Goal: Transaction & Acquisition: Download file/media

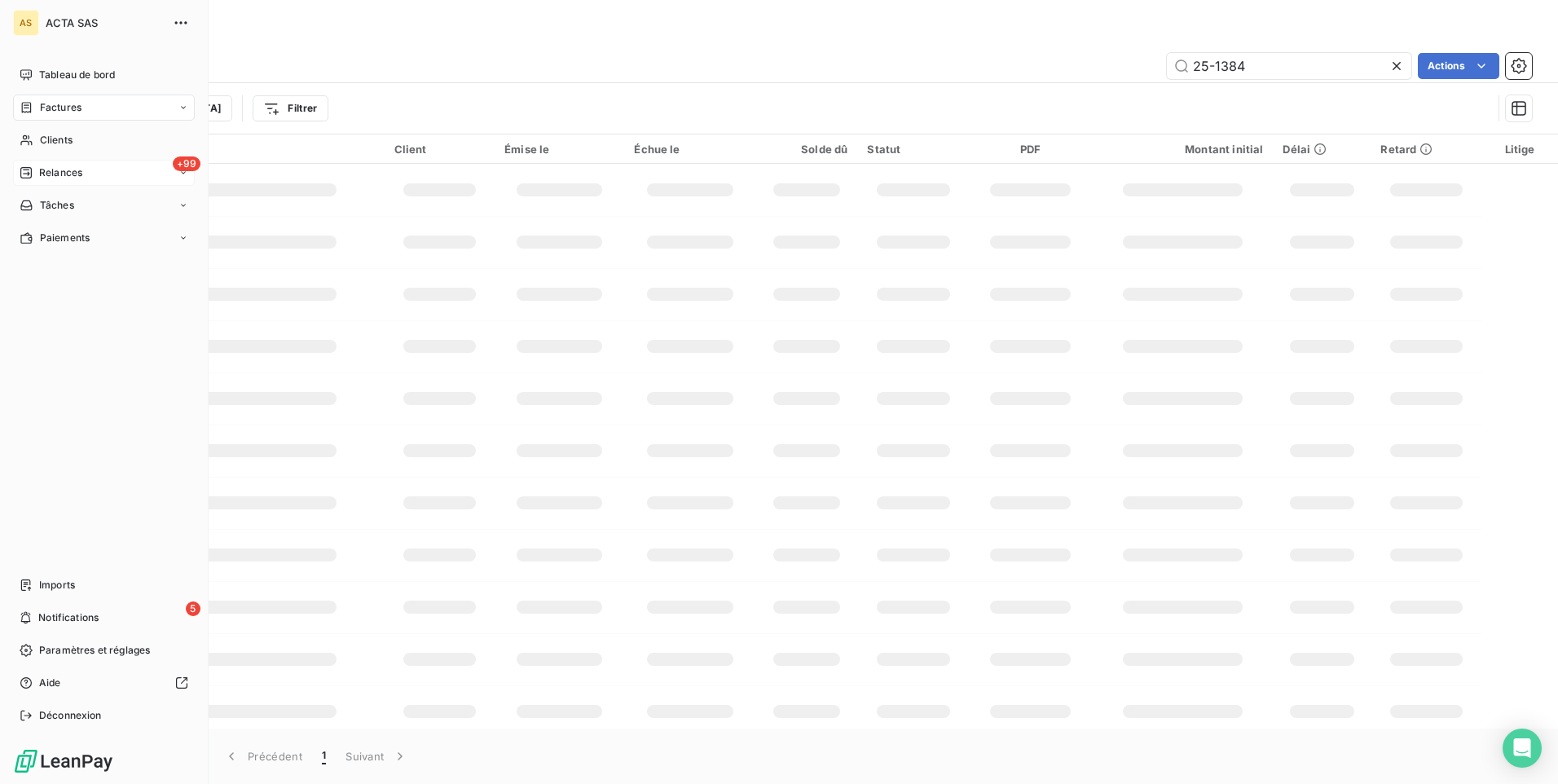
click at [55, 170] on span "Relances" at bounding box center [60, 172] width 43 height 15
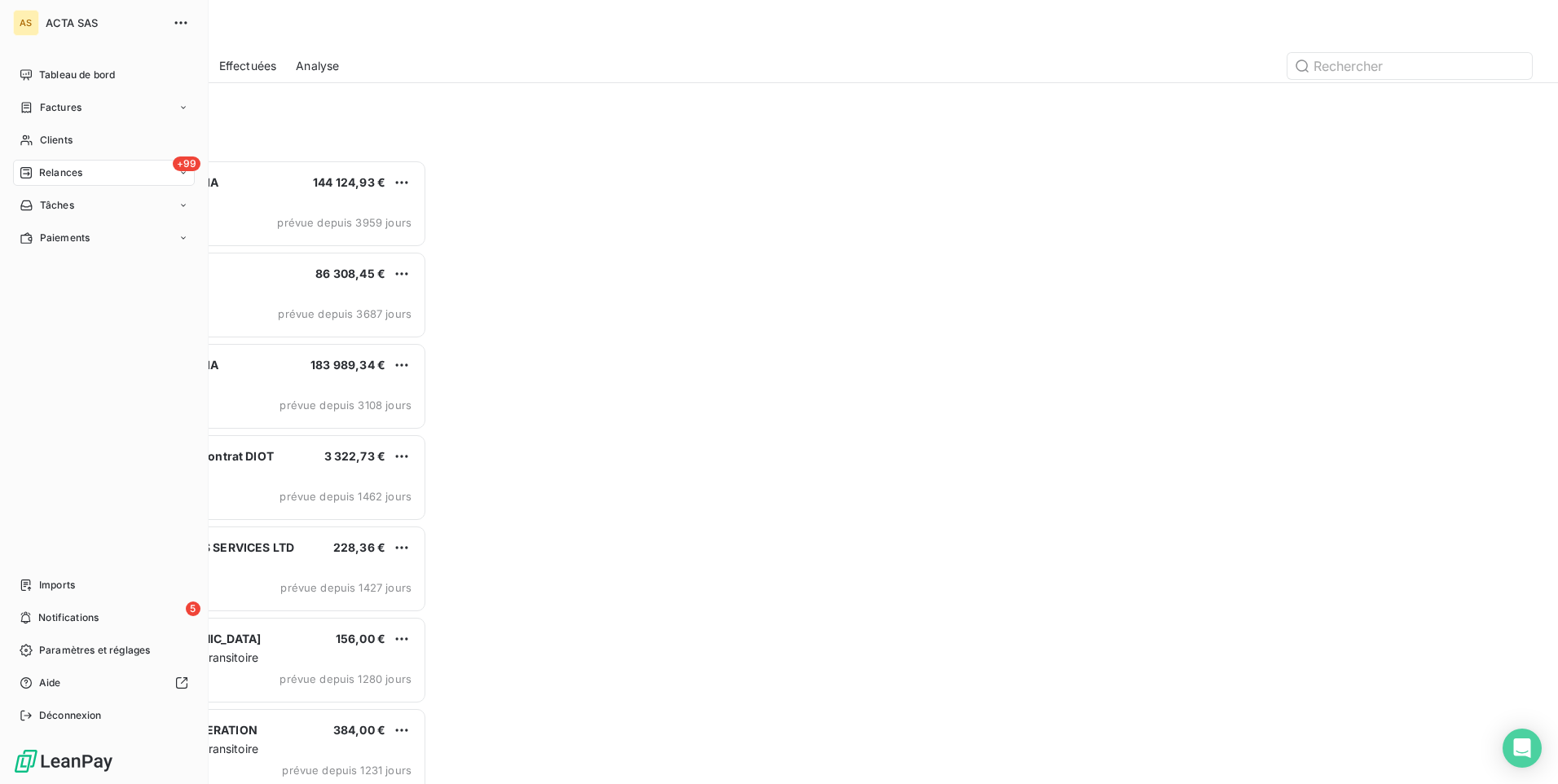
scroll to position [612, 336]
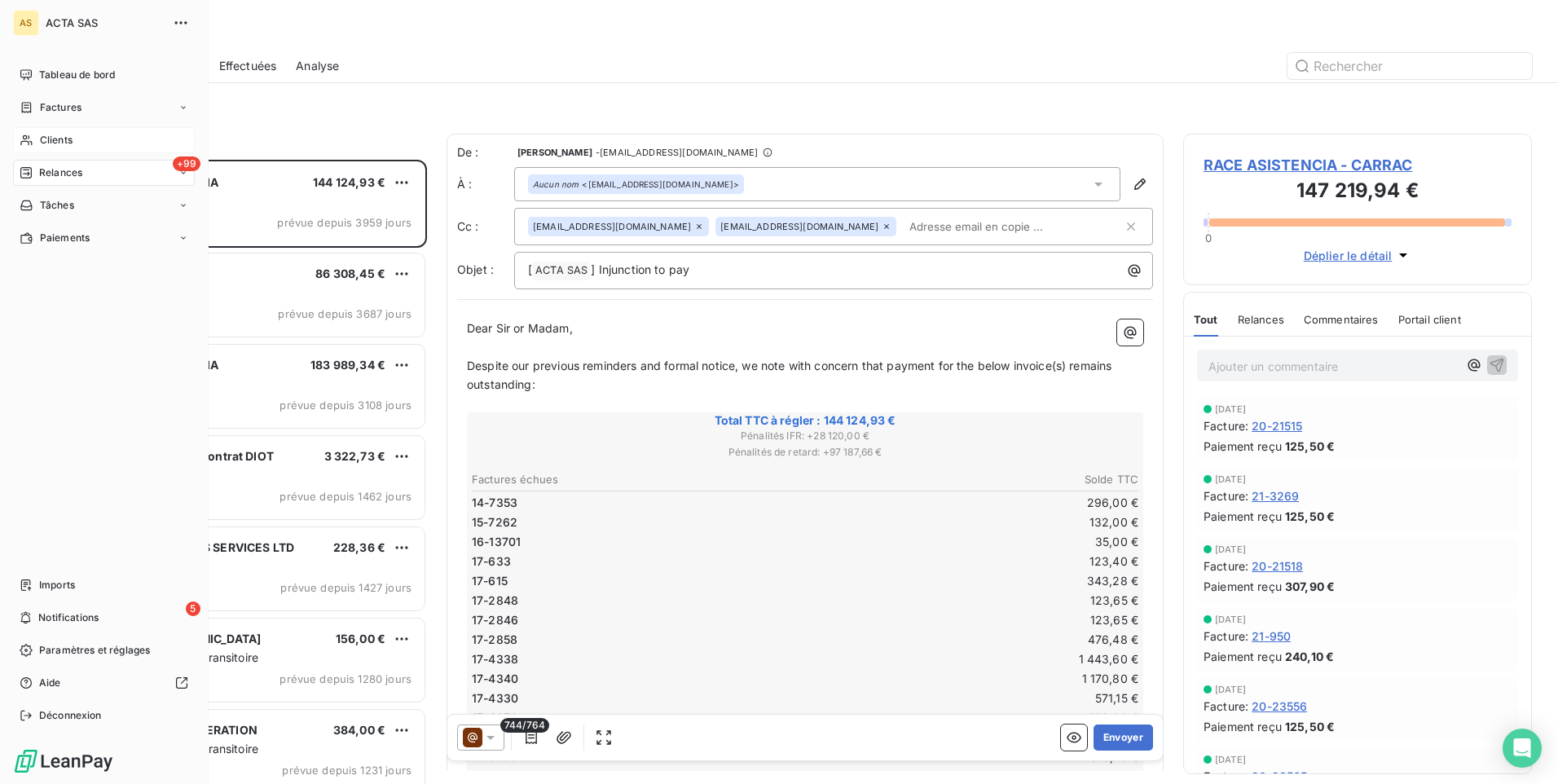
click at [46, 135] on span "Clients" at bounding box center [56, 140] width 33 height 15
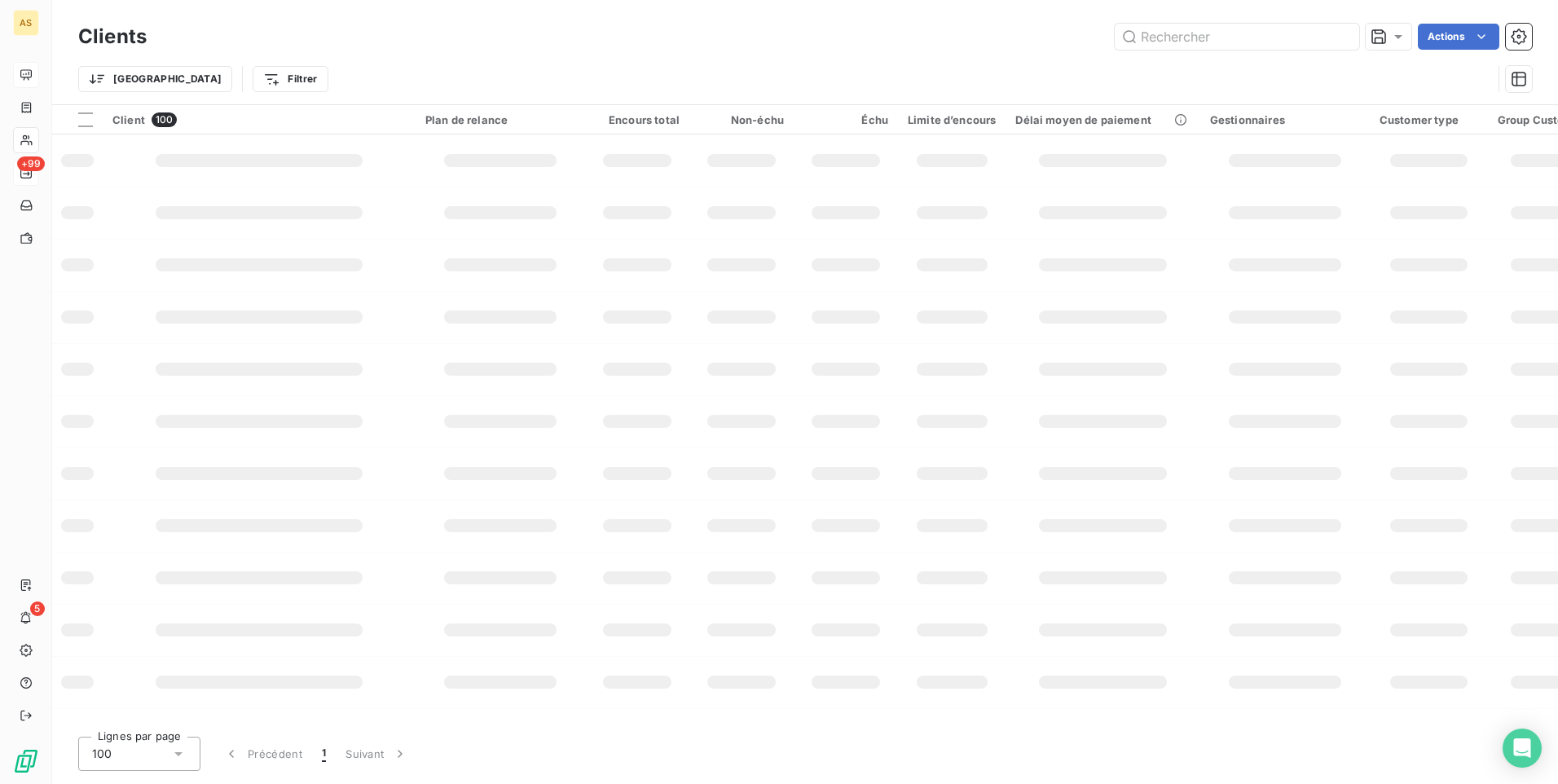
click at [36, 76] on div at bounding box center [26, 75] width 26 height 26
click at [11, 411] on div "AS +99 5" at bounding box center [26, 392] width 52 height 784
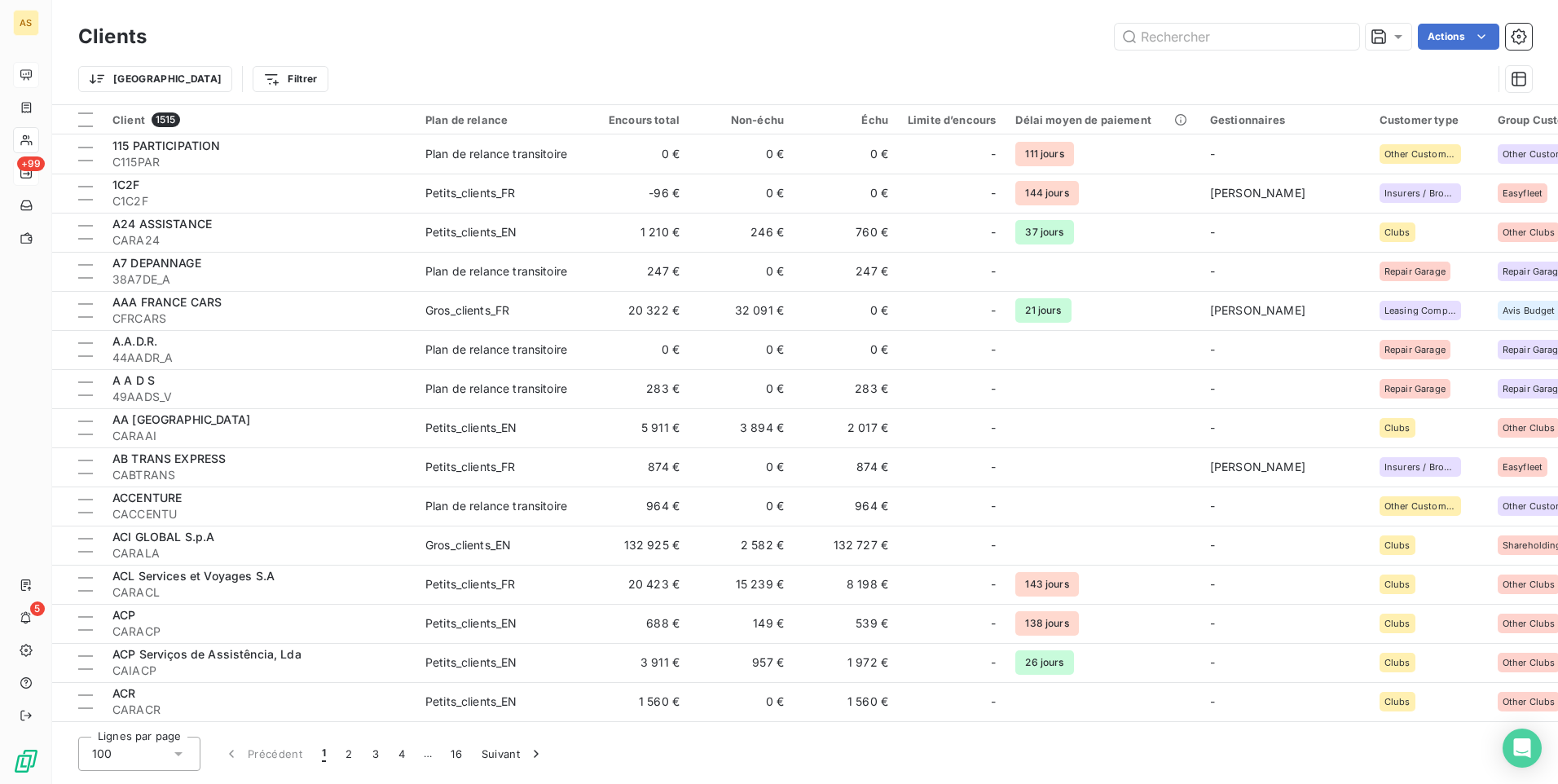
click at [29, 71] on icon at bounding box center [26, 74] width 13 height 13
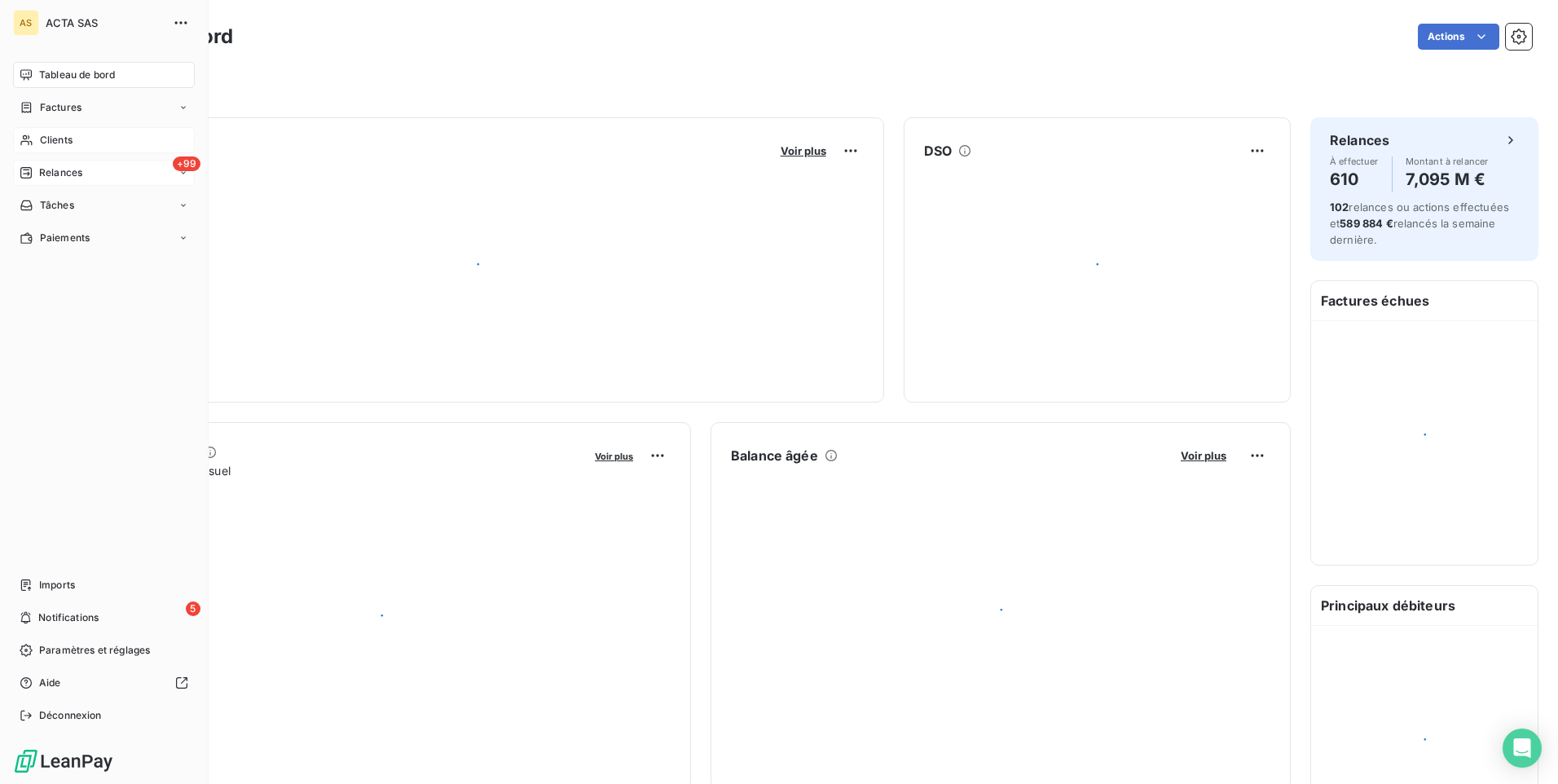
click at [98, 72] on span "Tableau de bord" at bounding box center [77, 74] width 76 height 15
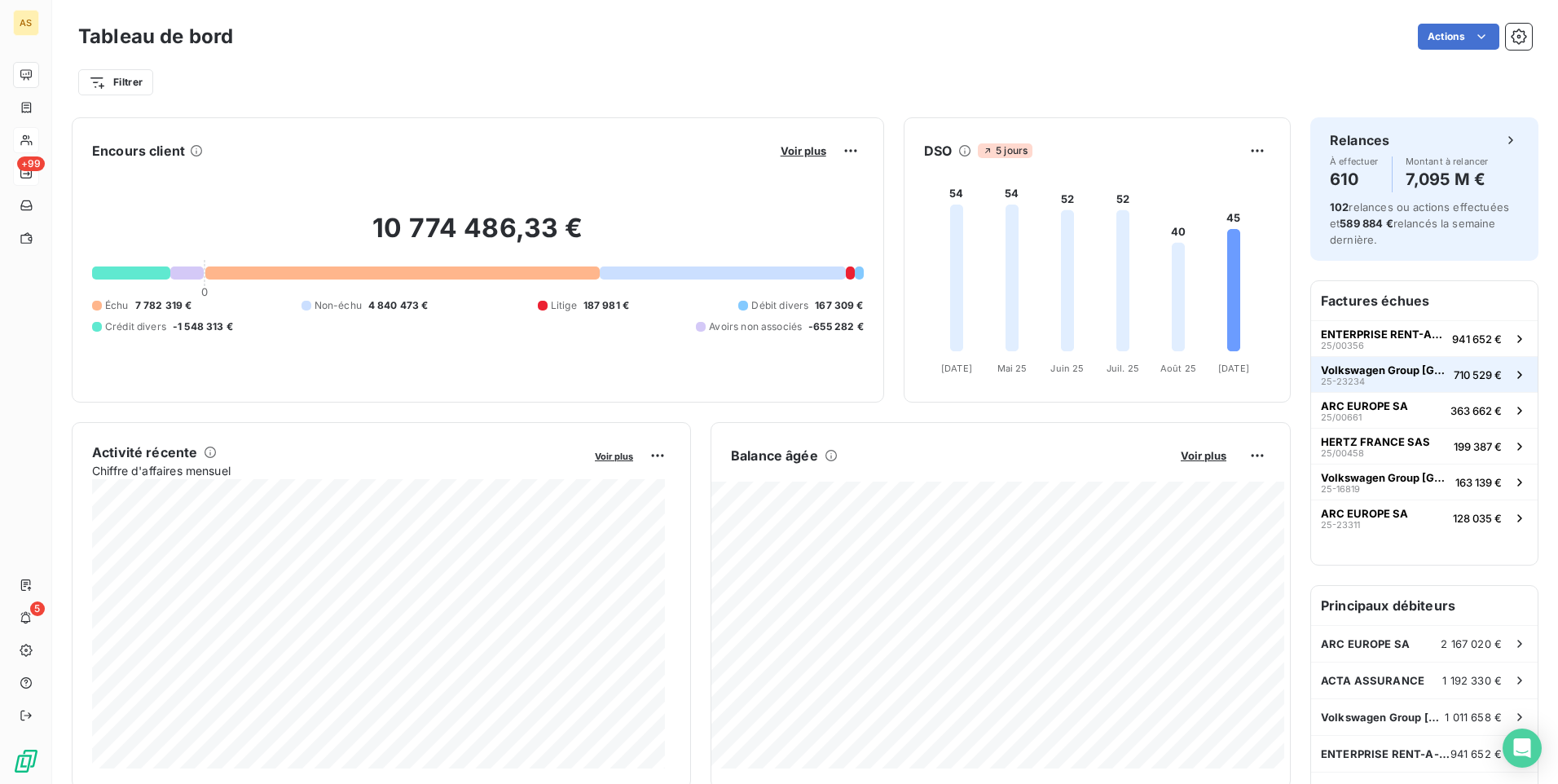
click at [1335, 376] on span "25-23234" at bounding box center [1342, 380] width 44 height 9
click at [1384, 378] on div "Volkswagen Group [GEOGRAPHIC_DATA] 25-23234" at bounding box center [1384, 374] width 126 height 22
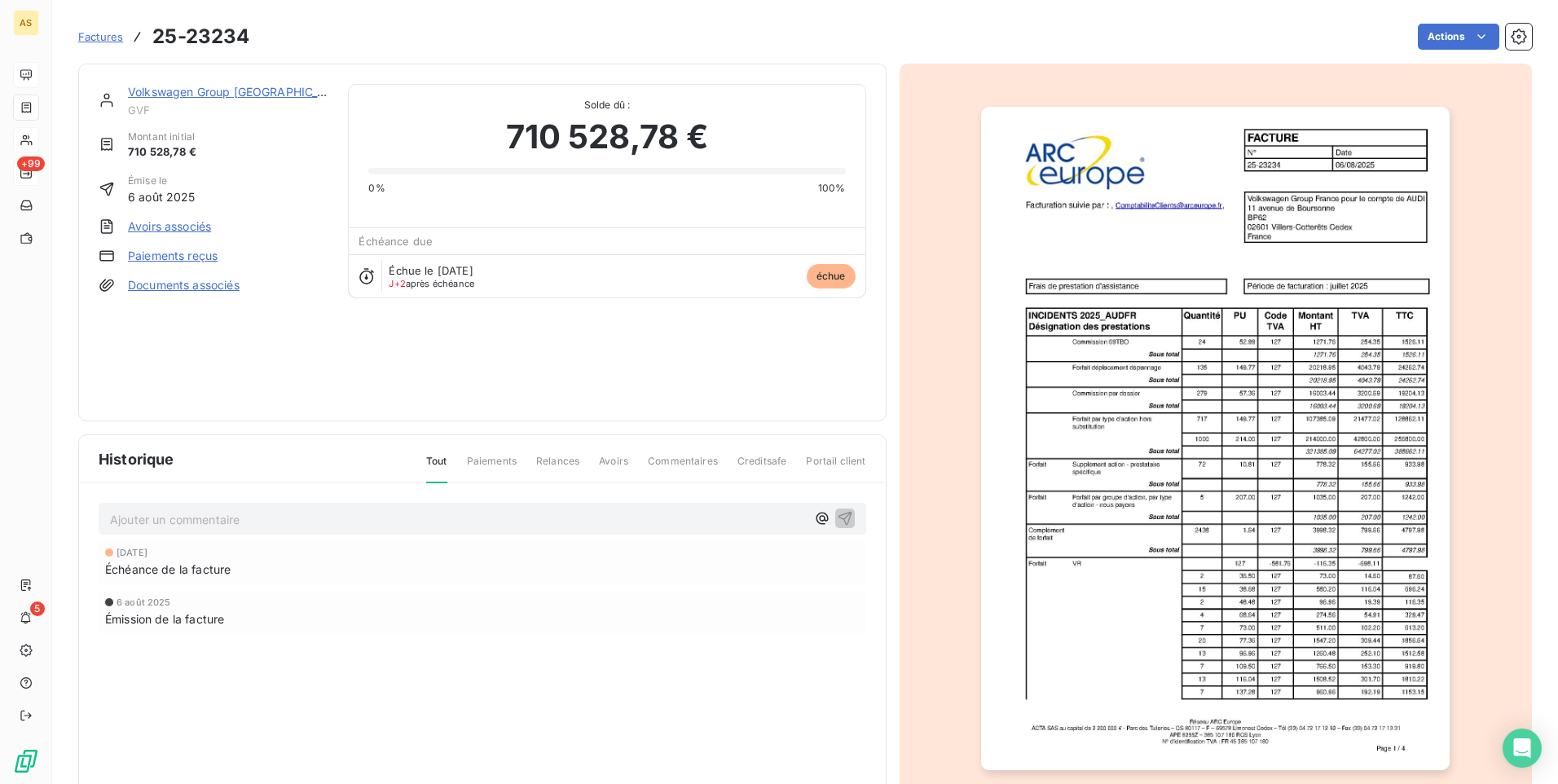
click at [914, 660] on div at bounding box center [1216, 438] width 633 height 750
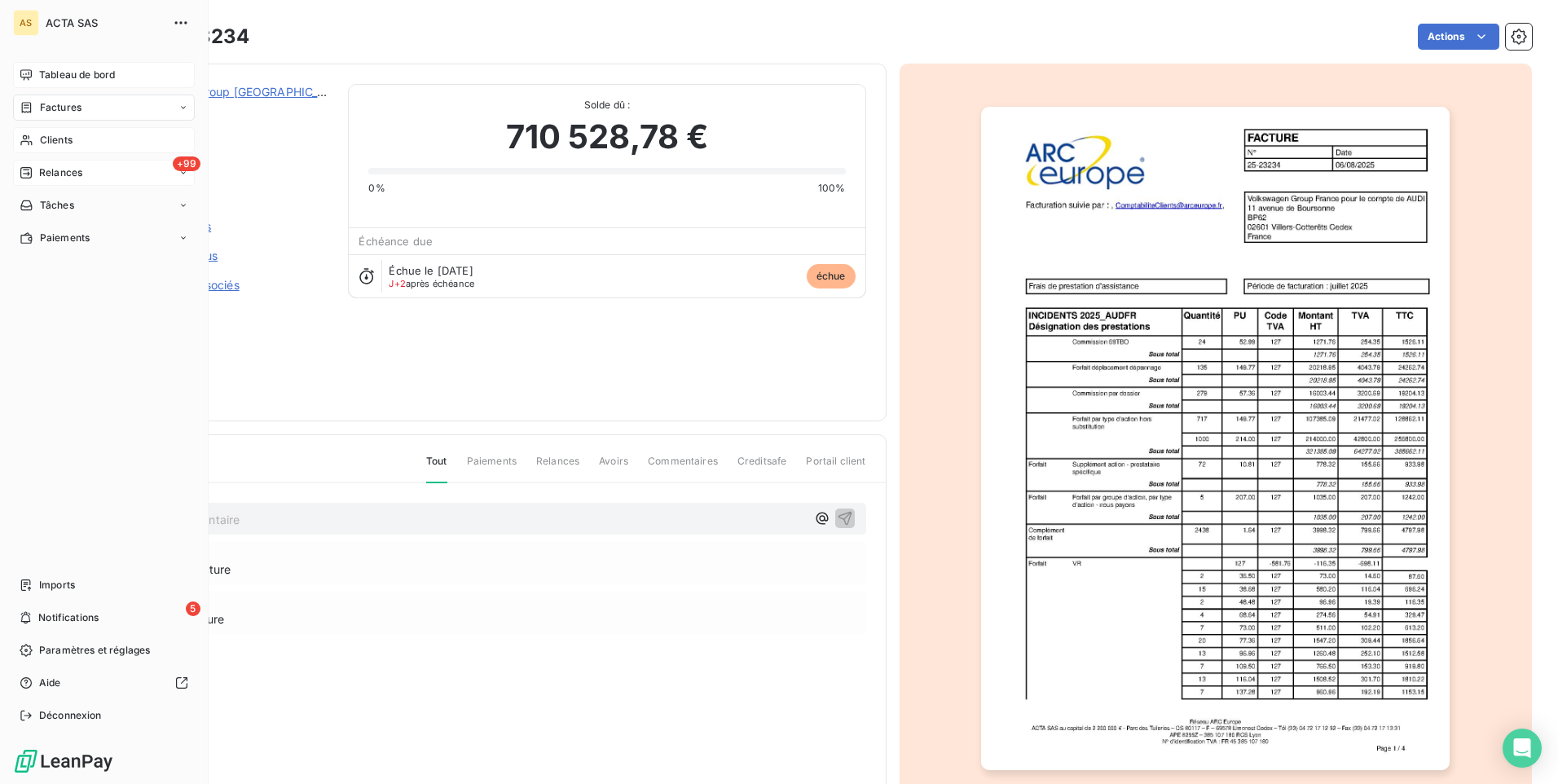
click at [44, 135] on span "Clients" at bounding box center [56, 140] width 33 height 15
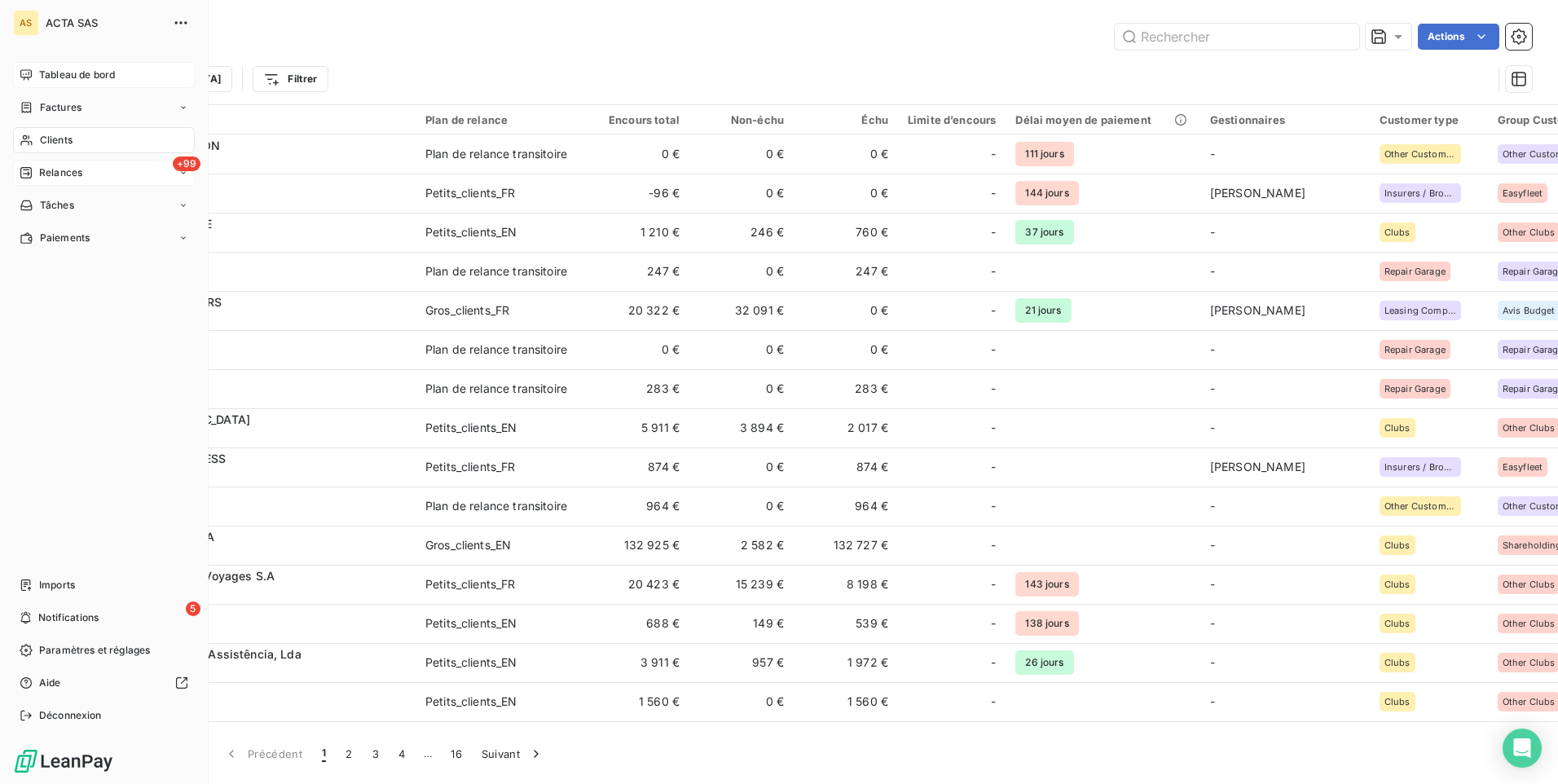
click at [73, 72] on span "Tableau de bord" at bounding box center [77, 74] width 76 height 15
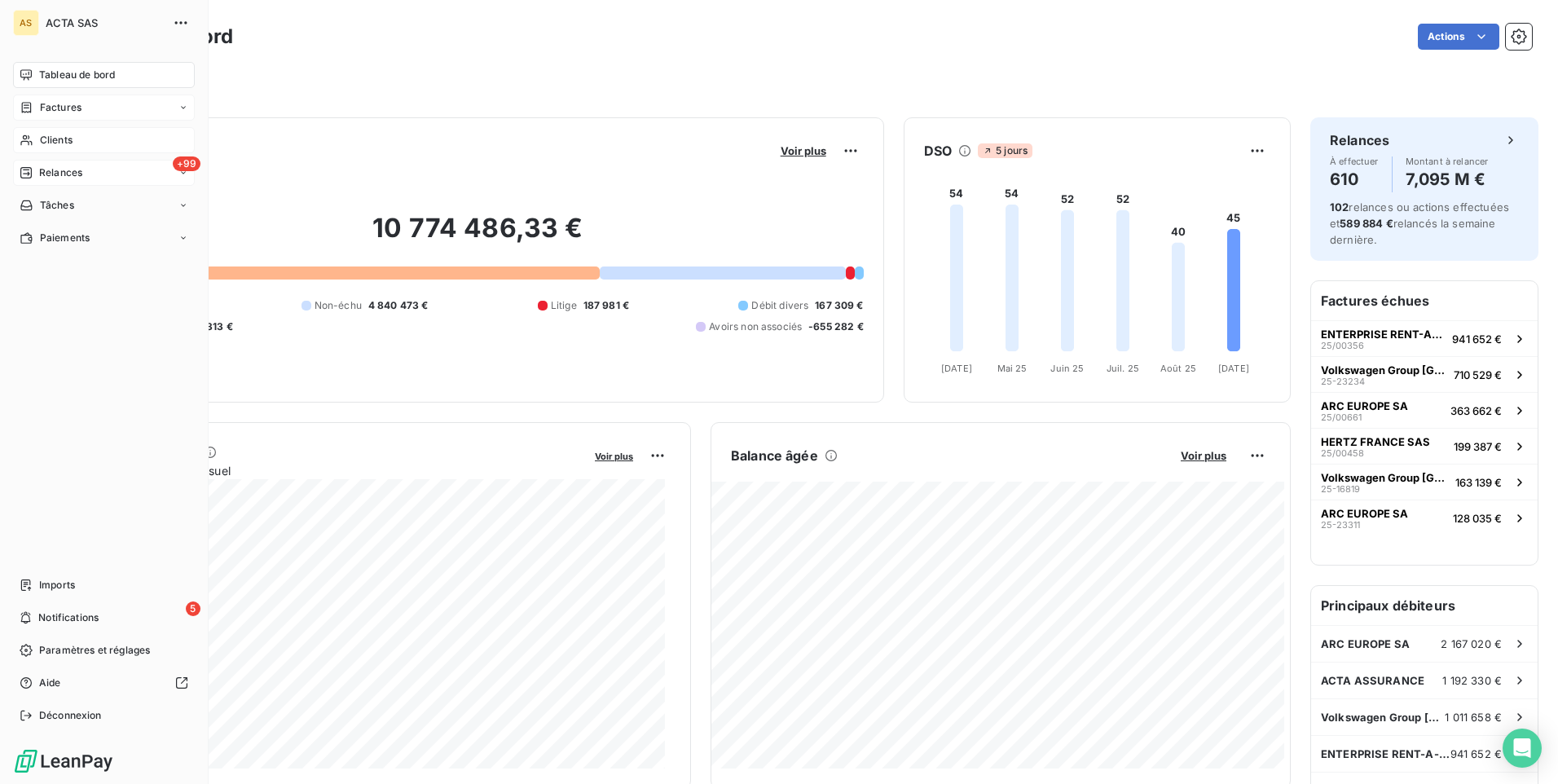
click at [49, 103] on span "Factures" at bounding box center [60, 107] width 41 height 15
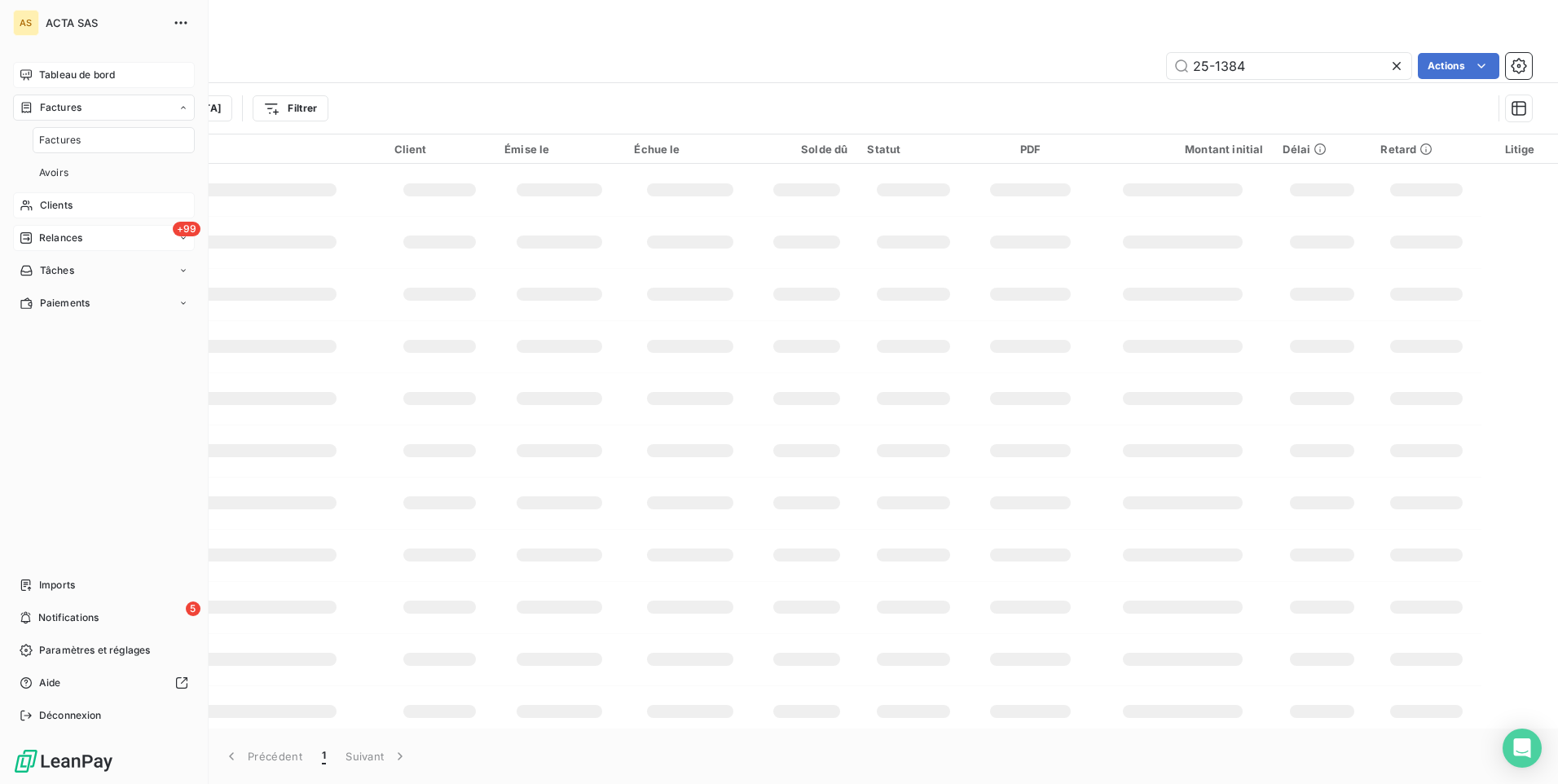
click at [66, 72] on span "Tableau de bord" at bounding box center [77, 74] width 76 height 15
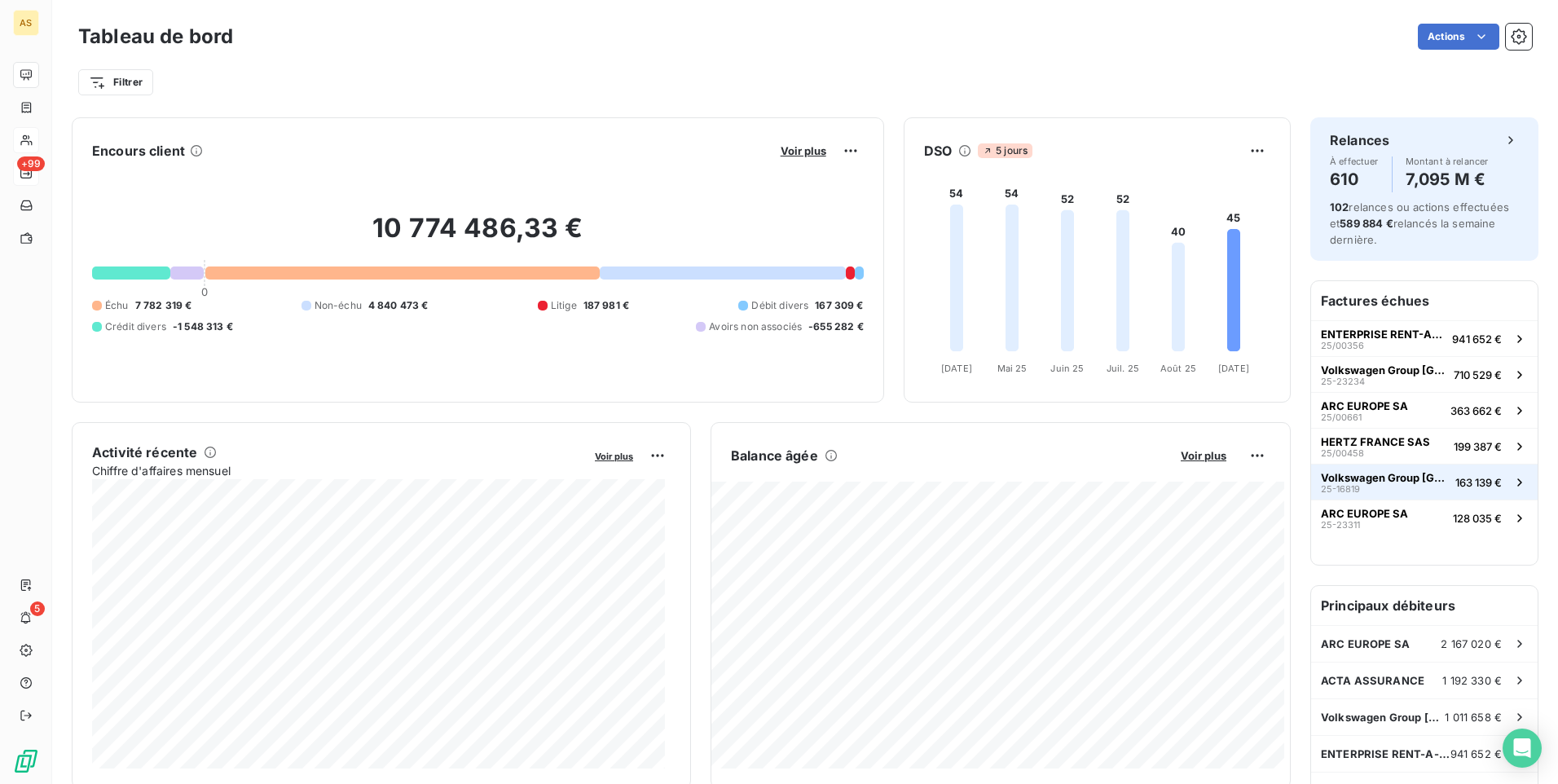
click at [1348, 489] on div "Volkswagen Group [GEOGRAPHIC_DATA] 25-16819" at bounding box center [1385, 482] width 128 height 22
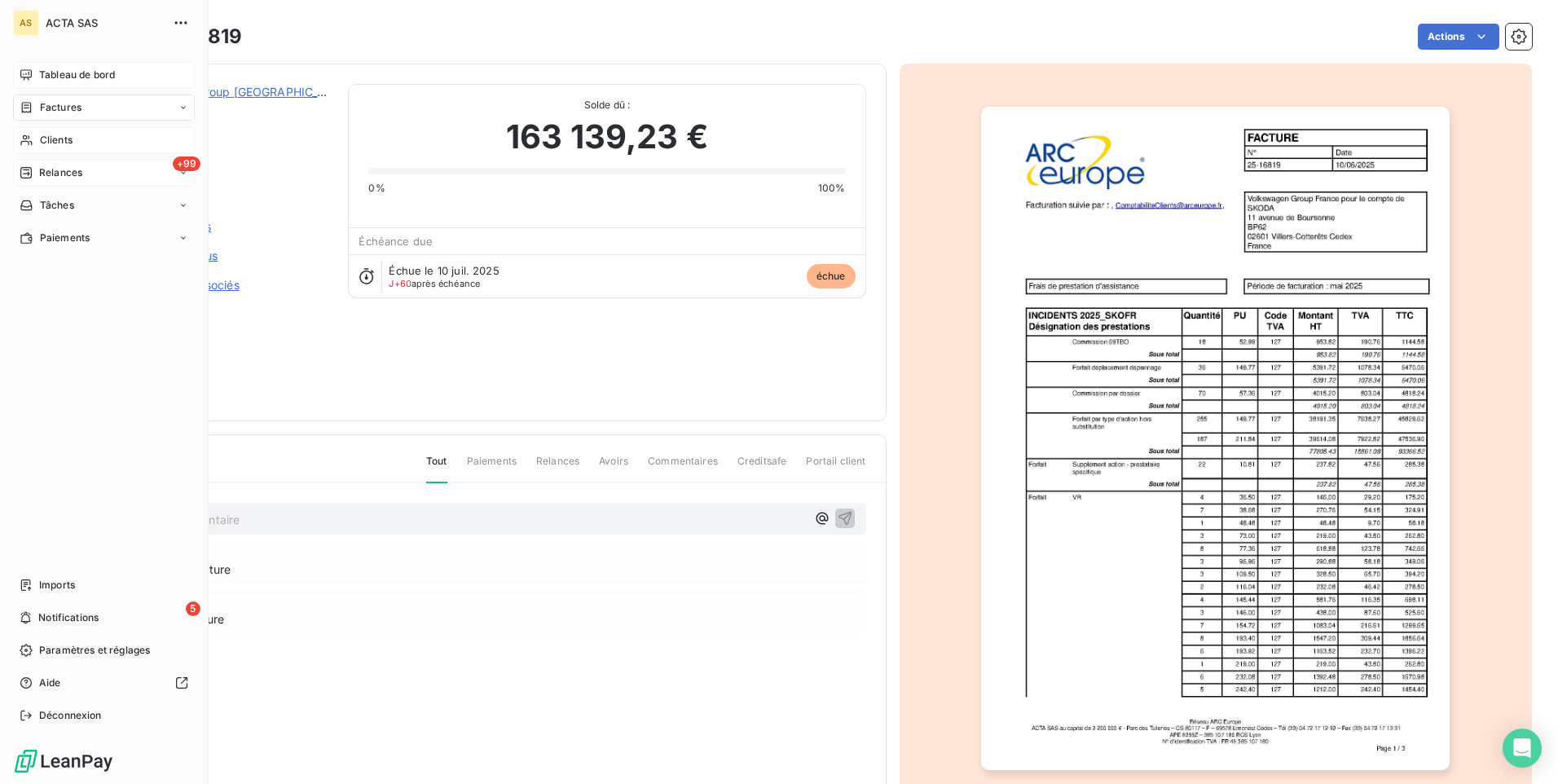
click at [51, 82] on div "Tableau de bord" at bounding box center [104, 75] width 182 height 26
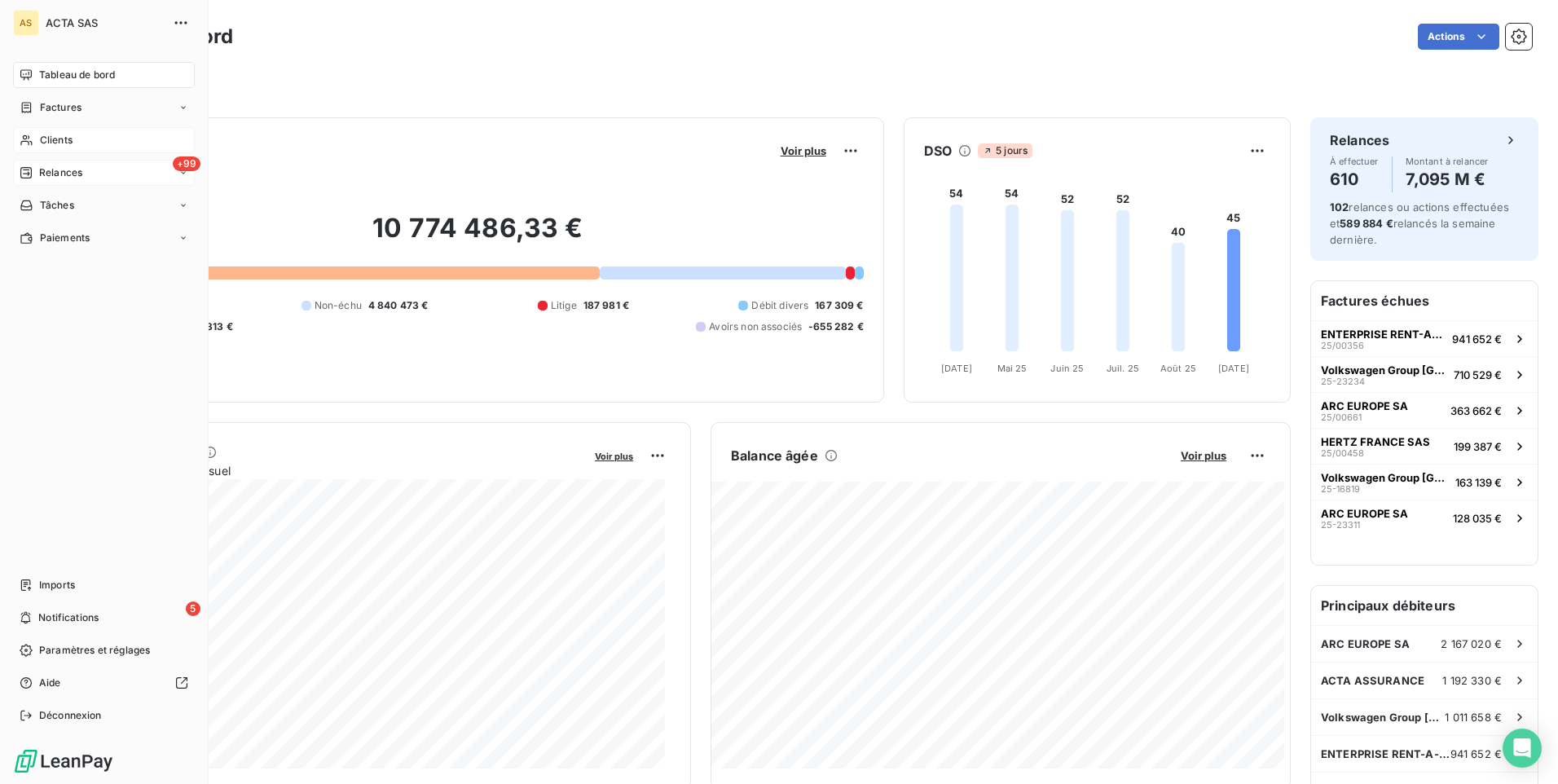
click at [79, 134] on div "Clients" at bounding box center [104, 140] width 182 height 26
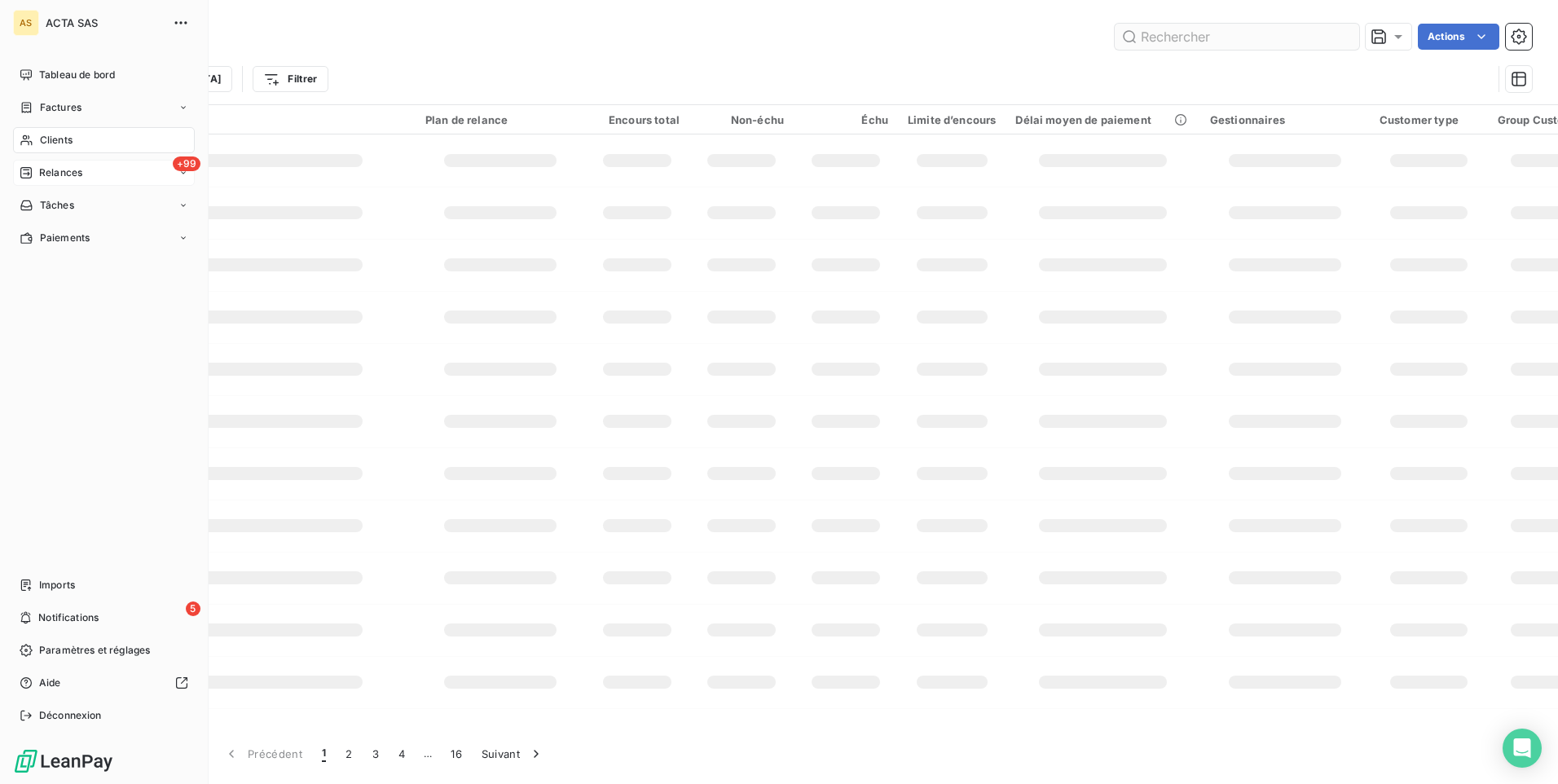
click at [1193, 37] on input "text" at bounding box center [1236, 36] width 244 height 26
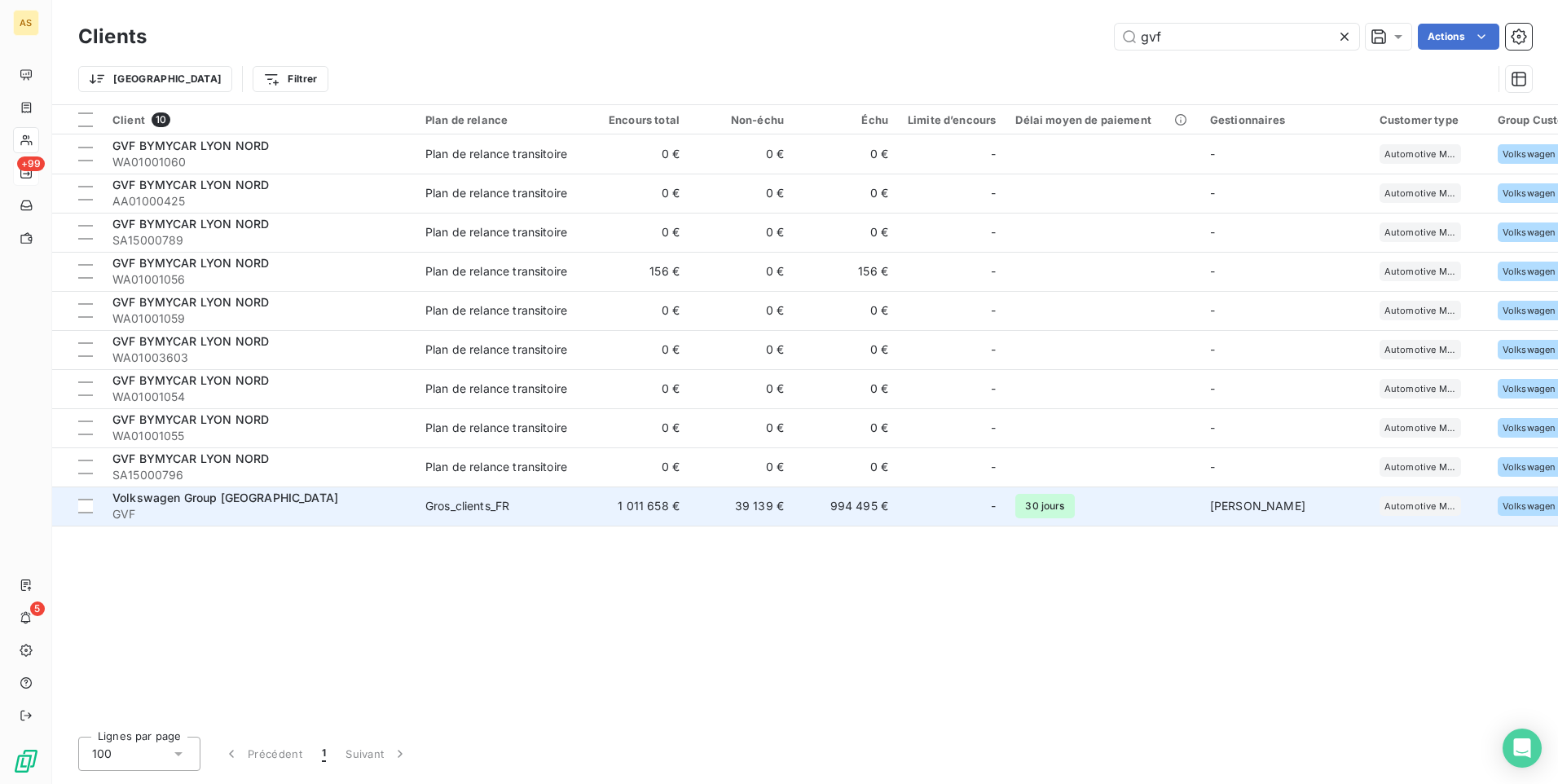
type input "gvf"
click at [311, 513] on span "GVF" at bounding box center [259, 514] width 293 height 16
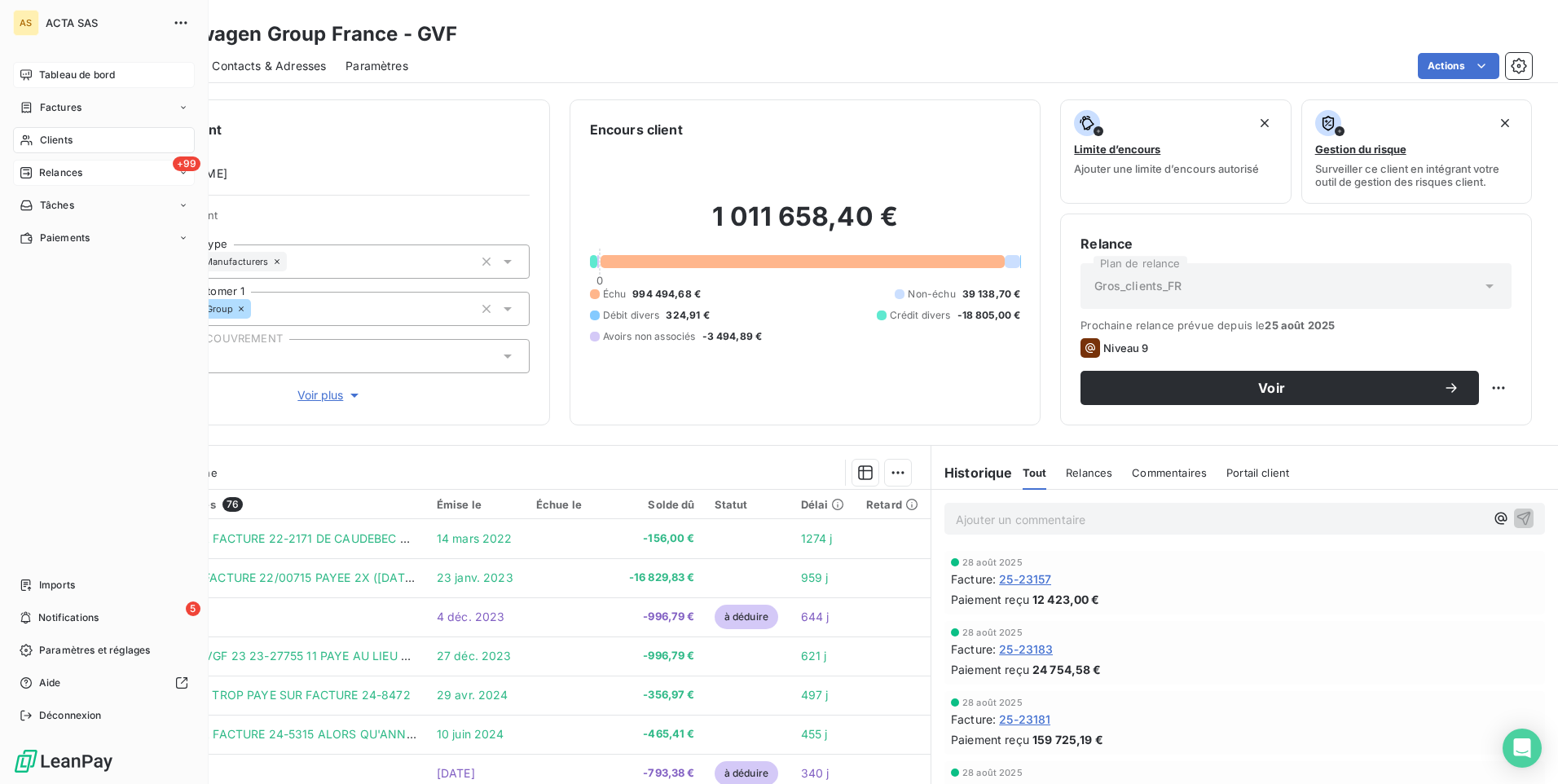
click at [28, 75] on icon at bounding box center [26, 74] width 13 height 13
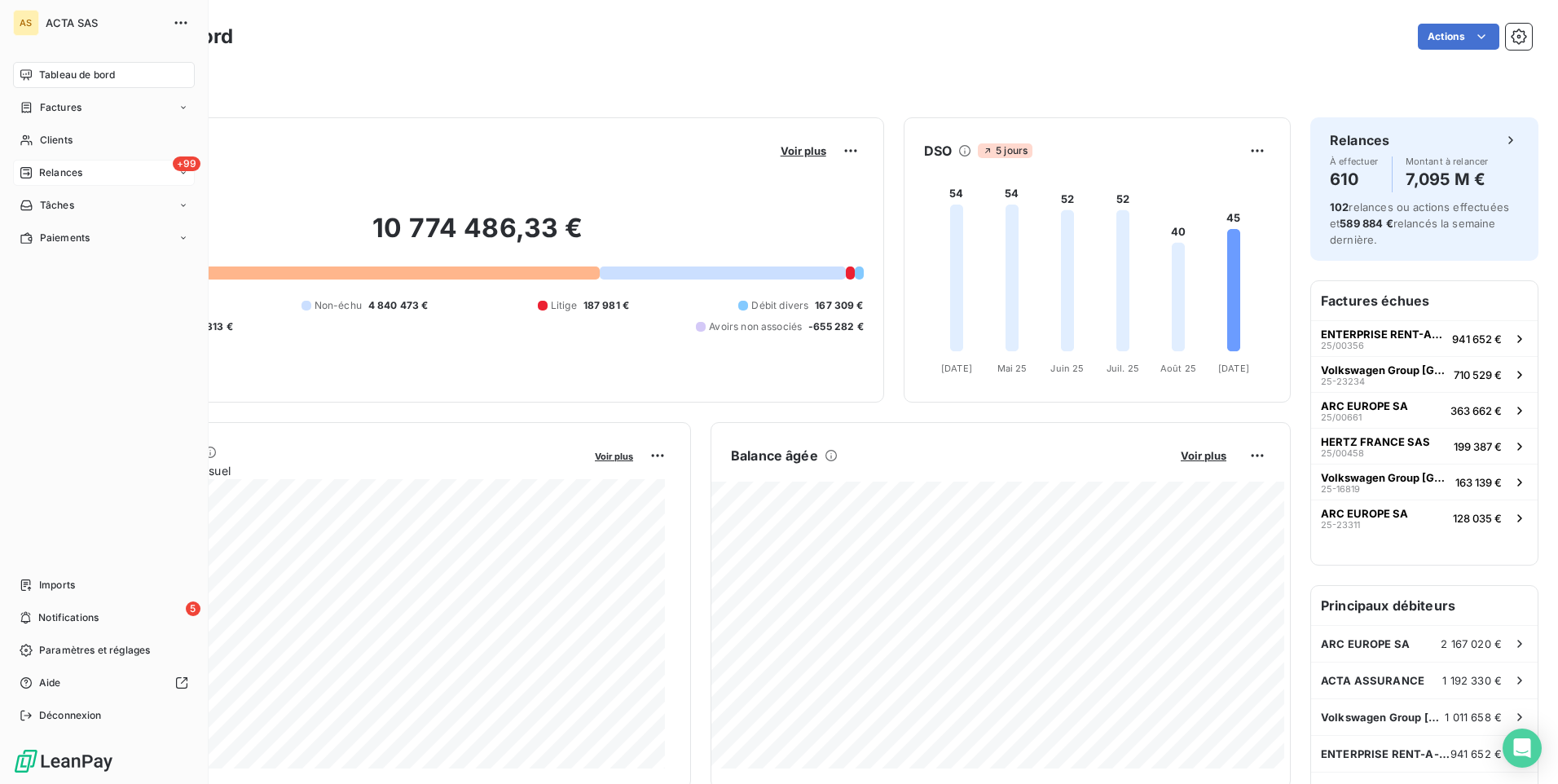
click at [44, 78] on span "Tableau de bord" at bounding box center [77, 74] width 76 height 15
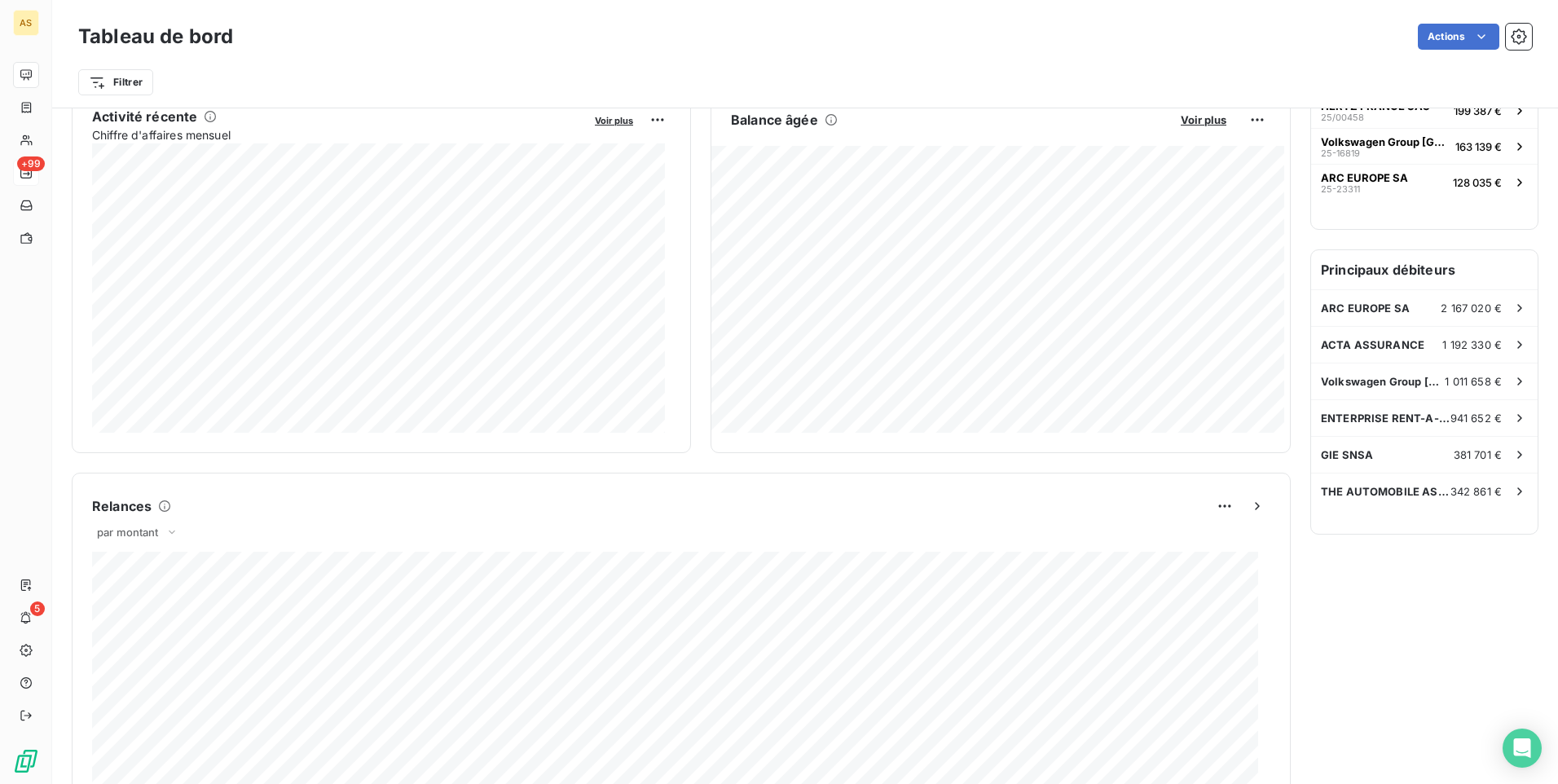
scroll to position [153, 0]
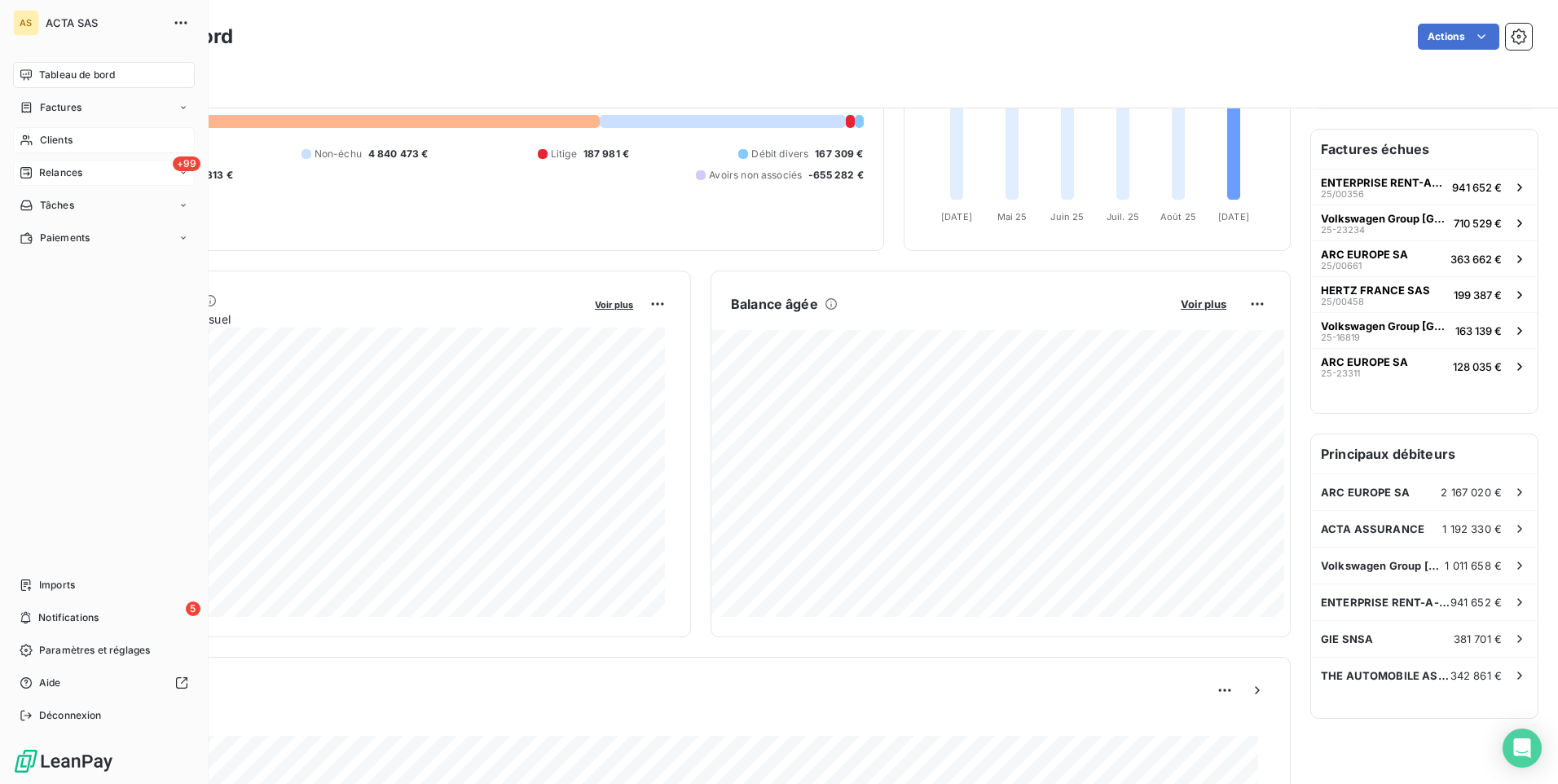
click at [42, 144] on span "Clients" at bounding box center [56, 140] width 33 height 15
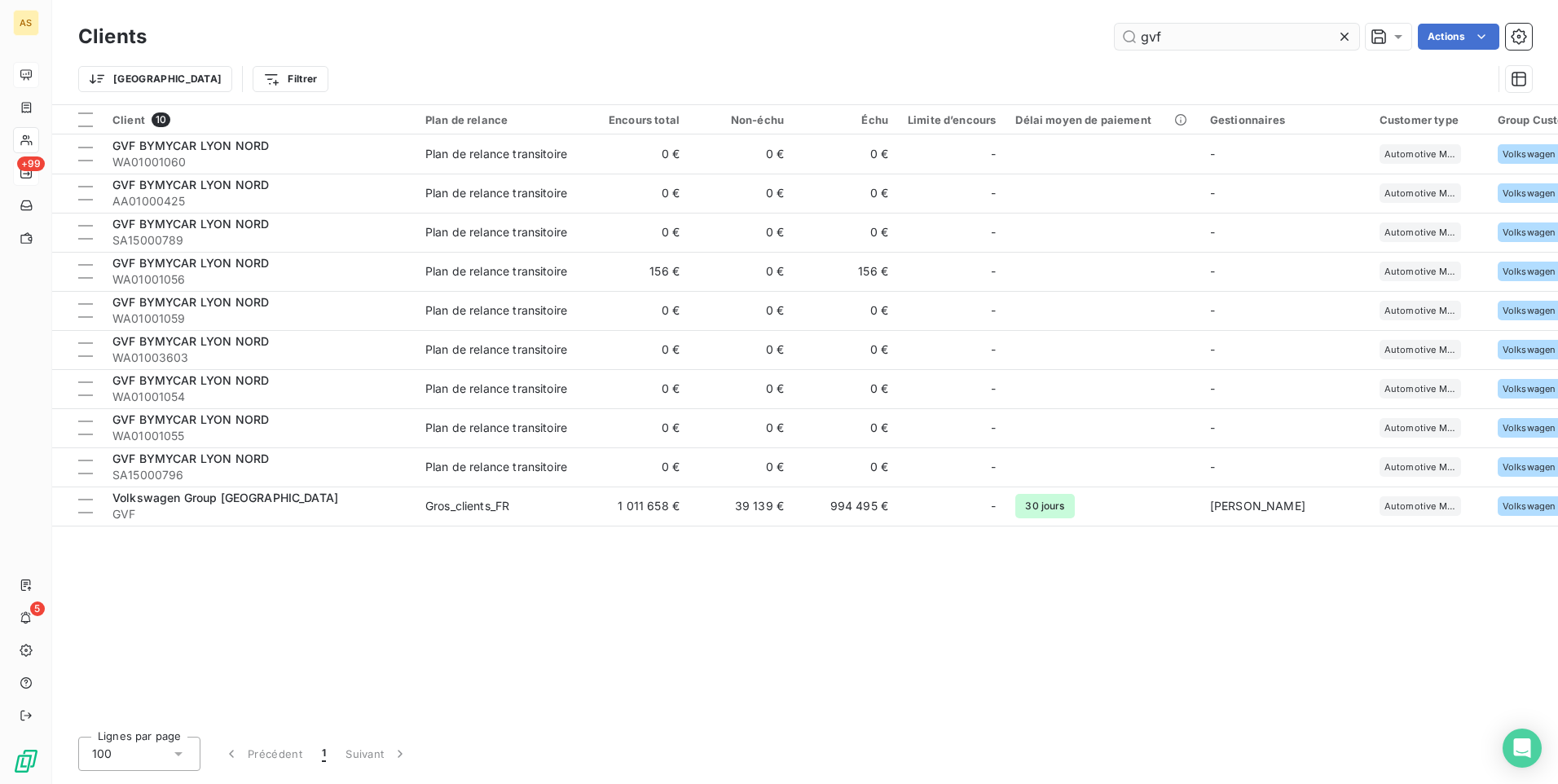
click at [1181, 40] on input "gvf" at bounding box center [1236, 36] width 244 height 26
type input "g"
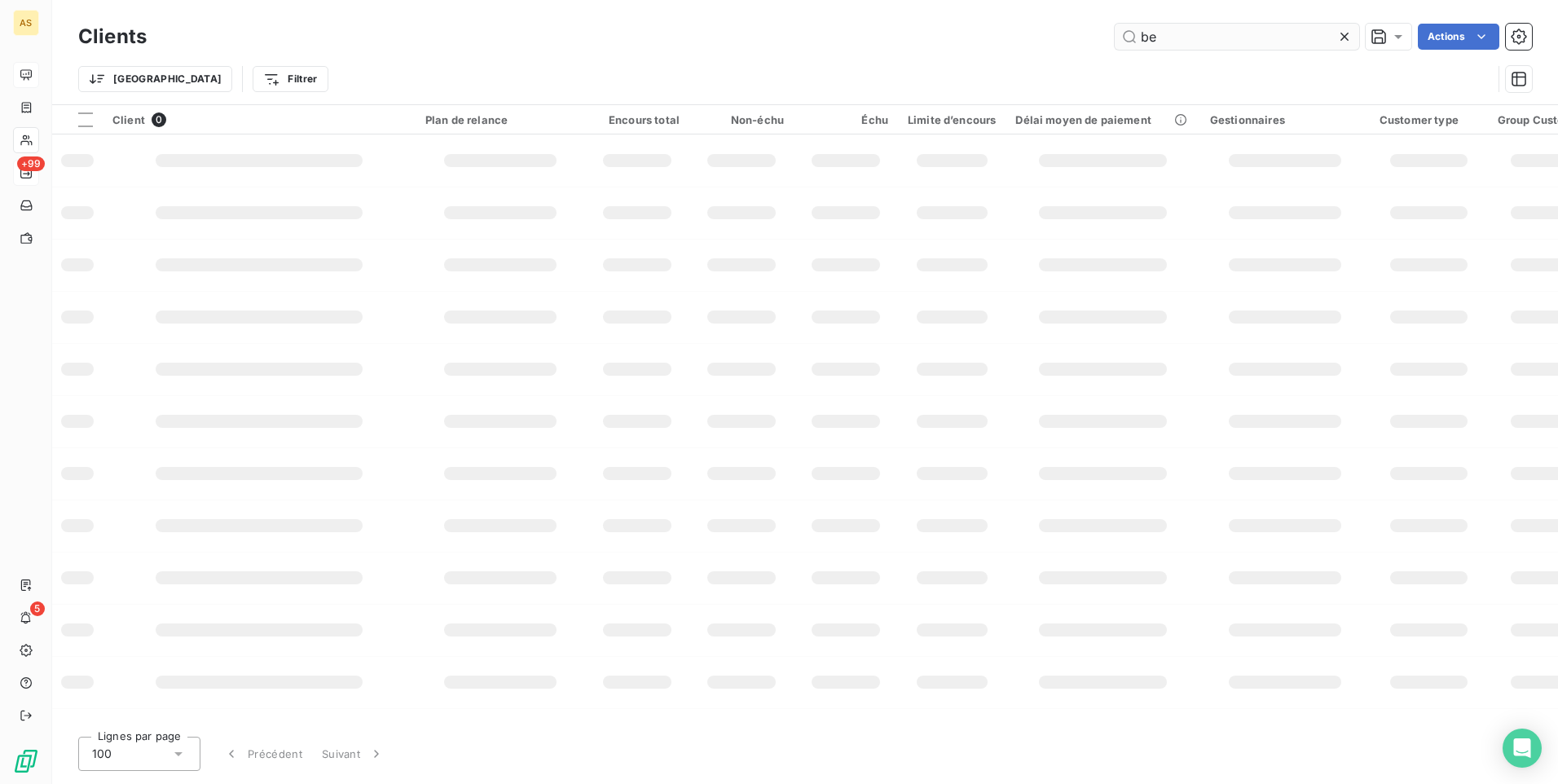
type input "b"
type input "tcb"
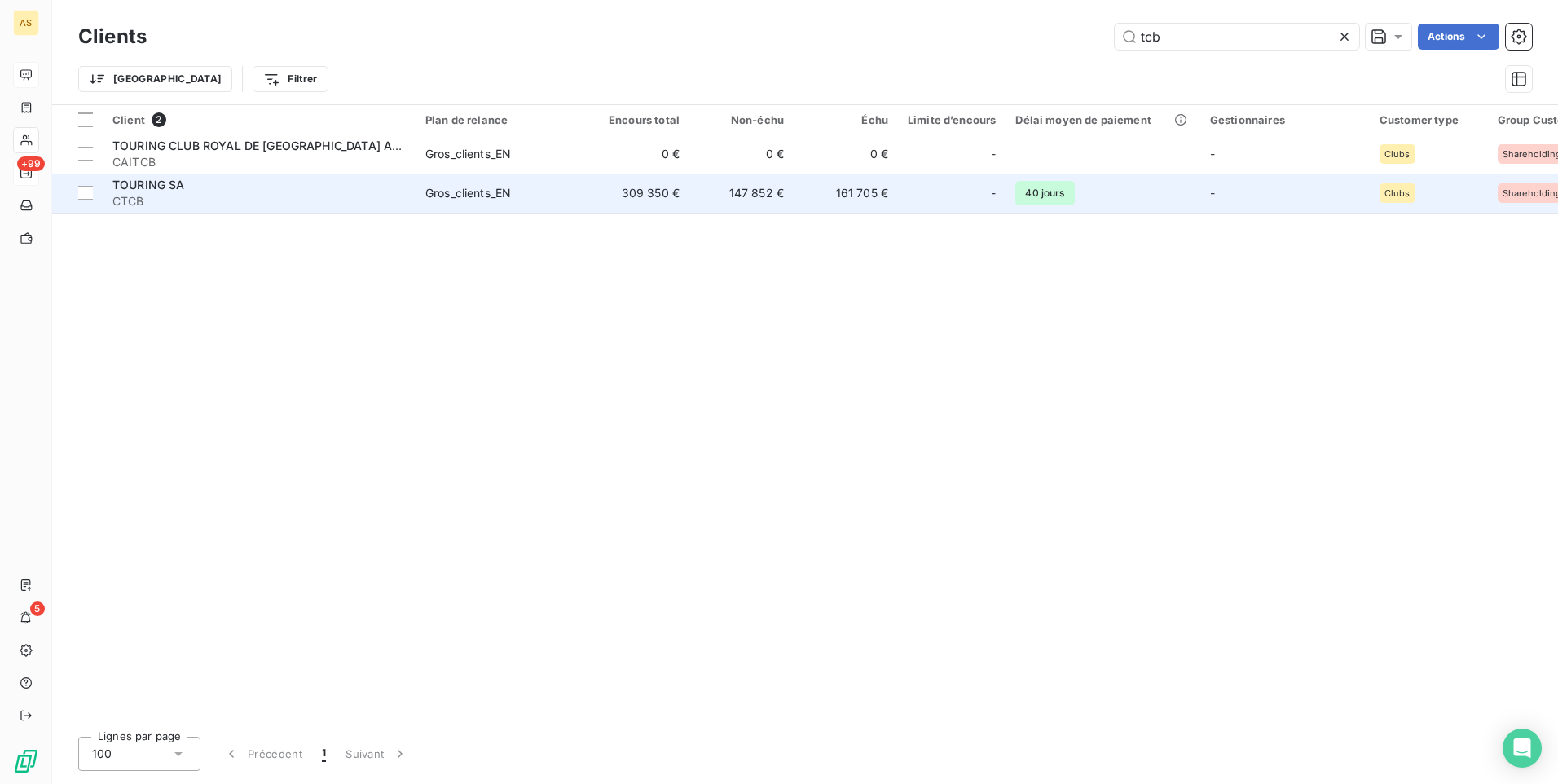
click at [141, 190] on span "TOURING SA" at bounding box center [148, 185] width 72 height 14
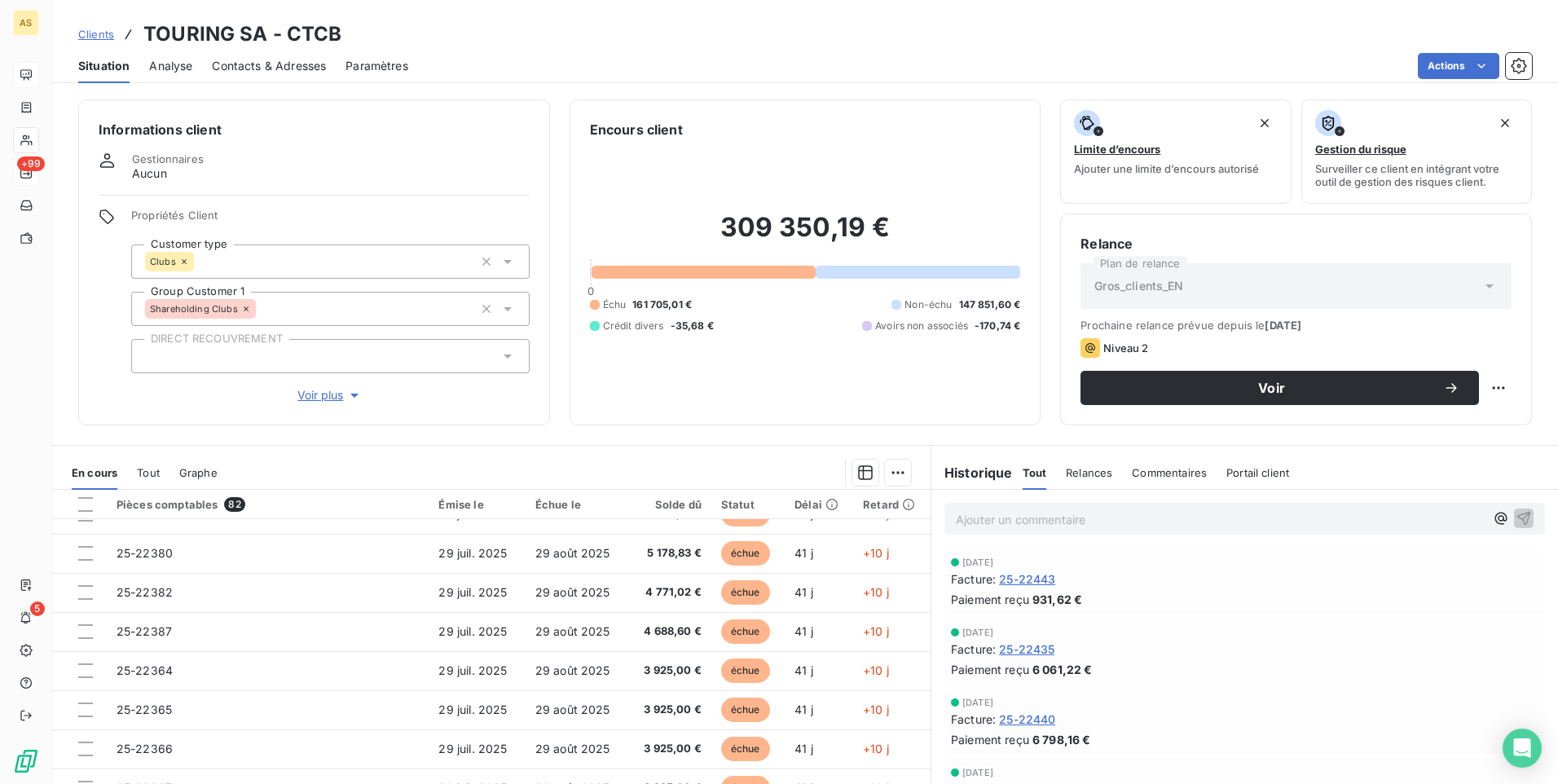
click at [1198, 591] on div "Paiement reçu 931,62 €" at bounding box center [1245, 599] width 587 height 17
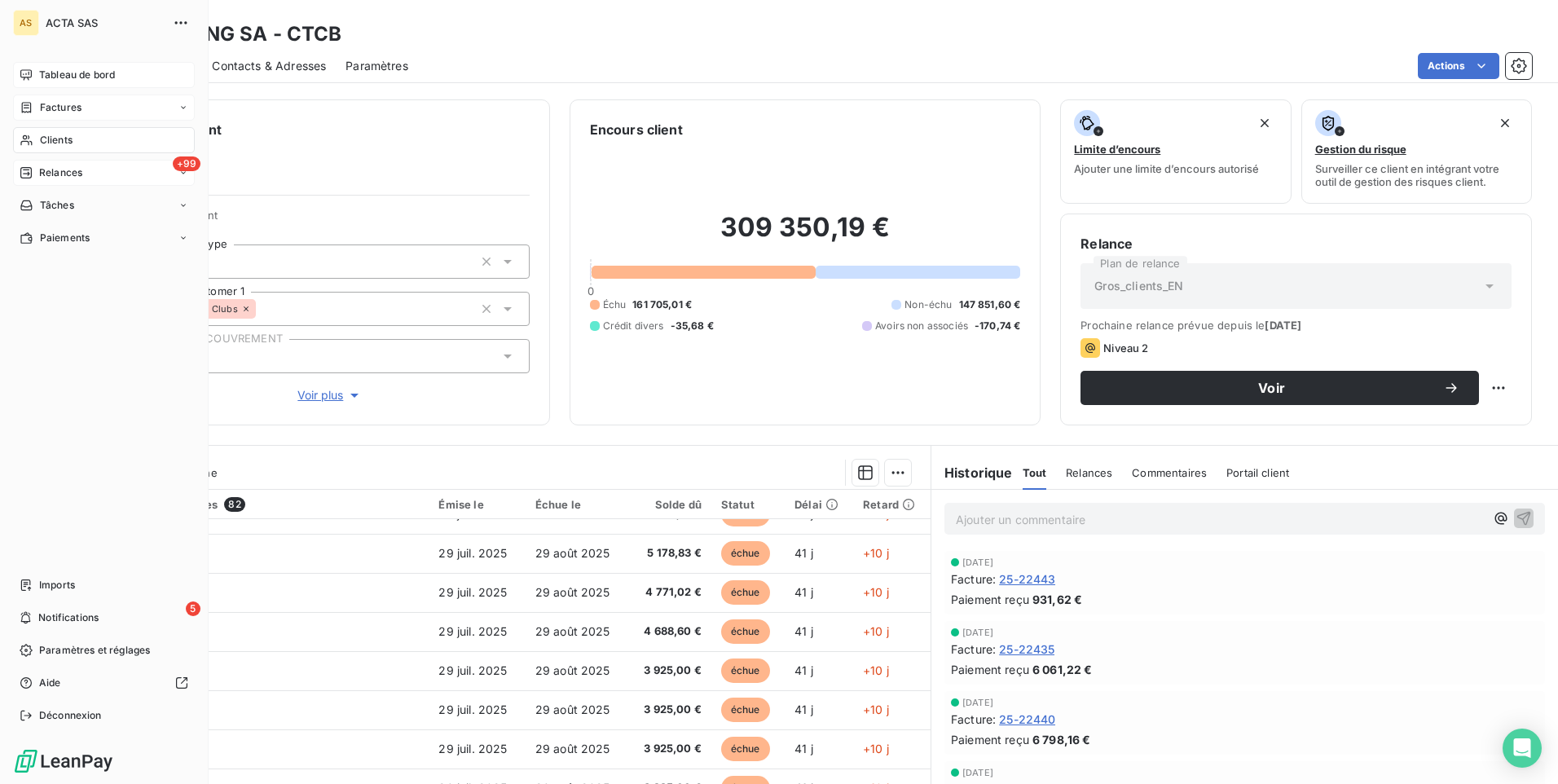
click at [44, 99] on div "Factures" at bounding box center [104, 108] width 182 height 26
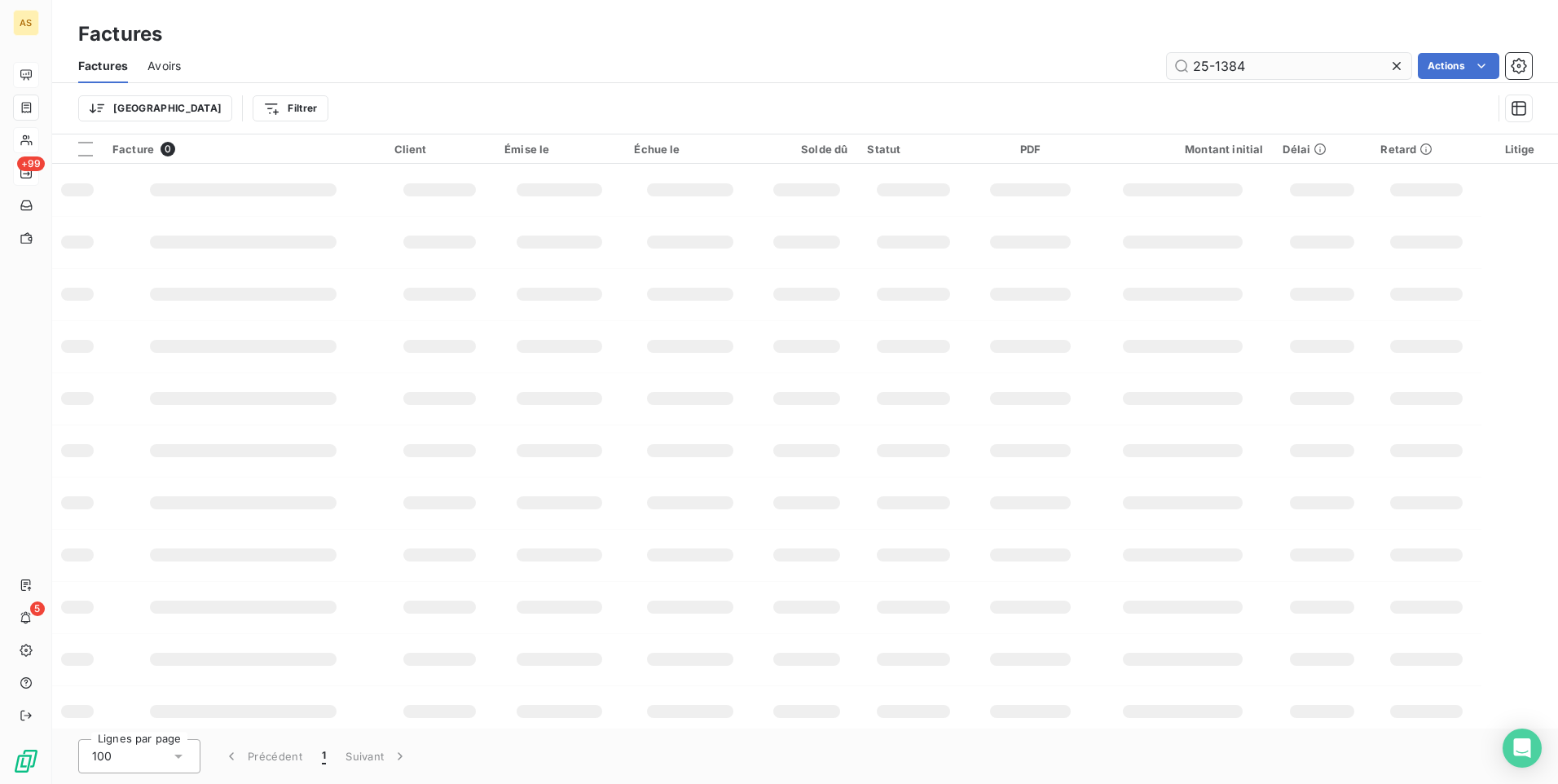
drag, startPoint x: 1258, startPoint y: 66, endPoint x: 1166, endPoint y: 60, distance: 92.2
click at [1167, 60] on input "25-1384" at bounding box center [1289, 66] width 244 height 26
type input "gac"
click at [1354, 66] on input "gac" at bounding box center [1289, 66] width 244 height 26
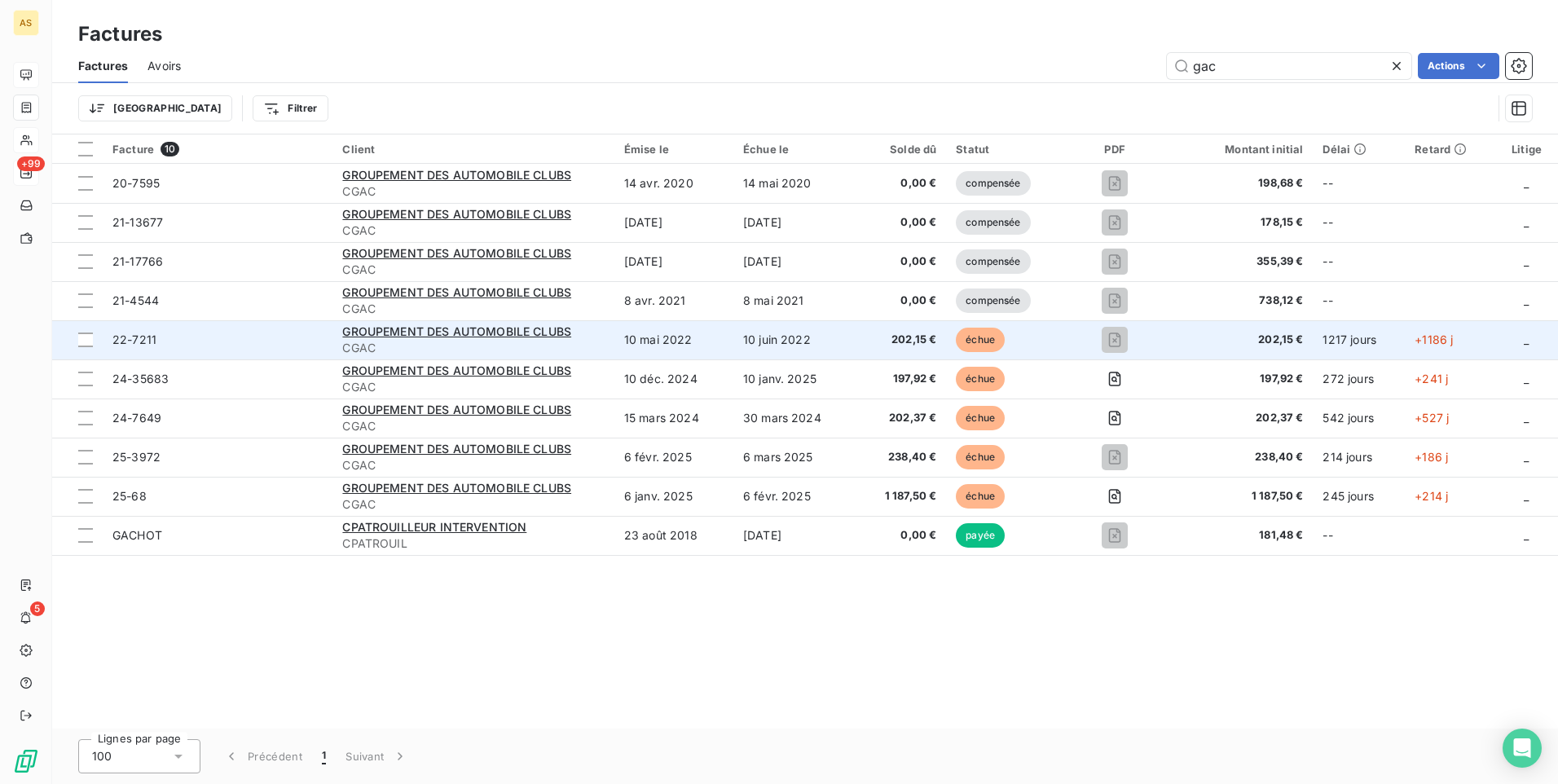
click at [108, 342] on td "22-7211" at bounding box center [217, 339] width 229 height 39
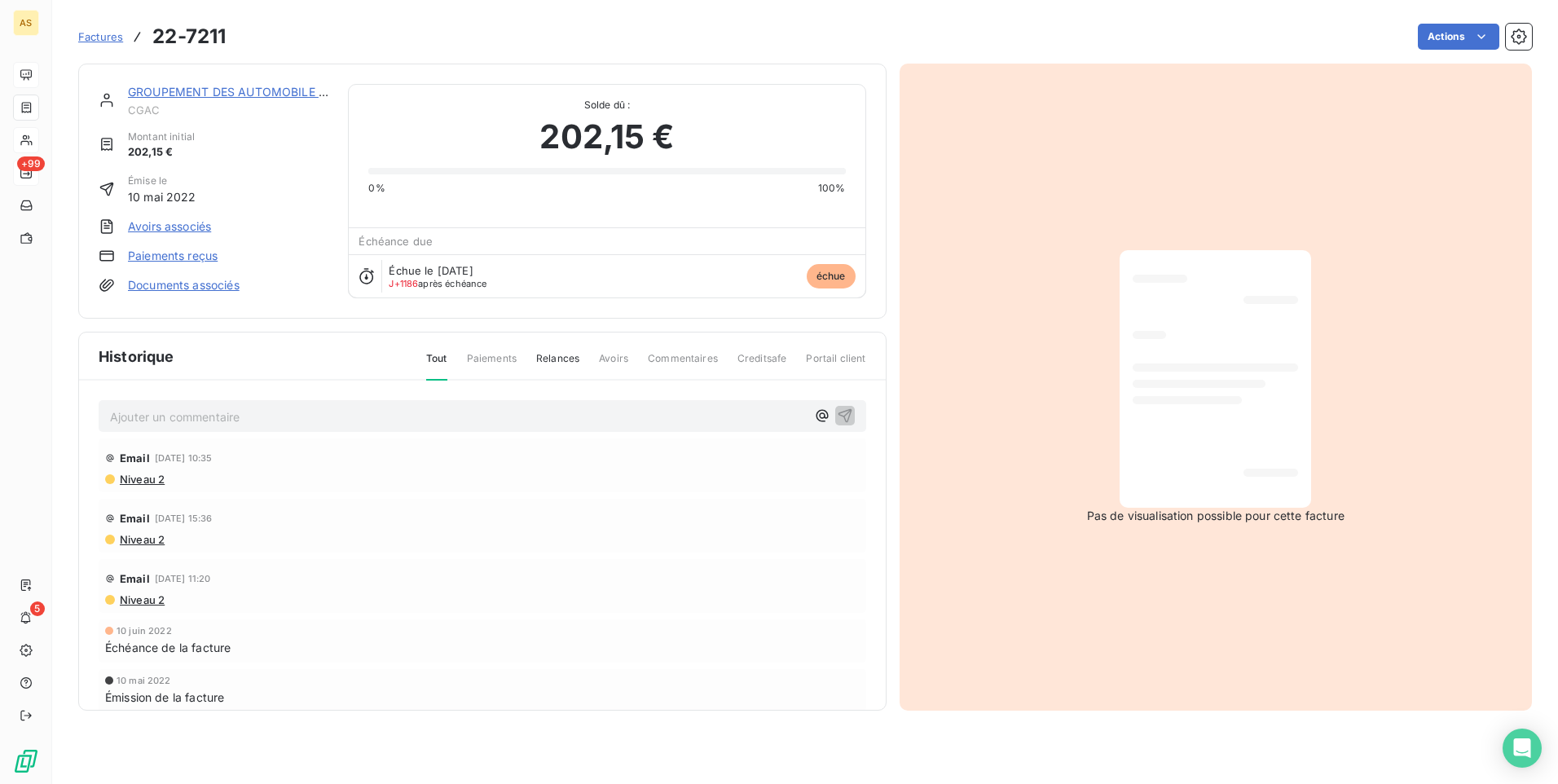
click at [288, 745] on section "Factures 22-7211 Actions GROUPEMENT DES AUTOMOBILE CLUBS CGAC Montant initial 2…" at bounding box center [805, 392] width 1506 height 784
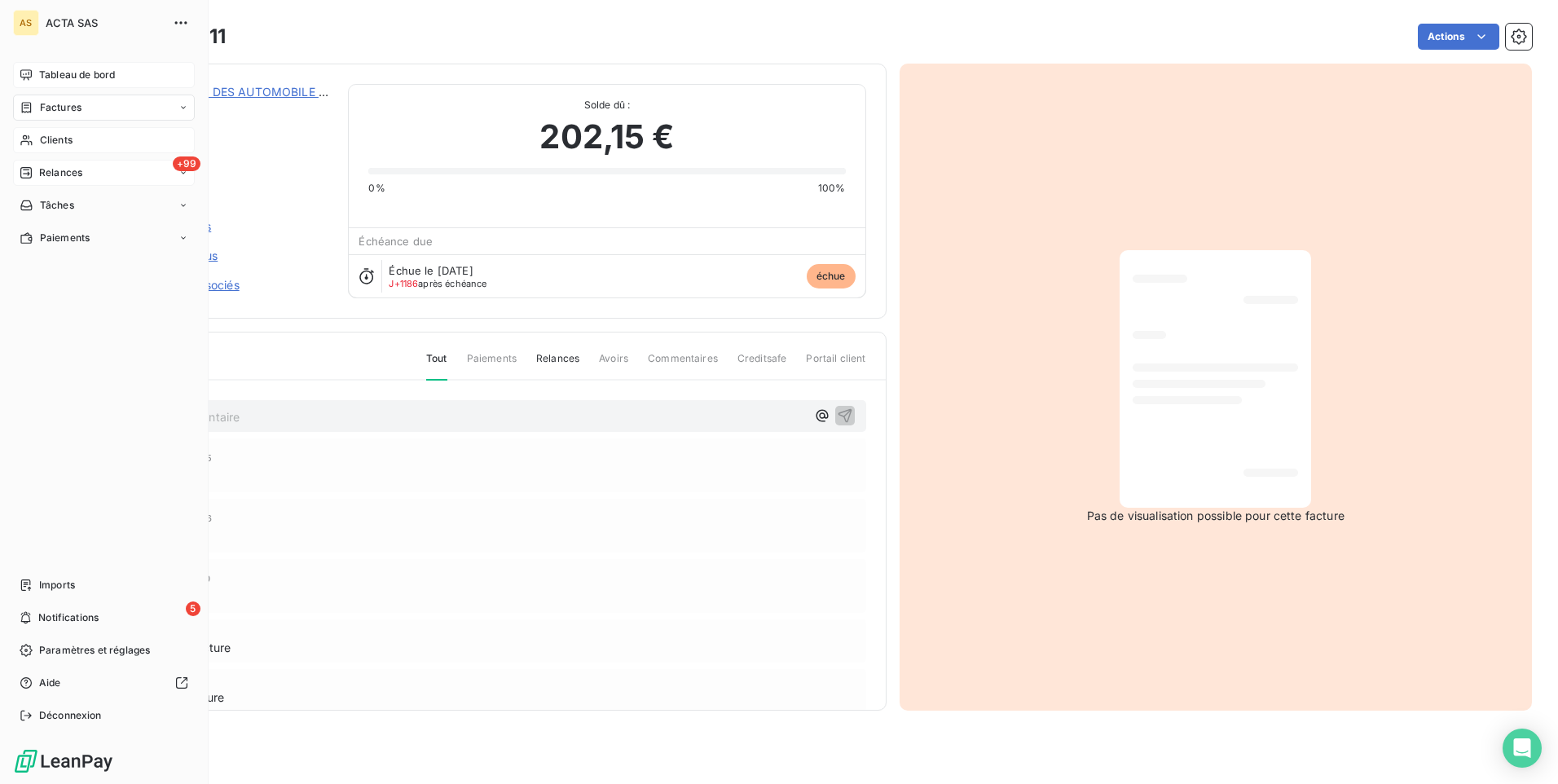
click at [179, 110] on icon at bounding box center [183, 107] width 9 height 9
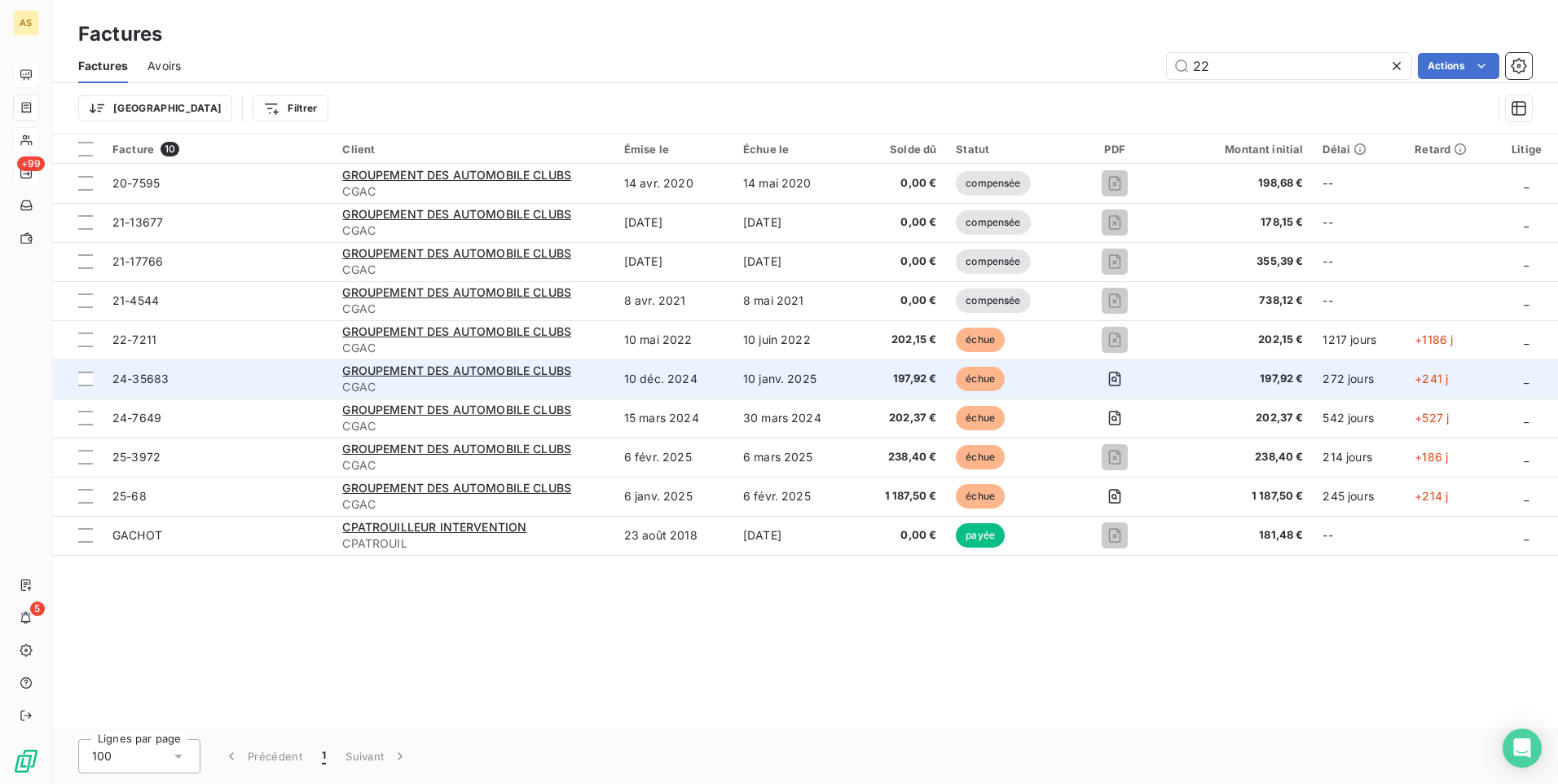
type input "22-"
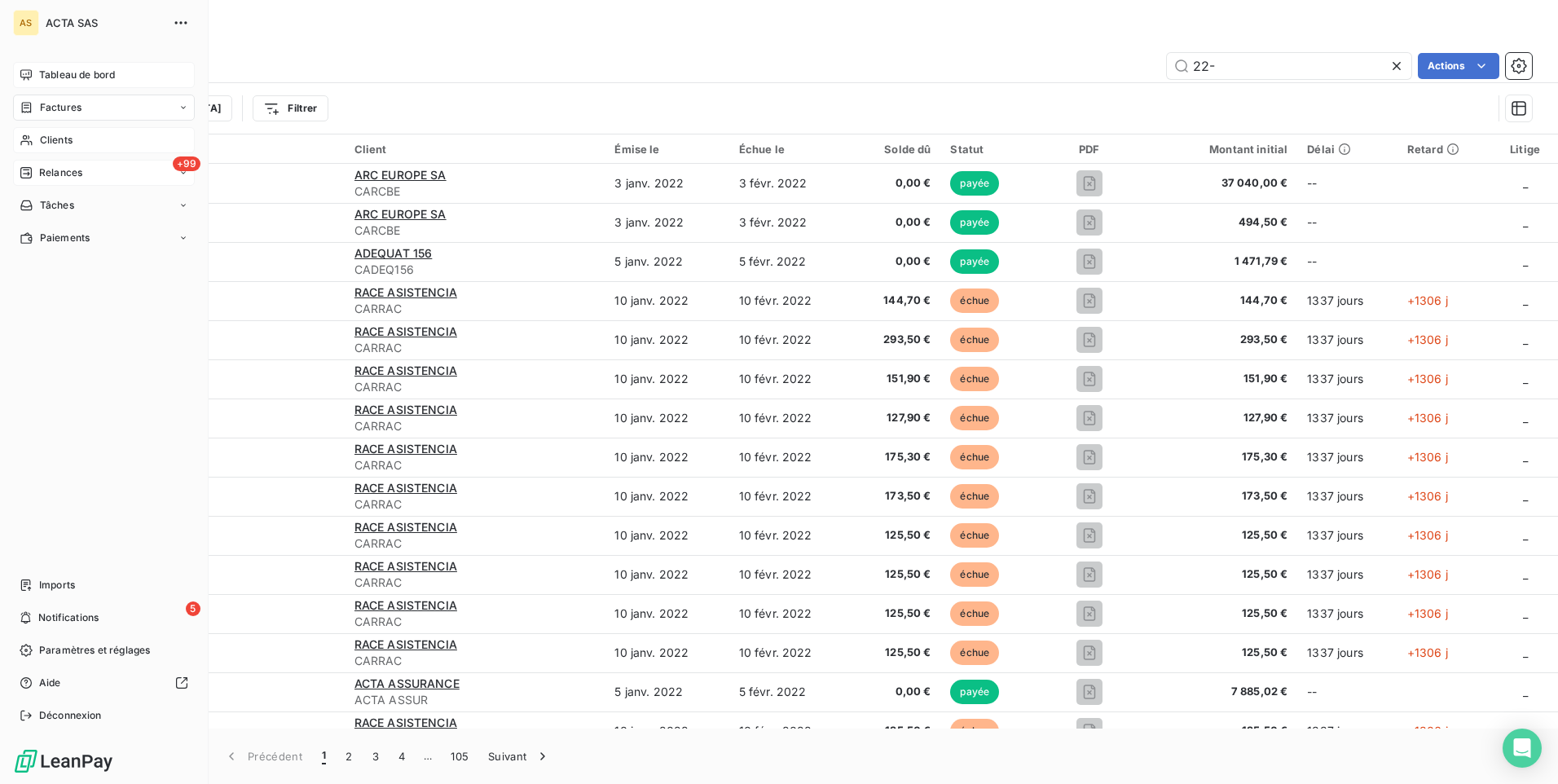
click at [40, 141] on span "Clients" at bounding box center [56, 140] width 33 height 15
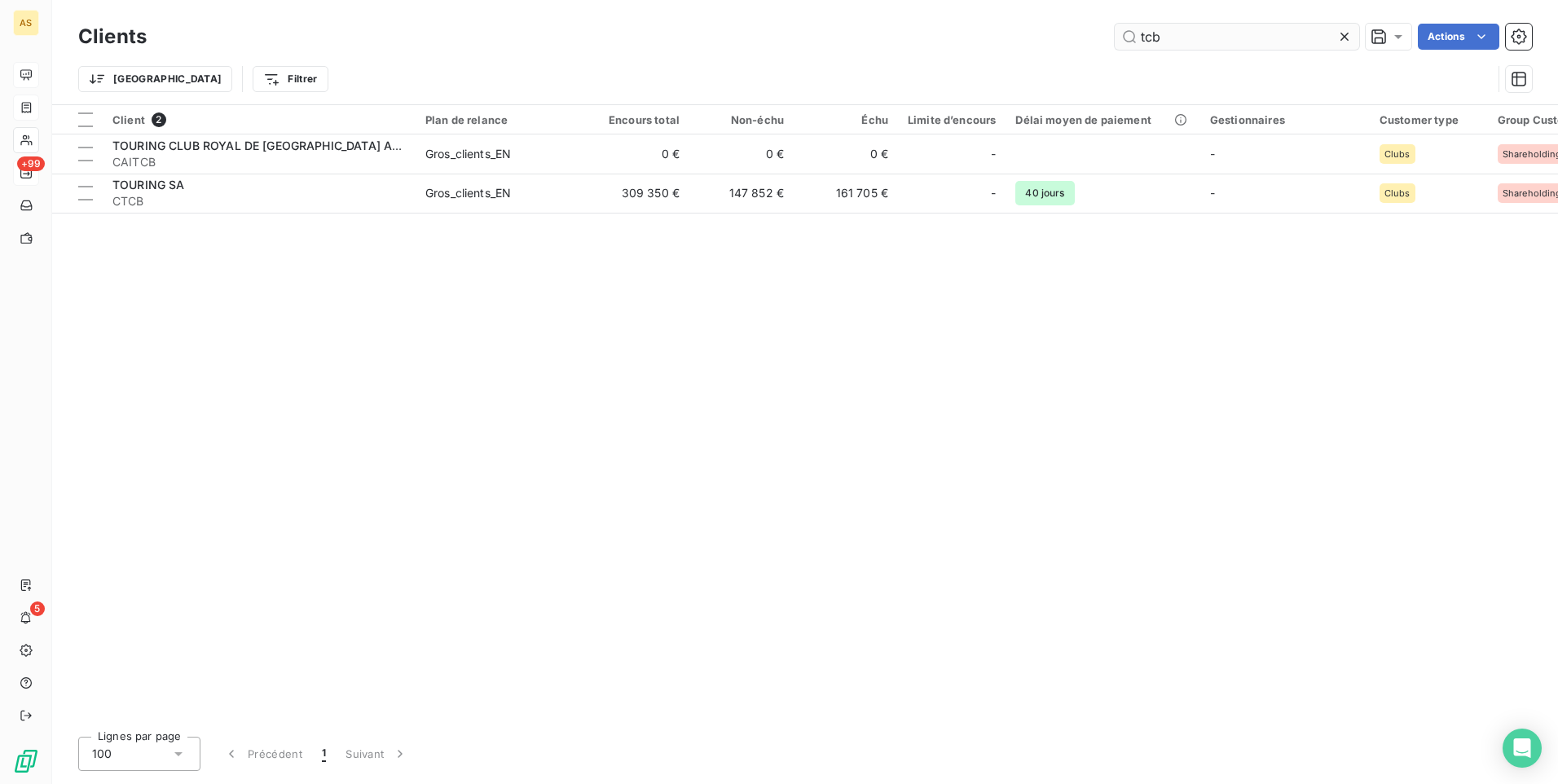
drag, startPoint x: 1192, startPoint y: 34, endPoint x: 1122, endPoint y: 38, distance: 70.1
click at [1122, 38] on input "tcb" at bounding box center [1236, 36] width 244 height 26
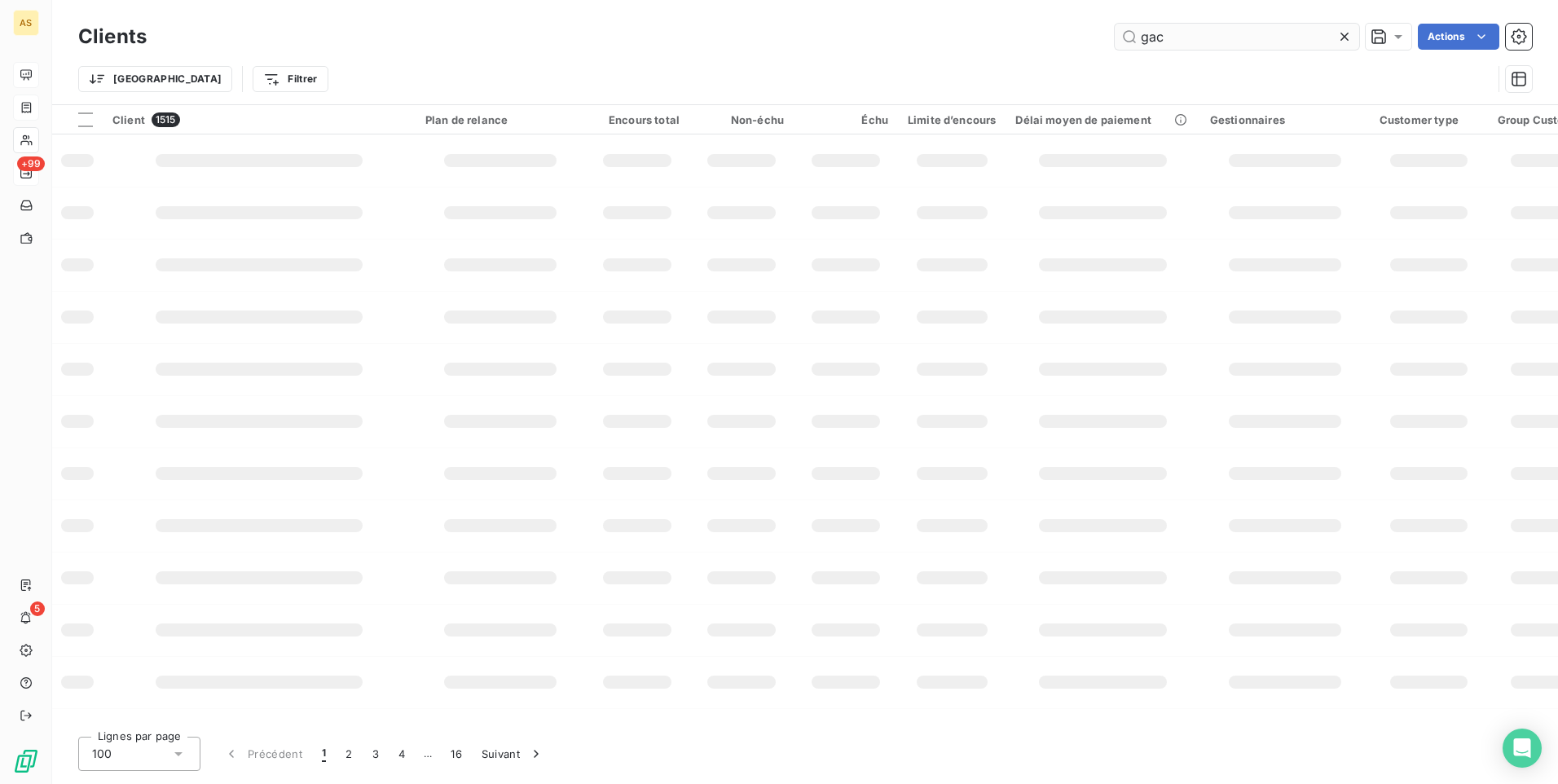
type input "gac"
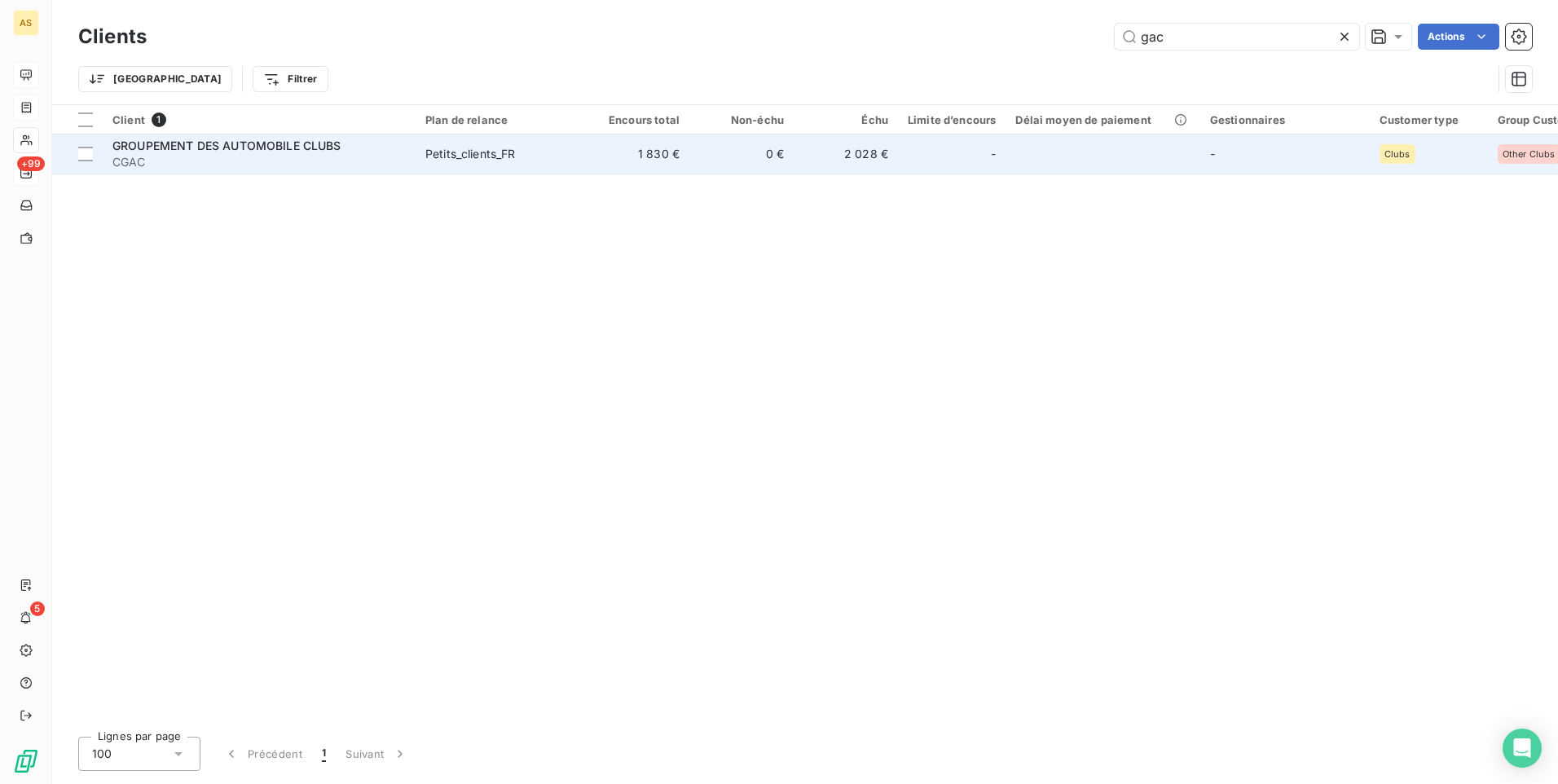
click at [144, 142] on span "GROUPEMENT DES AUTOMOBILE CLUBS" at bounding box center [226, 146] width 229 height 14
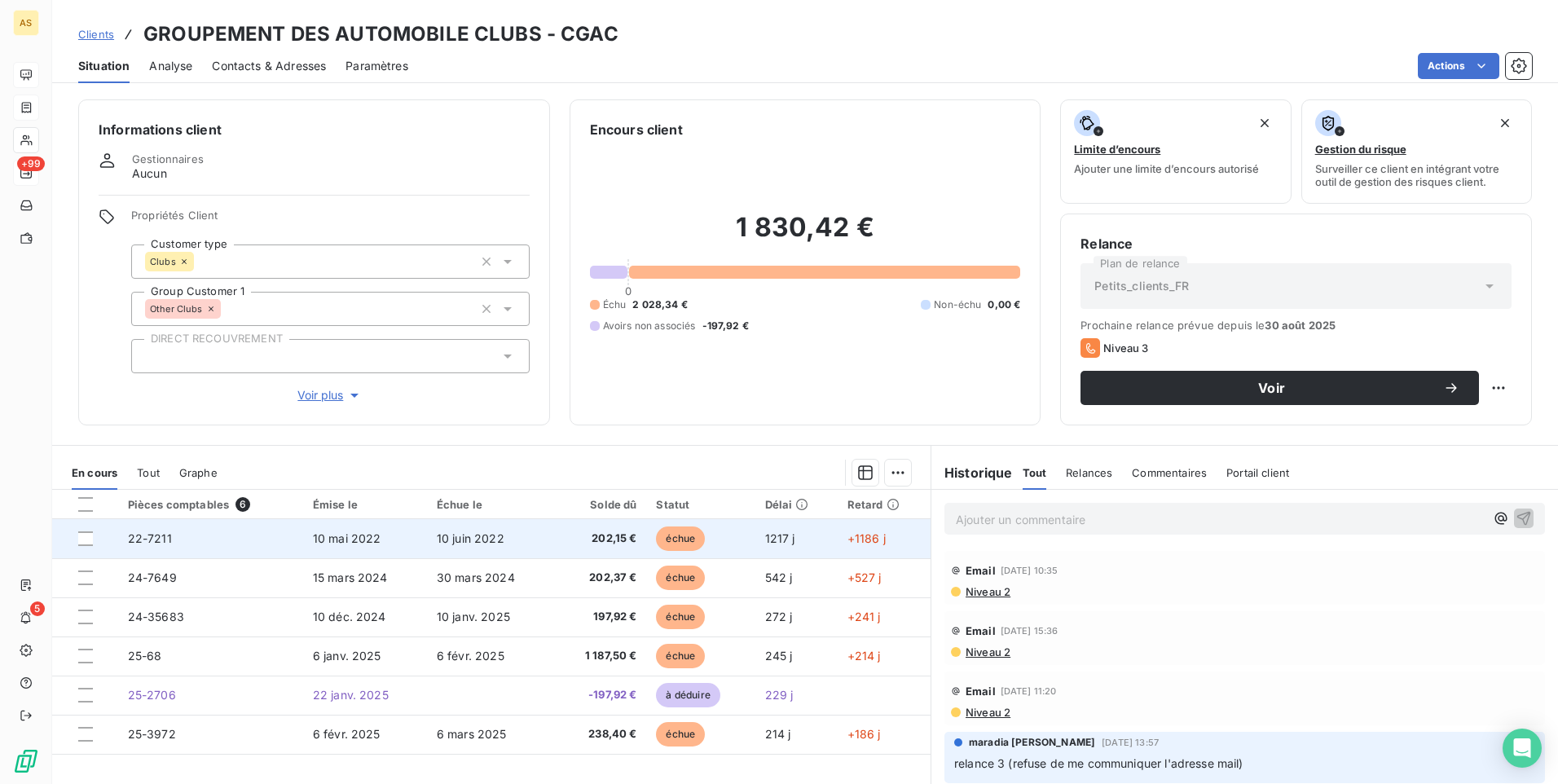
click at [121, 539] on td "22-7211" at bounding box center [210, 538] width 185 height 39
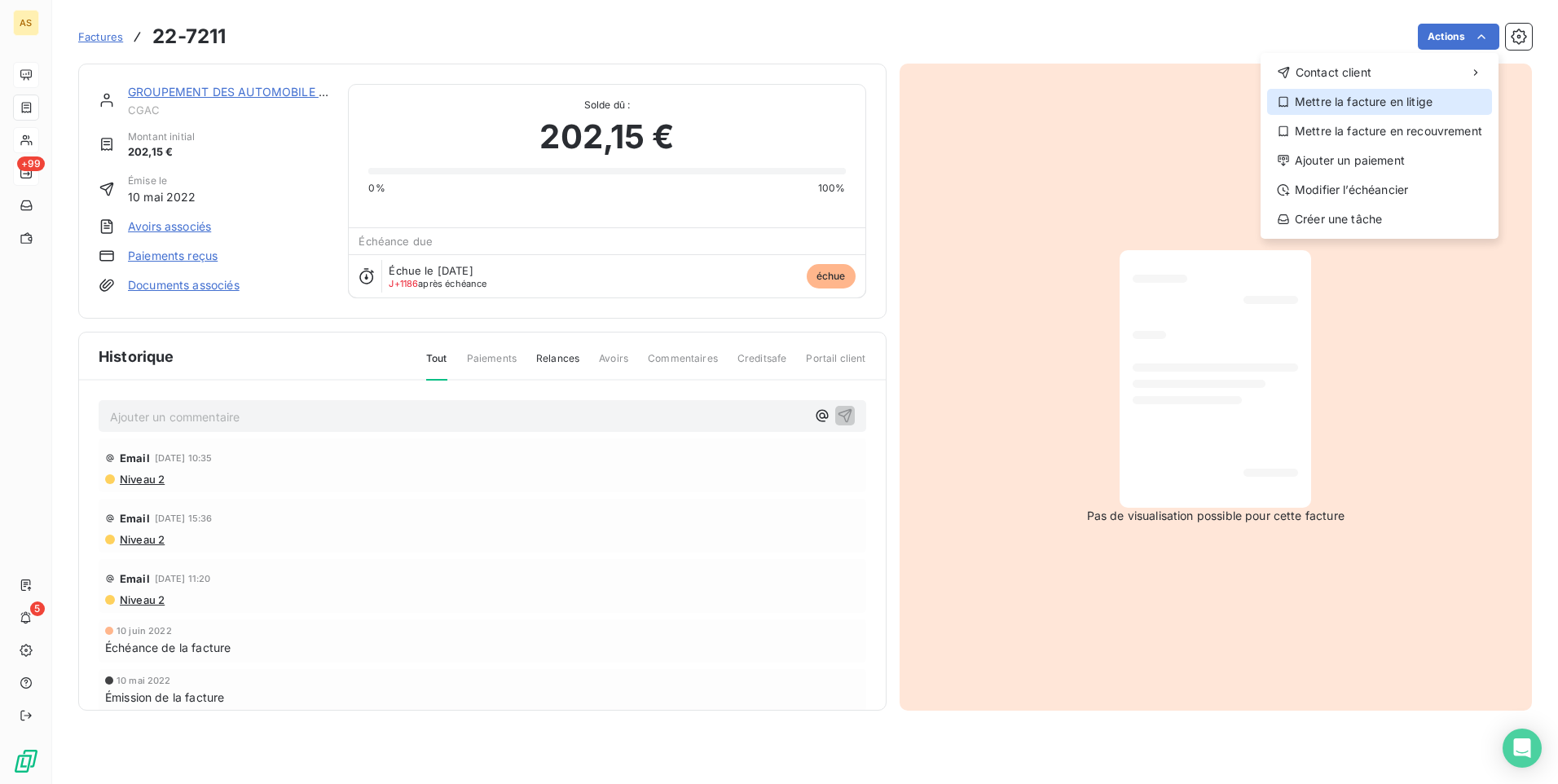
click at [1394, 103] on div "Mettre la facture en litige" at bounding box center [1379, 102] width 225 height 26
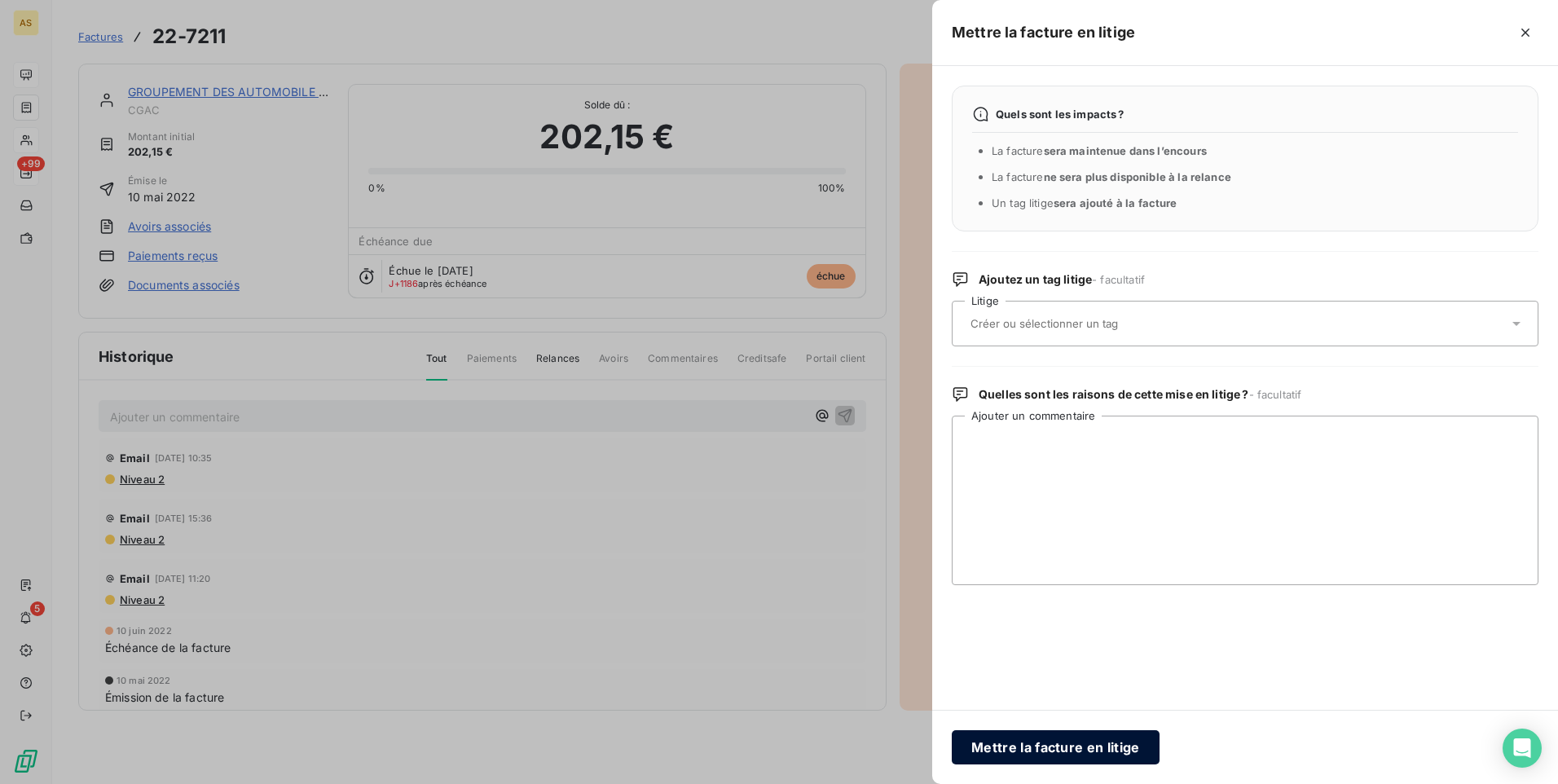
click at [1050, 751] on button "Mettre la facture en litige" at bounding box center [1055, 747] width 208 height 34
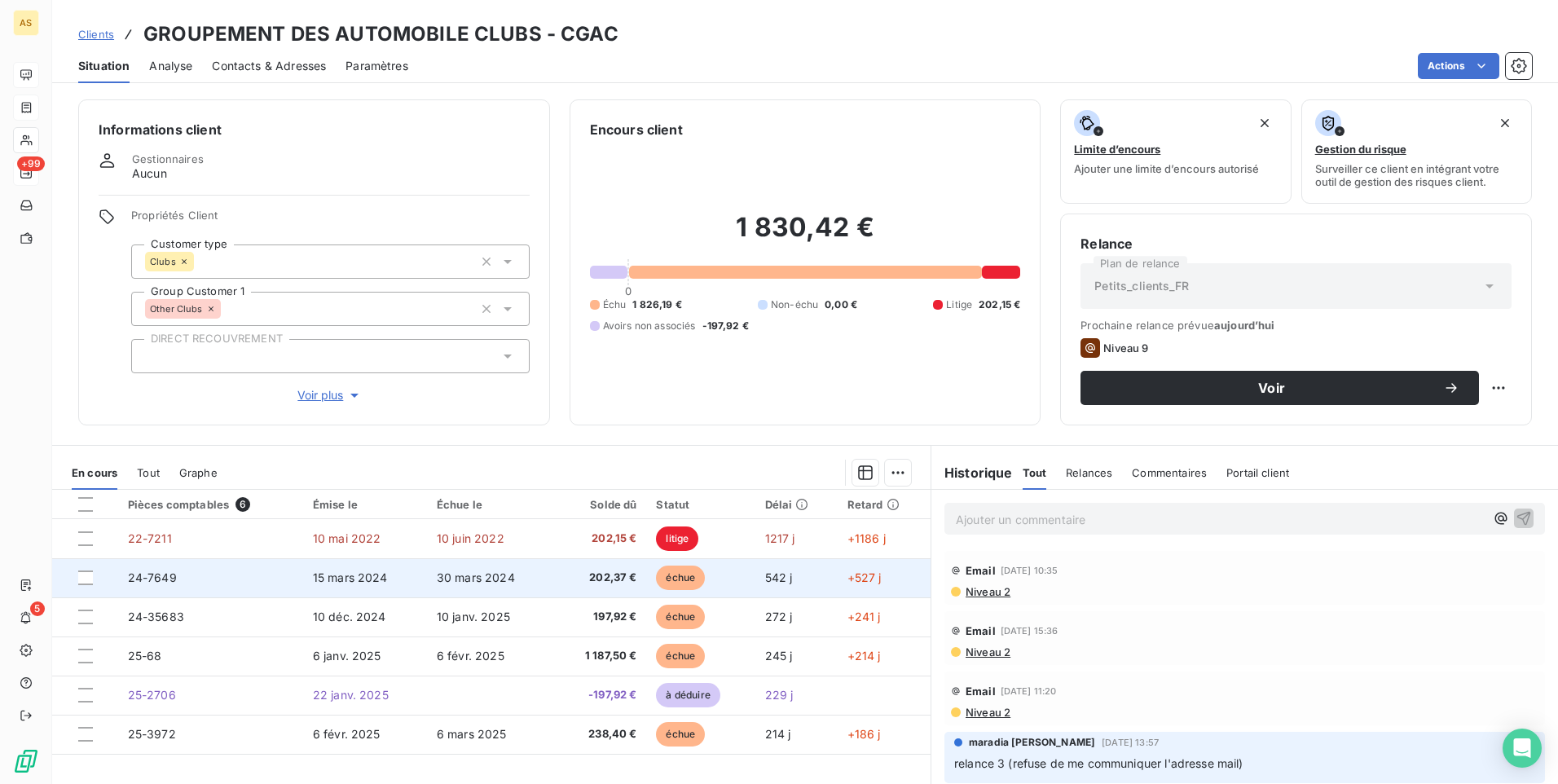
click at [141, 579] on span "24-7649" at bounding box center [152, 577] width 49 height 14
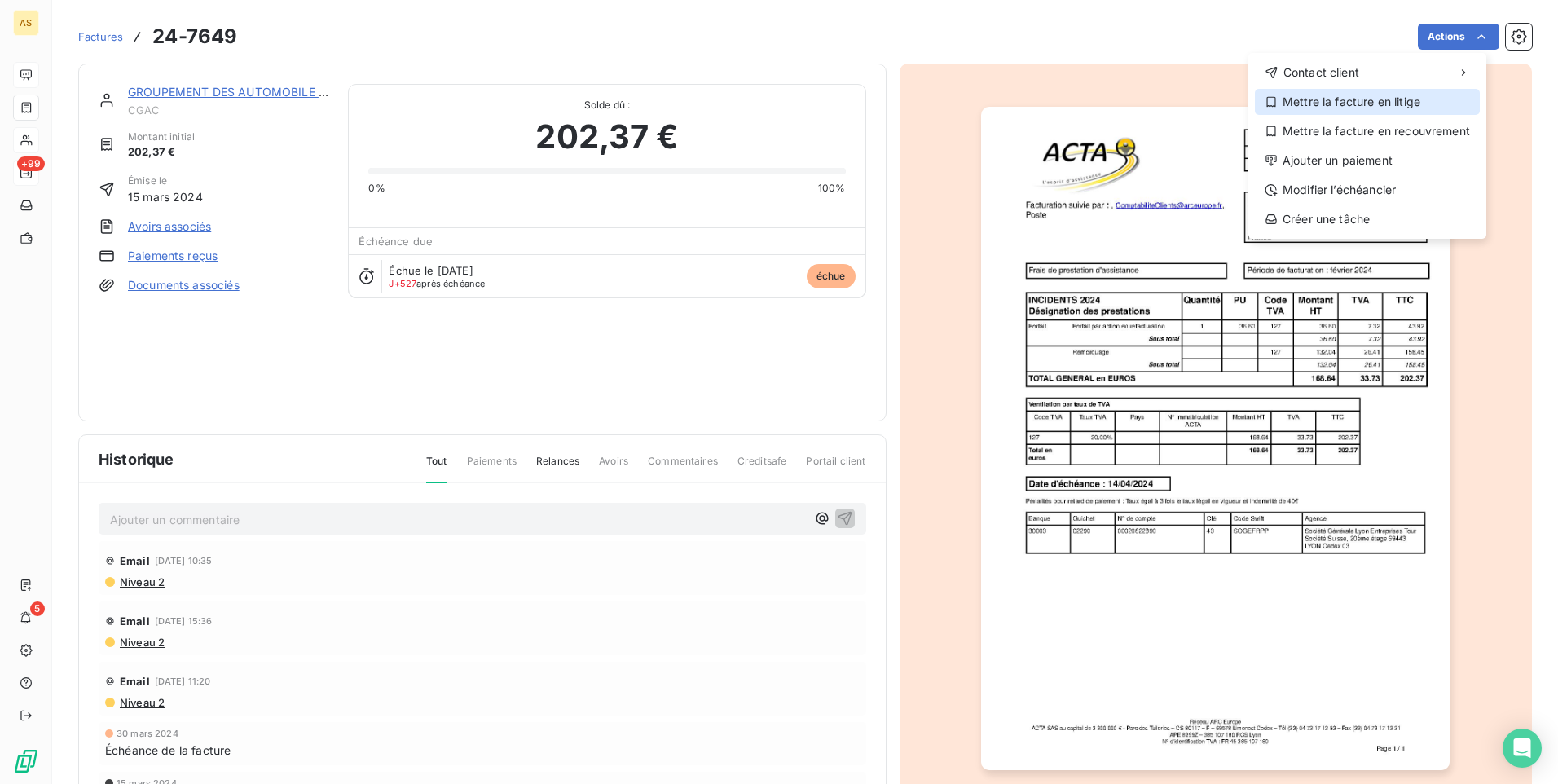
click at [1420, 97] on div "Mettre la facture en litige" at bounding box center [1367, 102] width 225 height 26
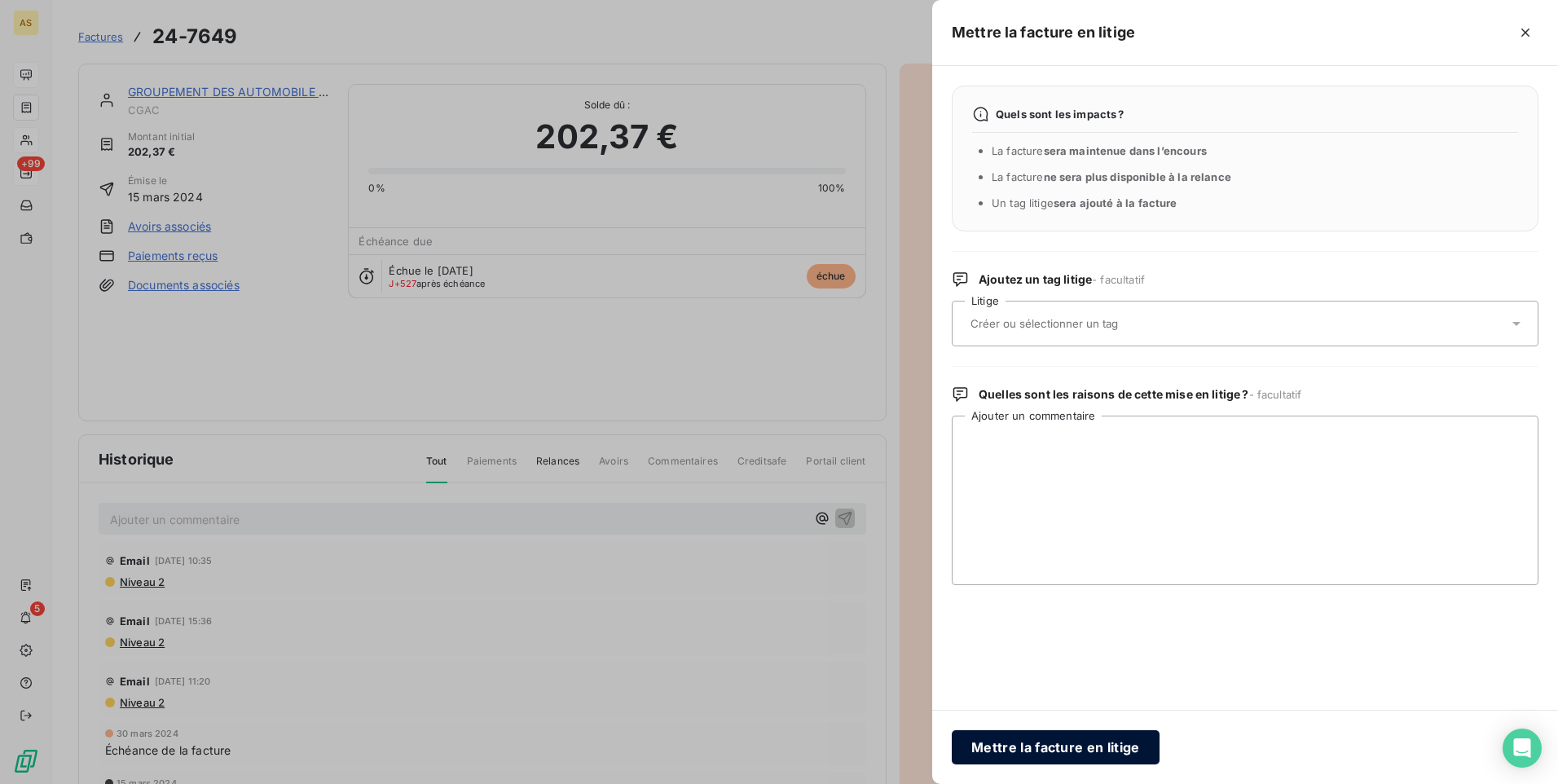
click at [1083, 743] on button "Mettre la facture en litige" at bounding box center [1055, 747] width 208 height 34
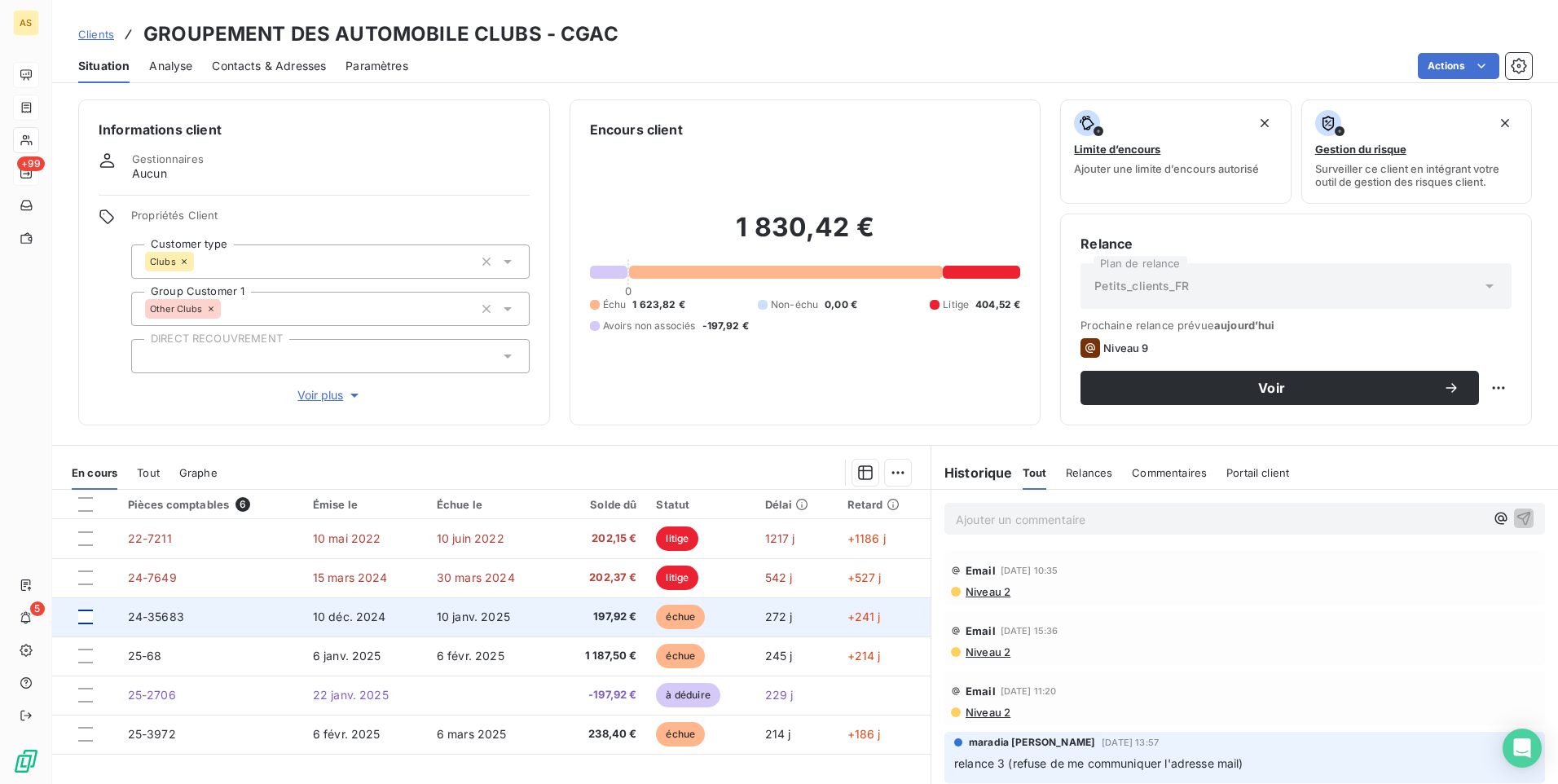
click at [89, 615] on div at bounding box center [85, 617] width 15 height 15
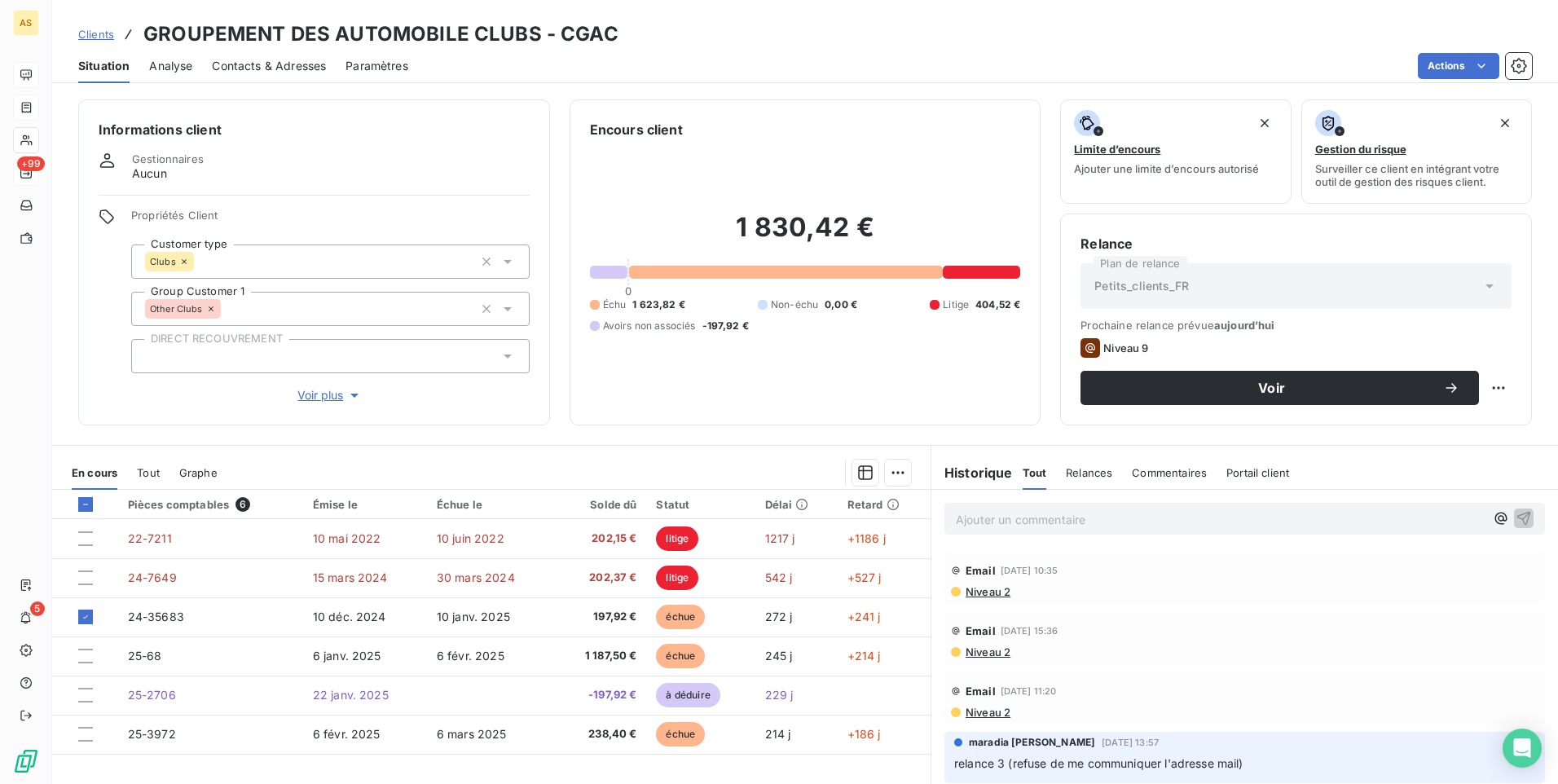
click at [1364, 34] on html "AS +99 5 Clients GROUPEMENT DES AUTOMOBILE CLUBS - CGAC Situation Analyse Conta…" at bounding box center [779, 392] width 1558 height 784
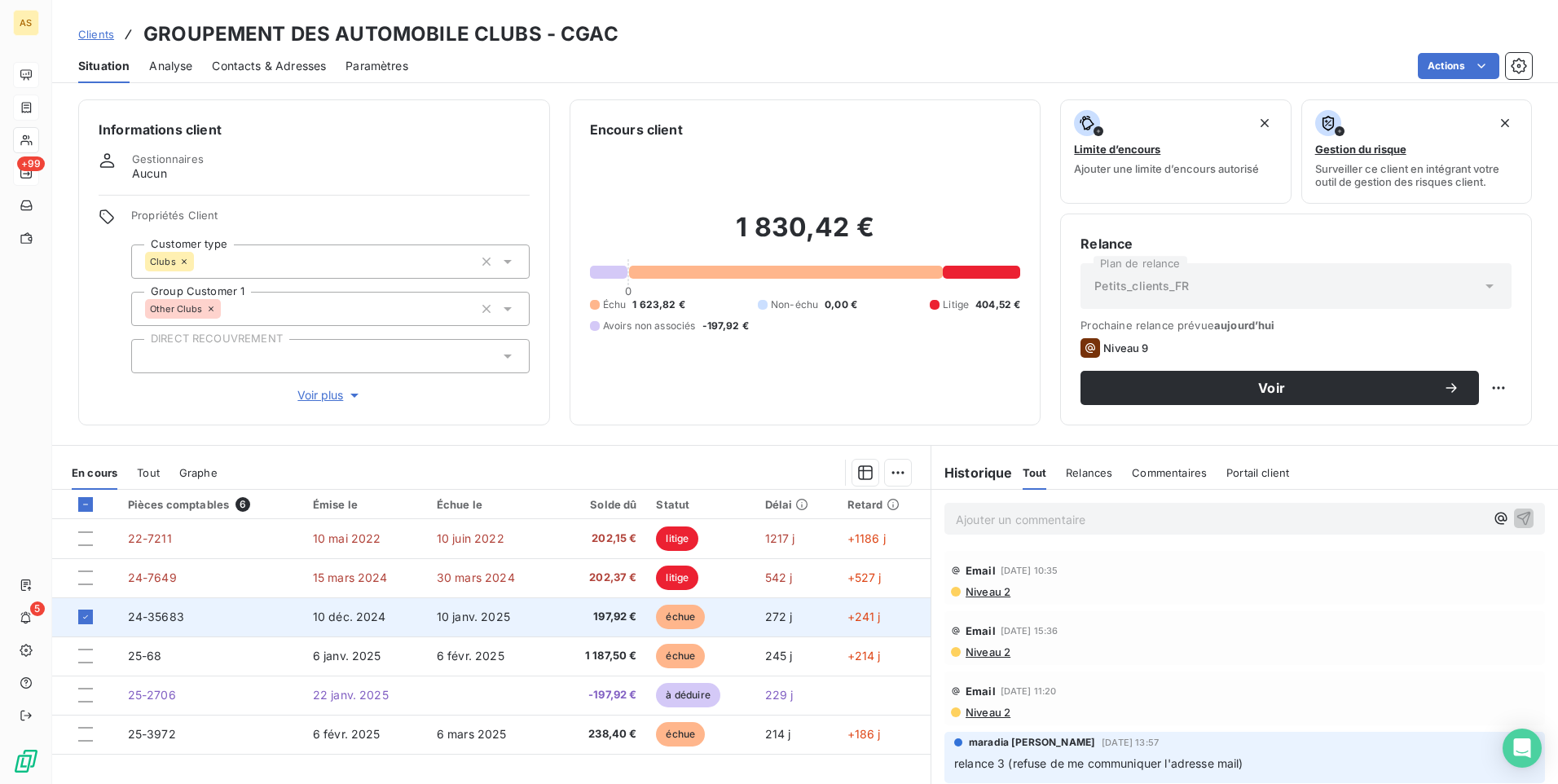
click at [160, 618] on span "24-35683" at bounding box center [155, 617] width 56 height 14
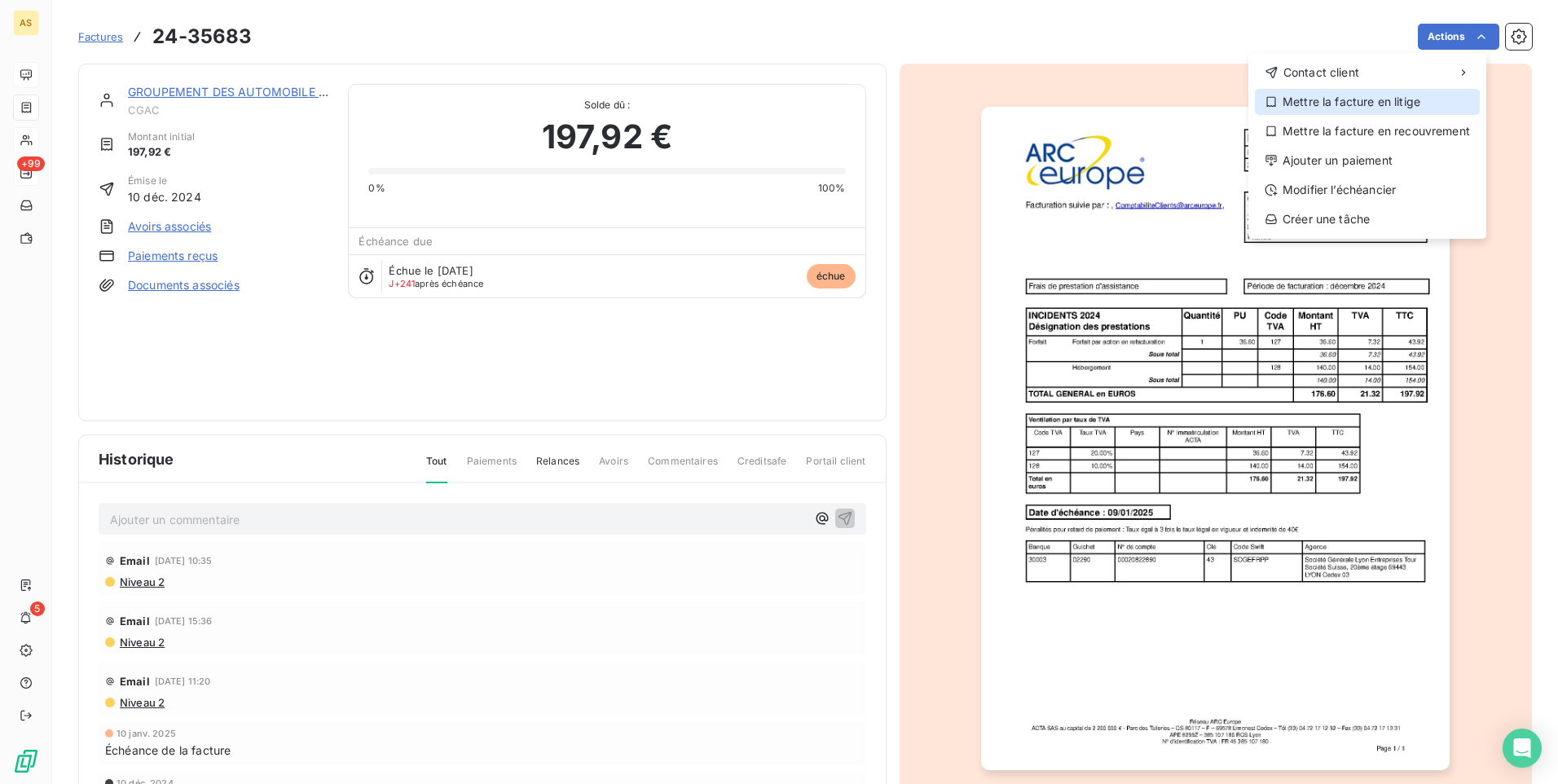
click at [1384, 98] on div "Mettre la facture en litige" at bounding box center [1367, 102] width 225 height 26
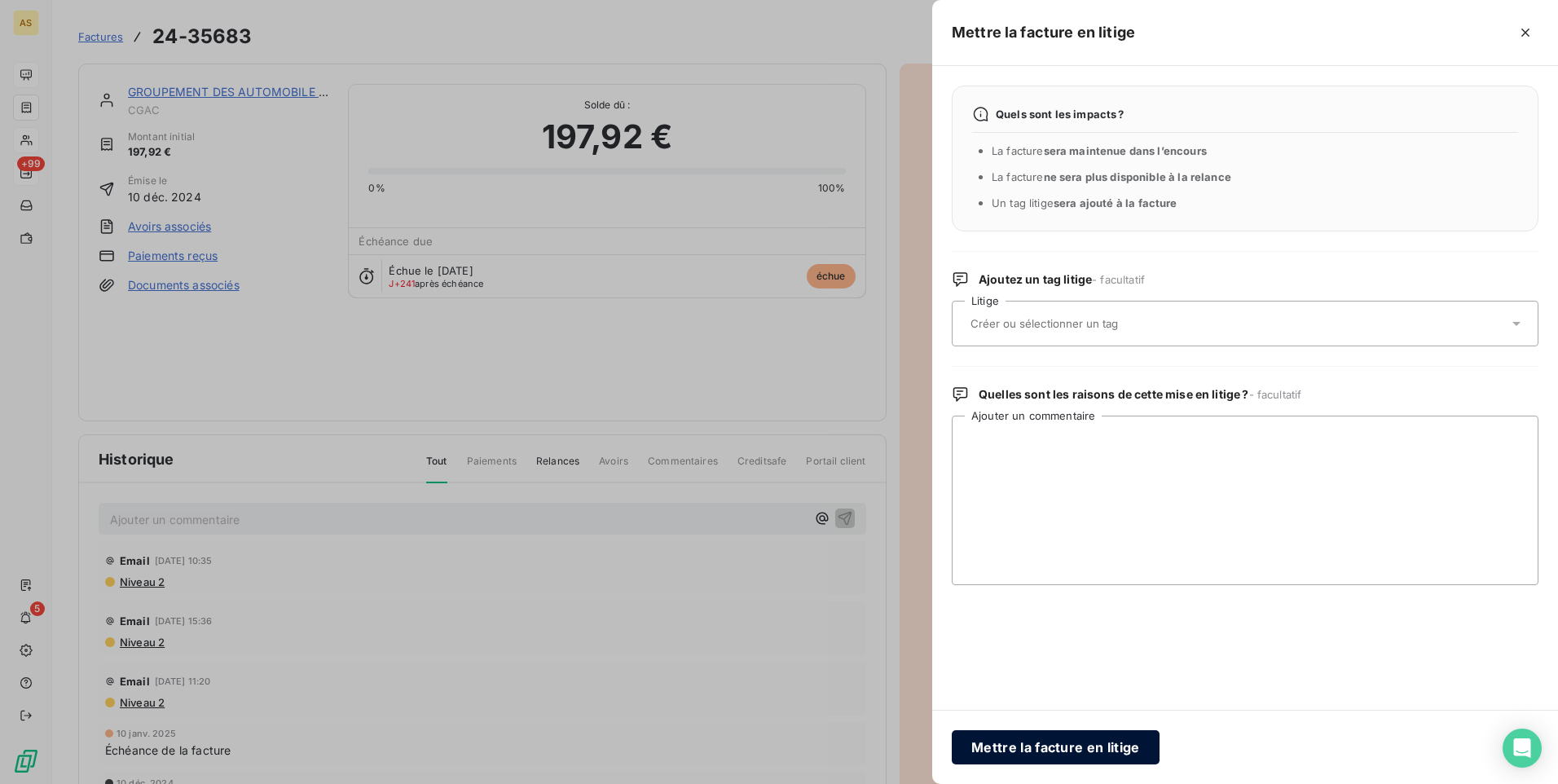
click at [1034, 745] on button "Mettre la facture en litige" at bounding box center [1055, 747] width 208 height 34
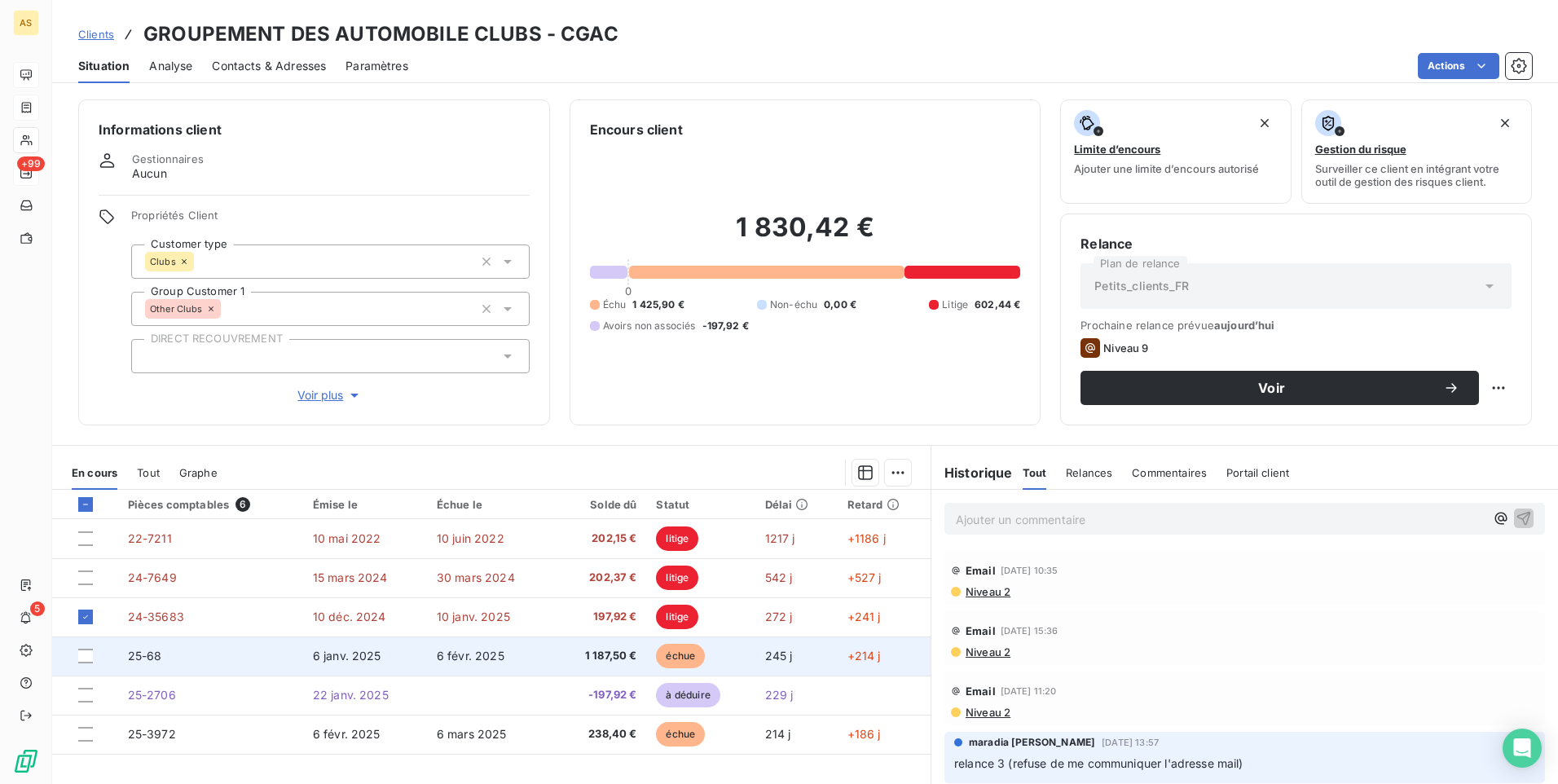
click at [140, 654] on span "25-68" at bounding box center [145, 655] width 35 height 14
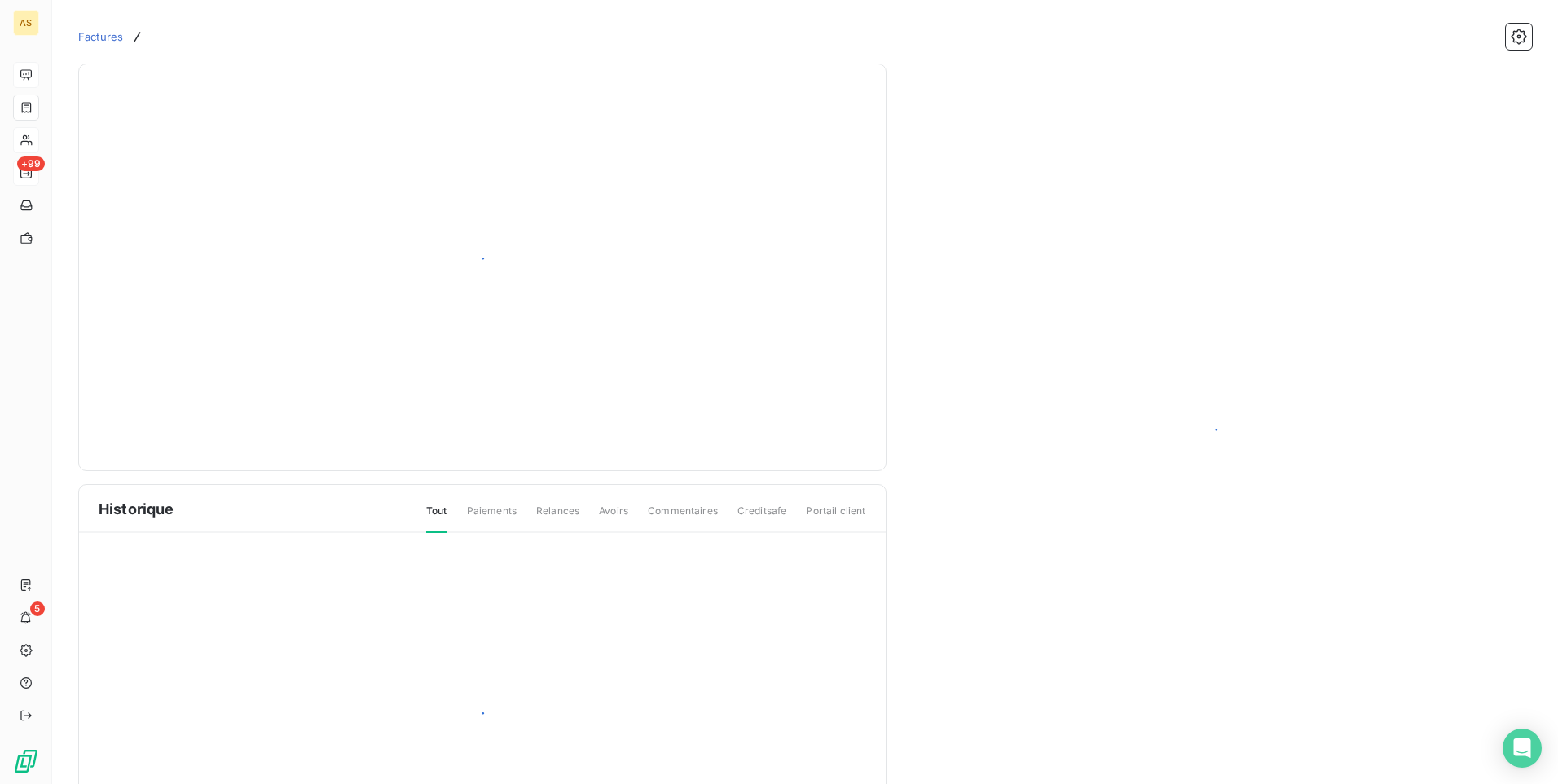
click at [140, 654] on div at bounding box center [482, 721] width 807 height 377
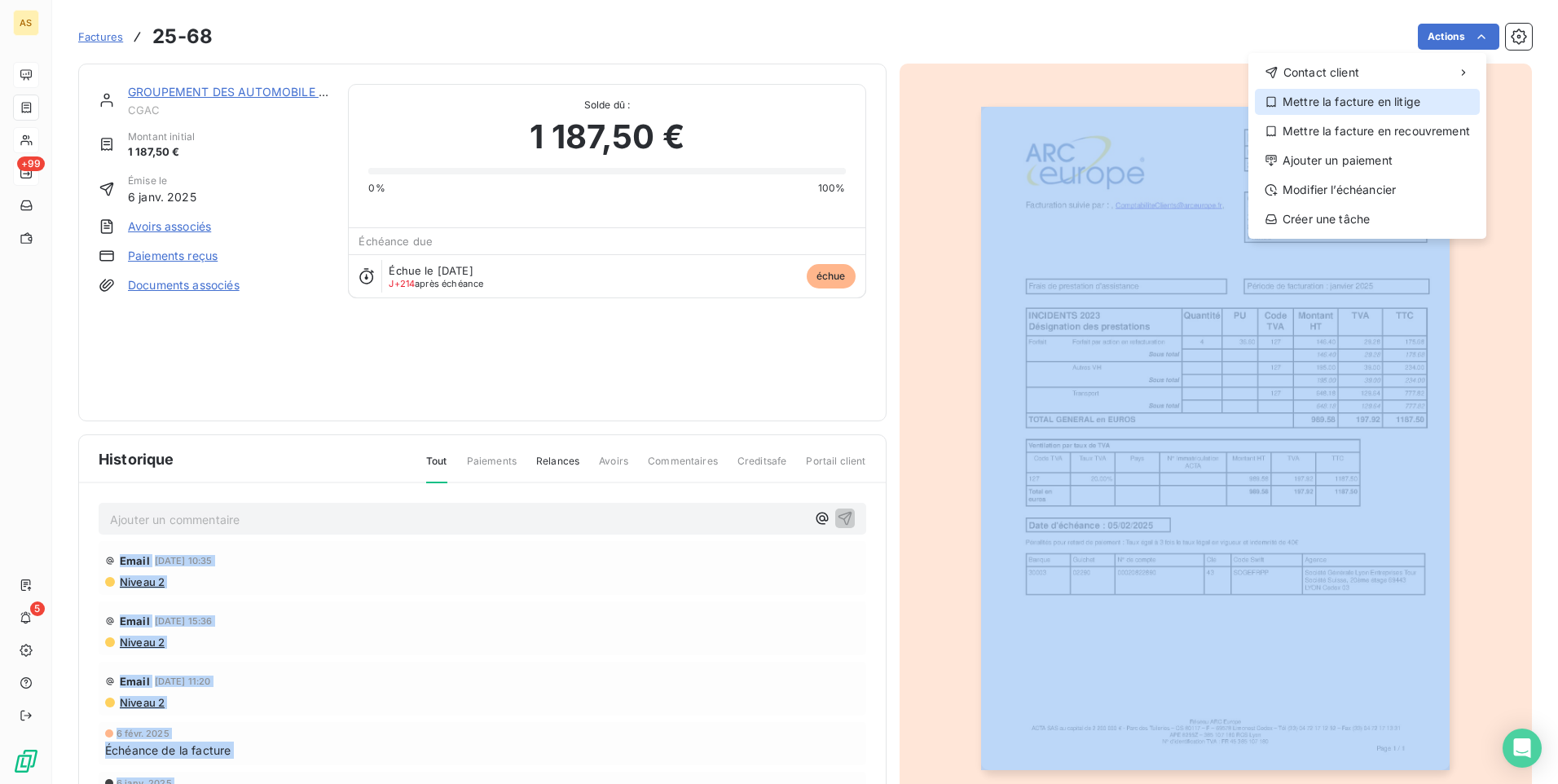
click at [1395, 104] on div "Mettre la facture en litige" at bounding box center [1367, 102] width 225 height 26
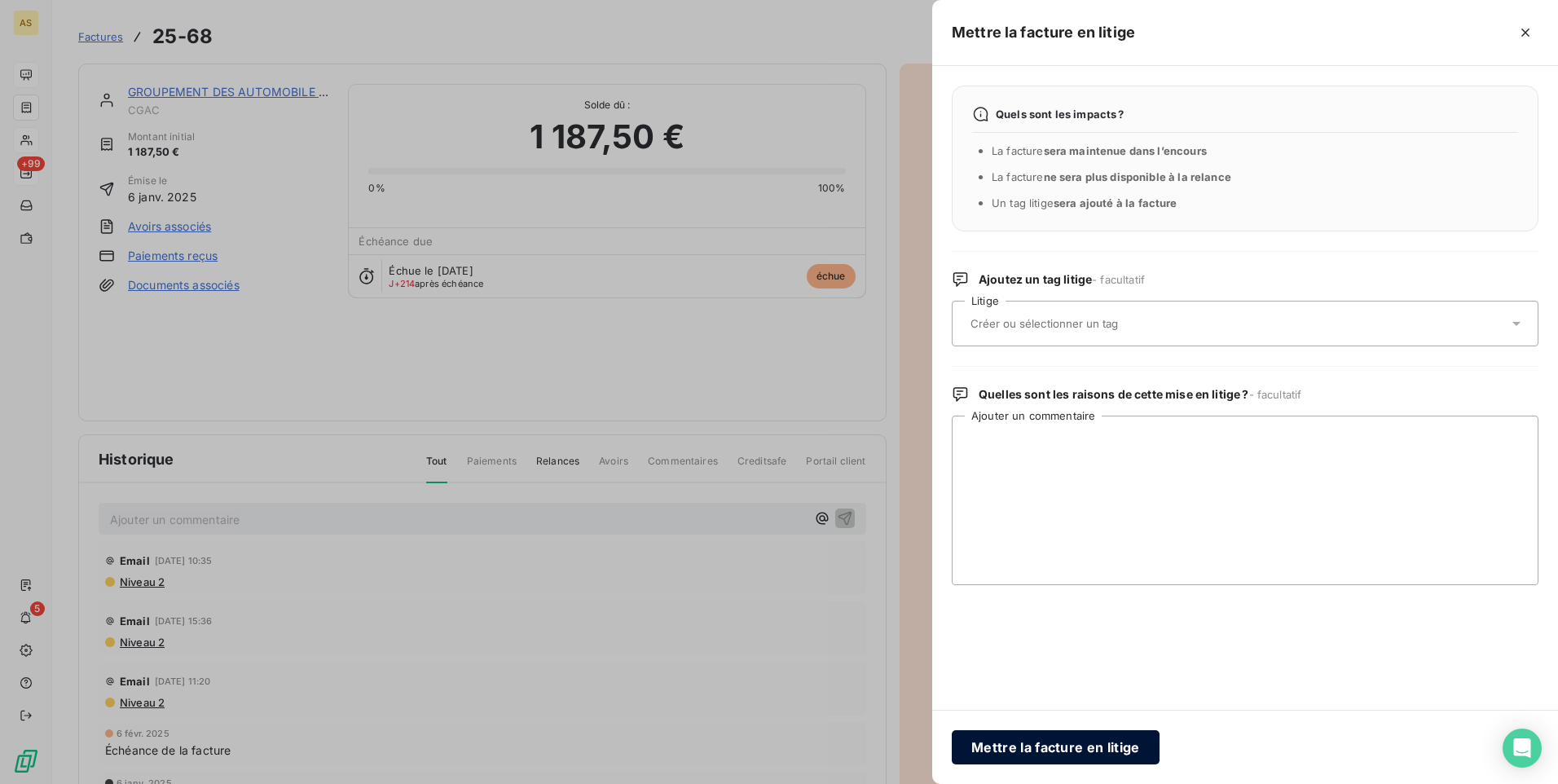
click at [1079, 743] on button "Mettre la facture en litige" at bounding box center [1055, 747] width 208 height 34
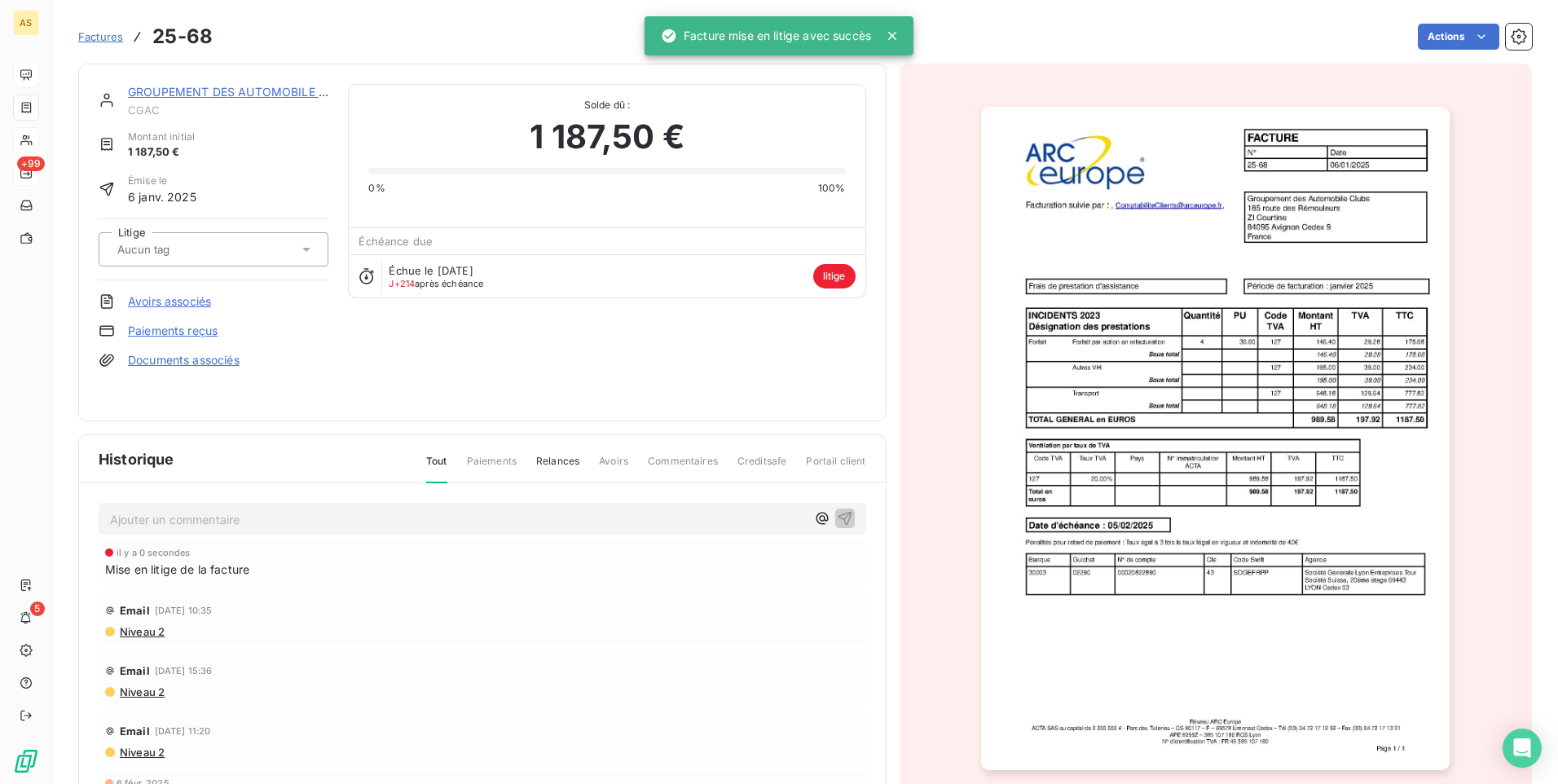
click at [317, 380] on div "GROUPEMENT DES AUTOMOBILE CLUBS CGAC Montant initial 1 187,50 € Émise le [DATE]…" at bounding box center [213, 242] width 229 height 317
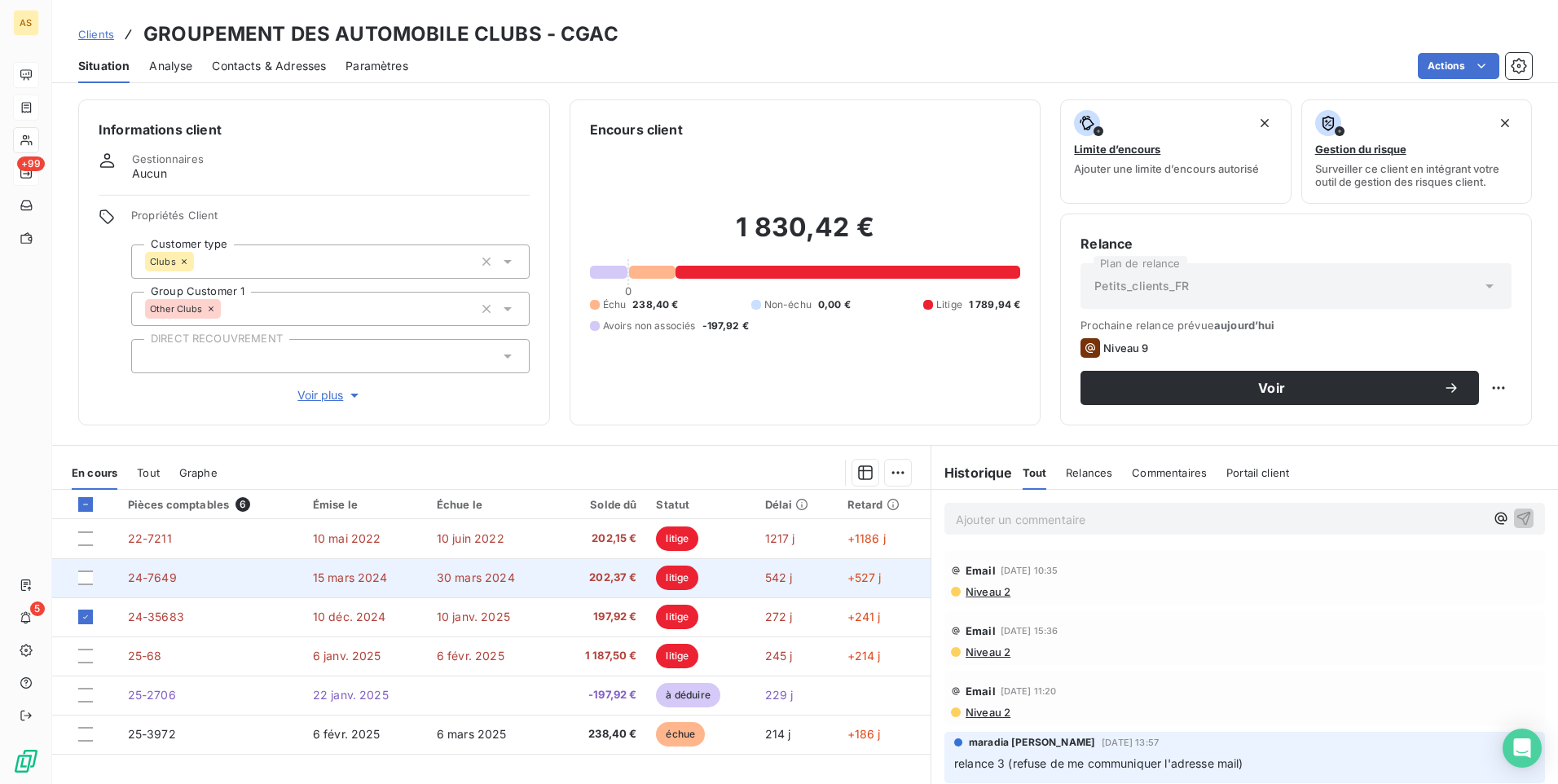
scroll to position [68, 0]
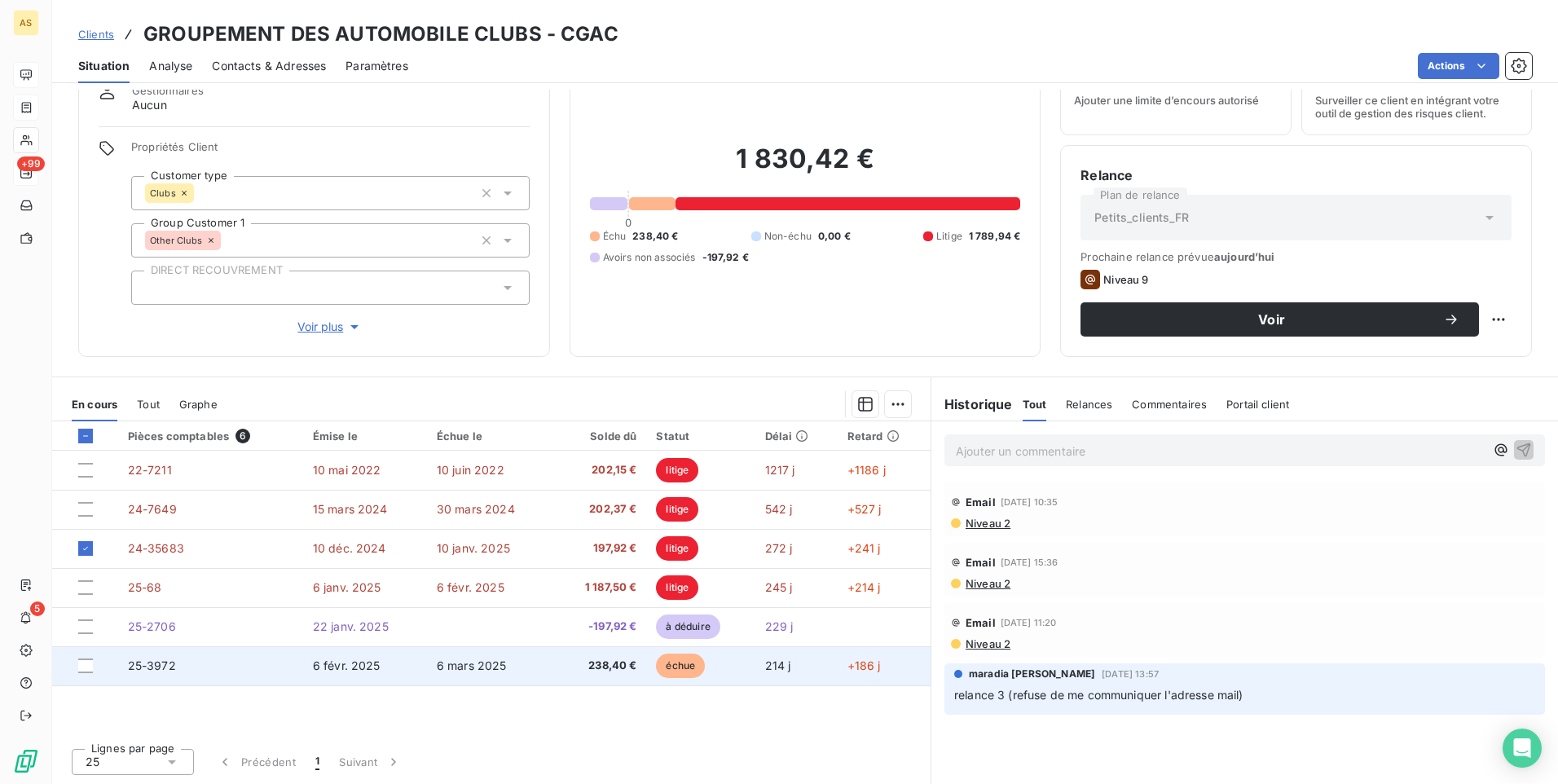
click at [140, 667] on span "25-3972" at bounding box center [152, 665] width 48 height 14
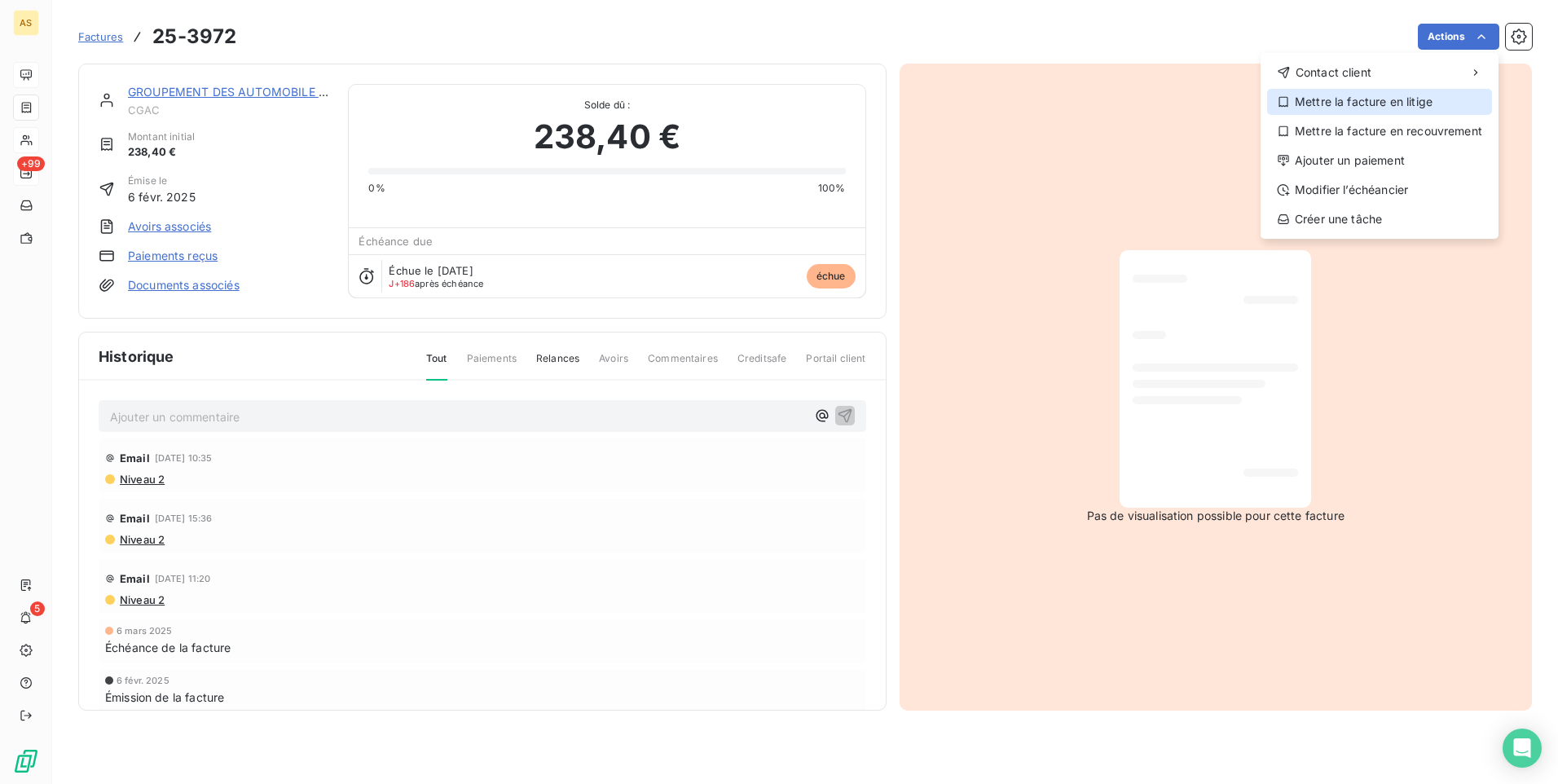
click at [1407, 101] on div "Mettre la facture en litige" at bounding box center [1379, 102] width 225 height 26
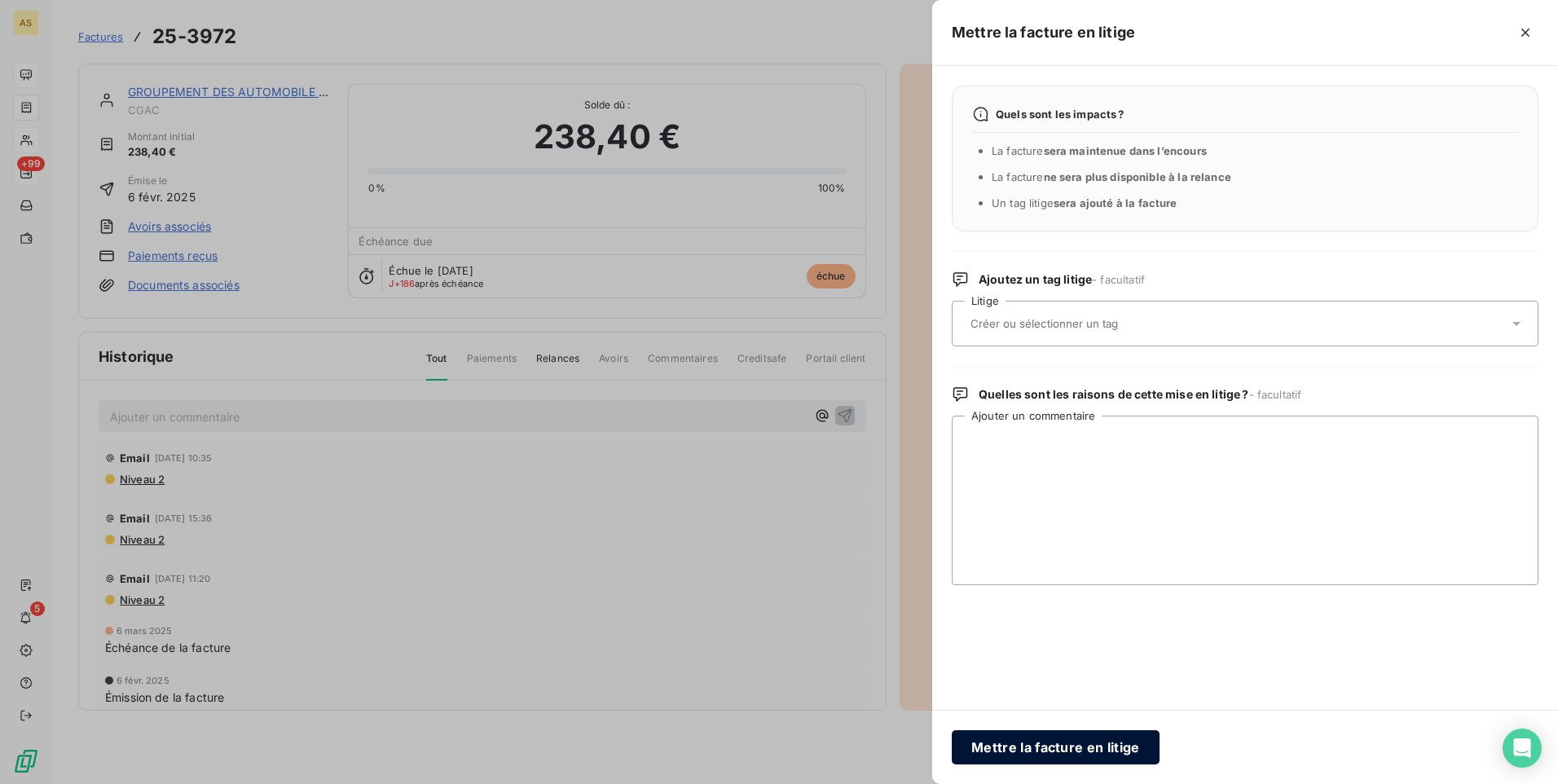
click at [1058, 747] on button "Mettre la facture en litige" at bounding box center [1055, 747] width 208 height 34
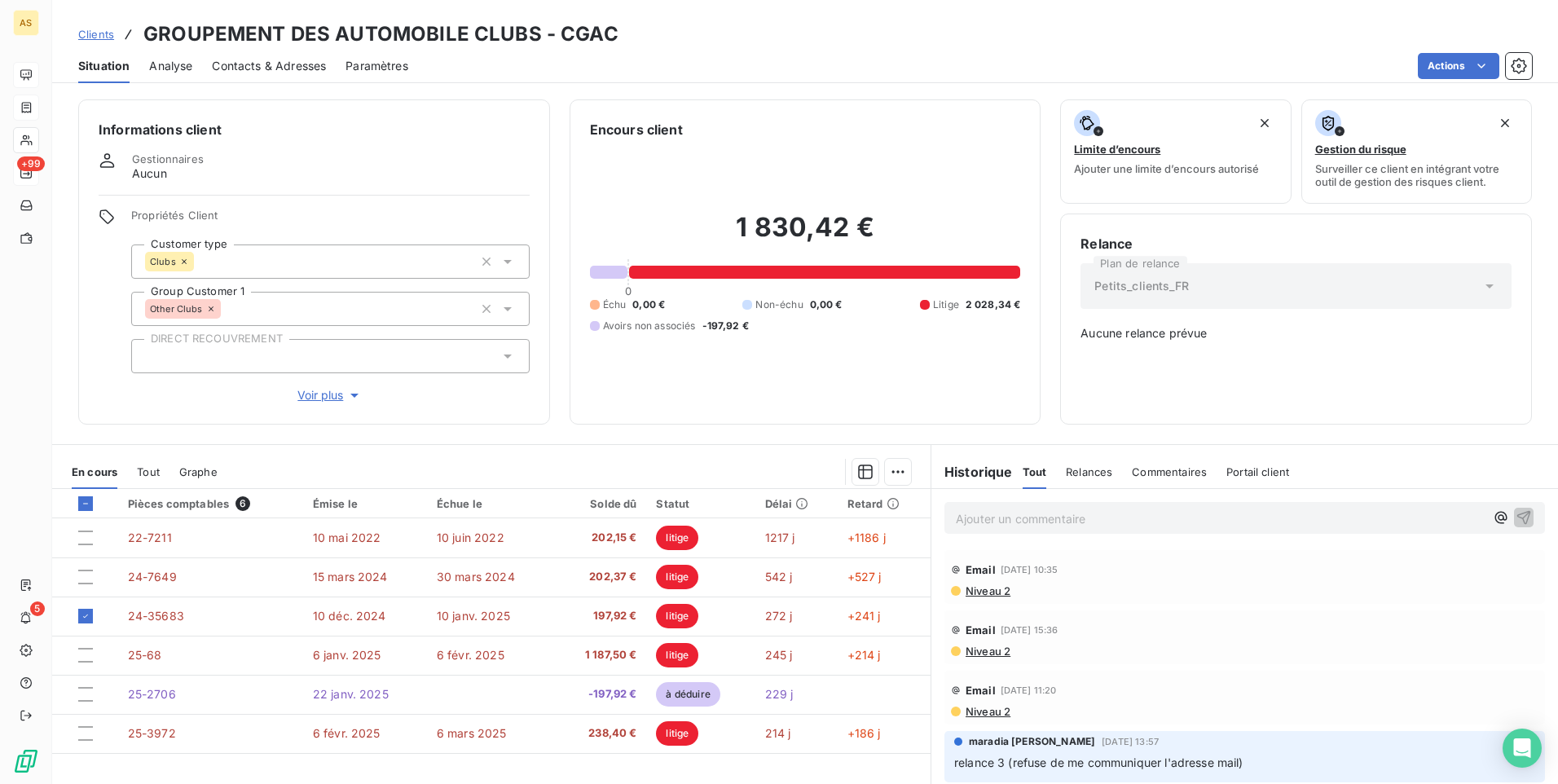
scroll to position [67, 0]
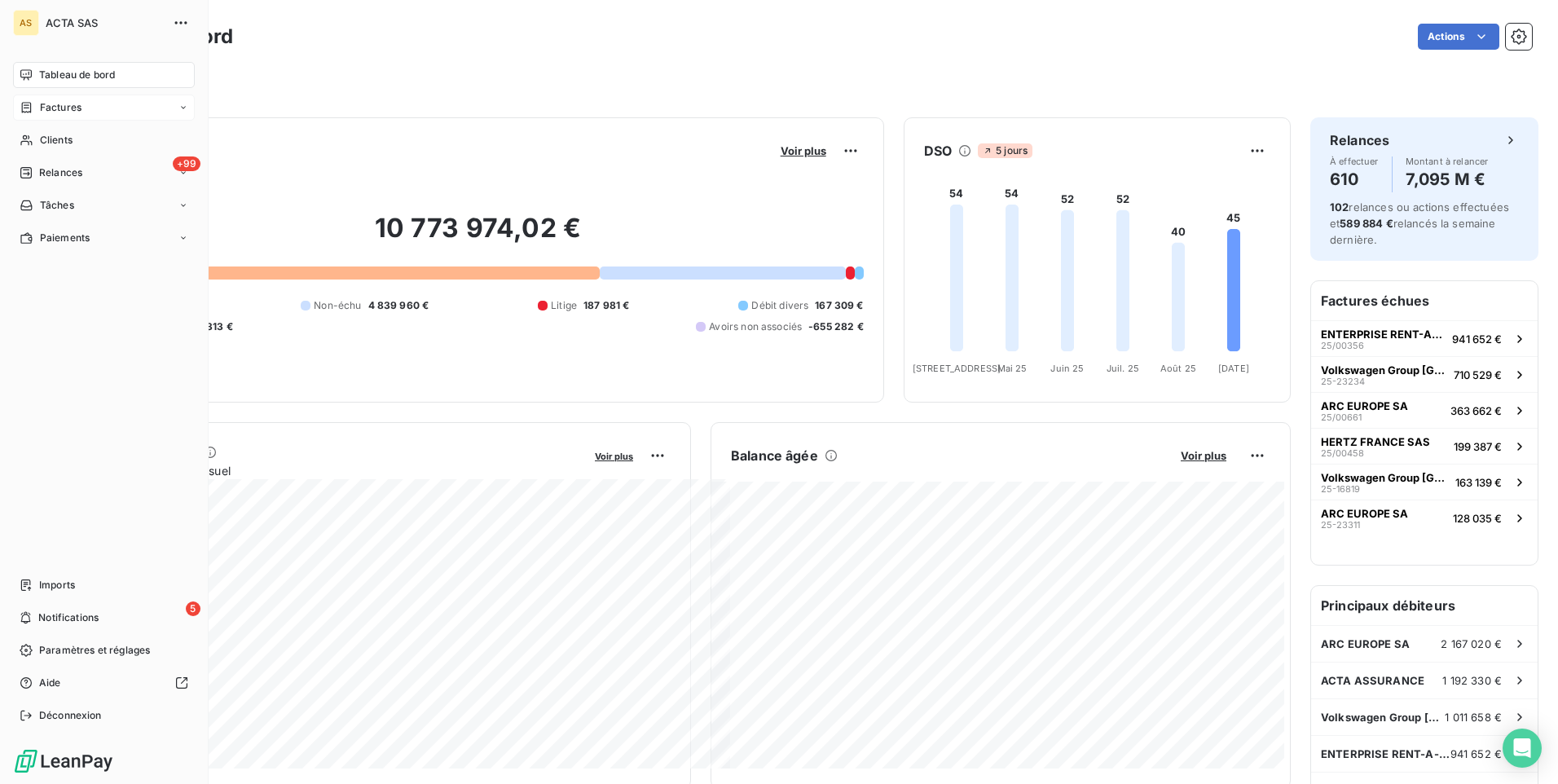
click at [42, 107] on span "Factures" at bounding box center [60, 107] width 41 height 15
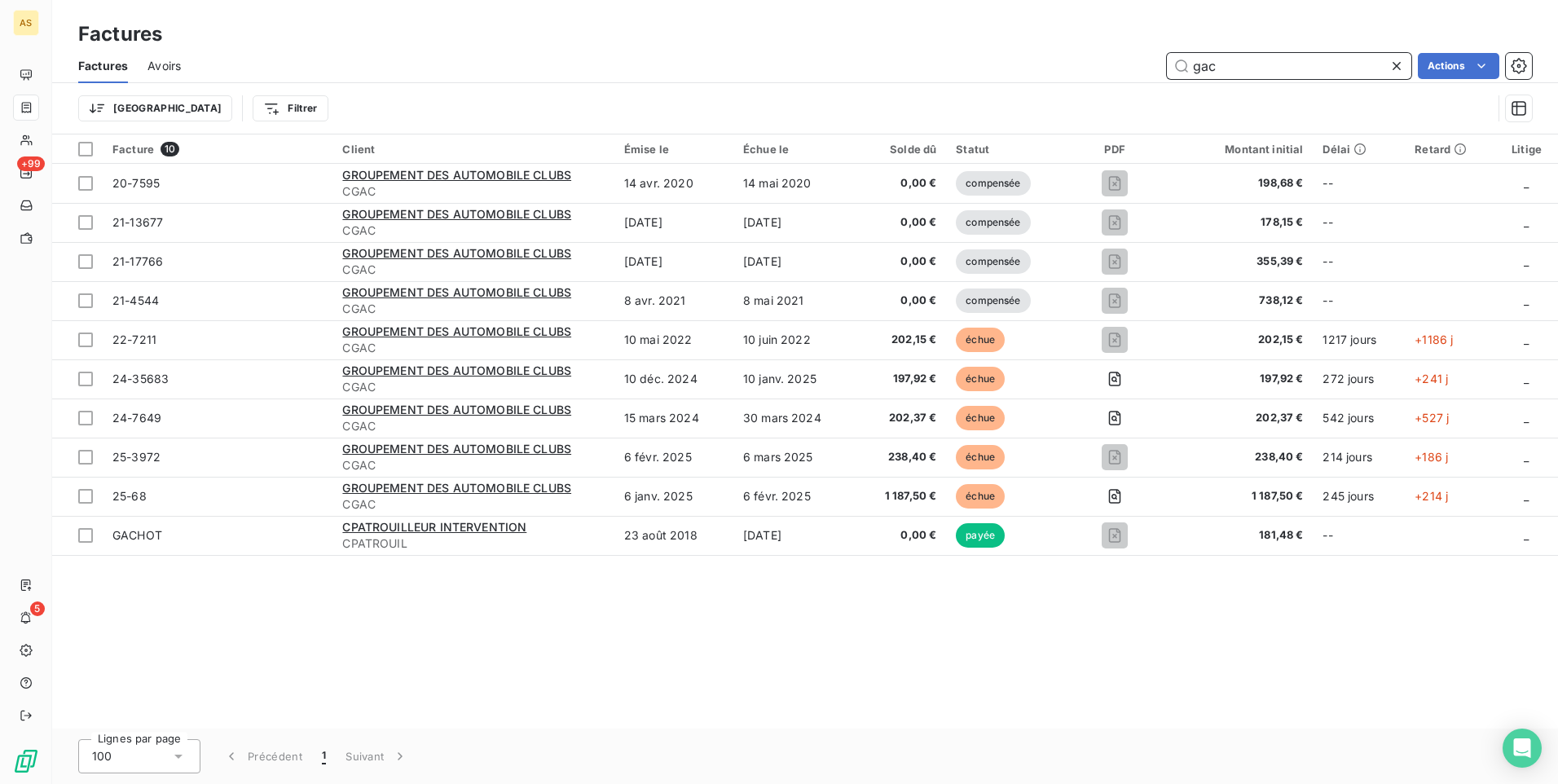
drag, startPoint x: 1231, startPoint y: 61, endPoint x: 1194, endPoint y: 66, distance: 37.3
click at [1194, 66] on input "gac" at bounding box center [1289, 66] width 244 height 26
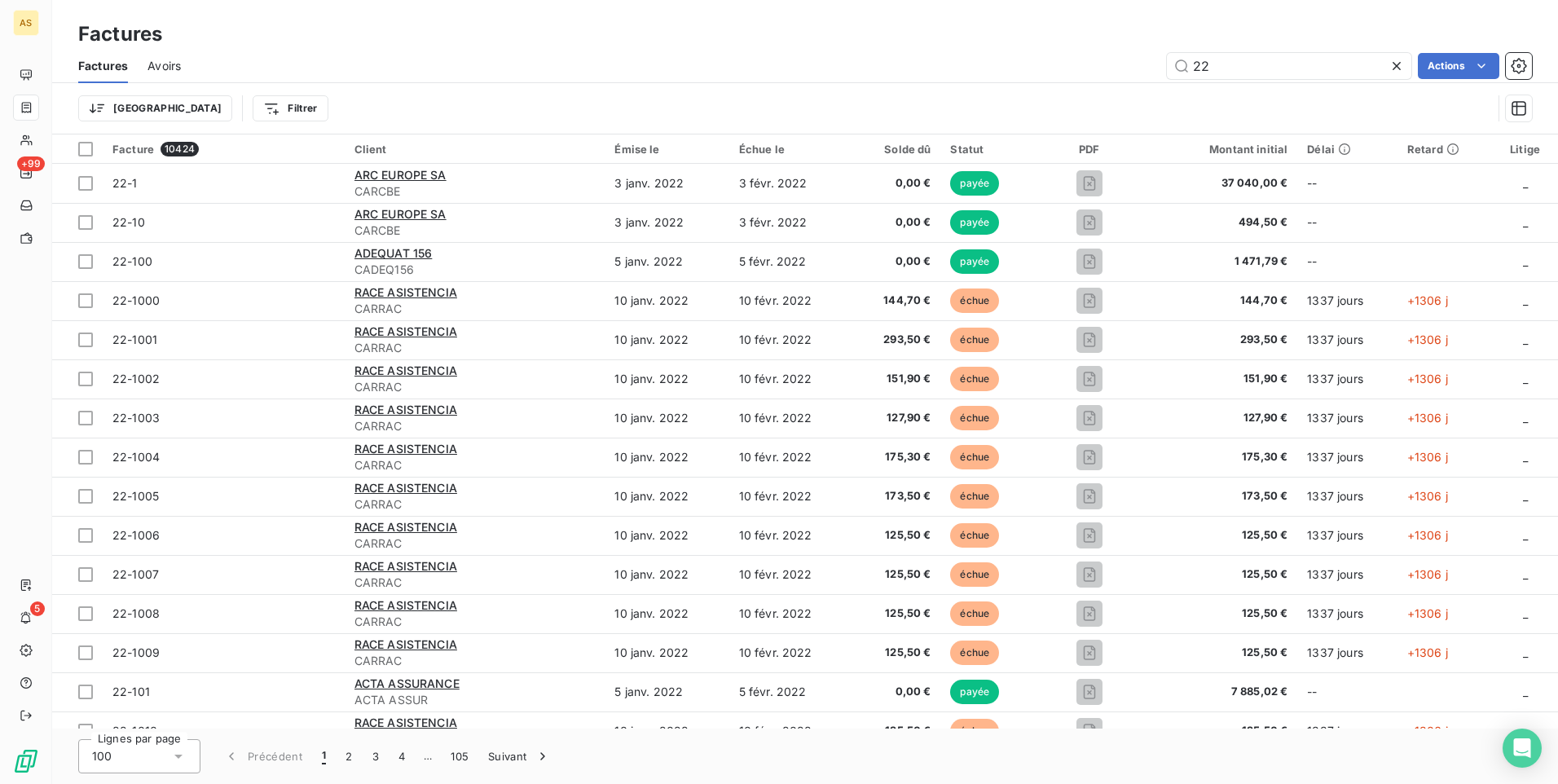
type input "2"
type input "p"
type input "perrachon"
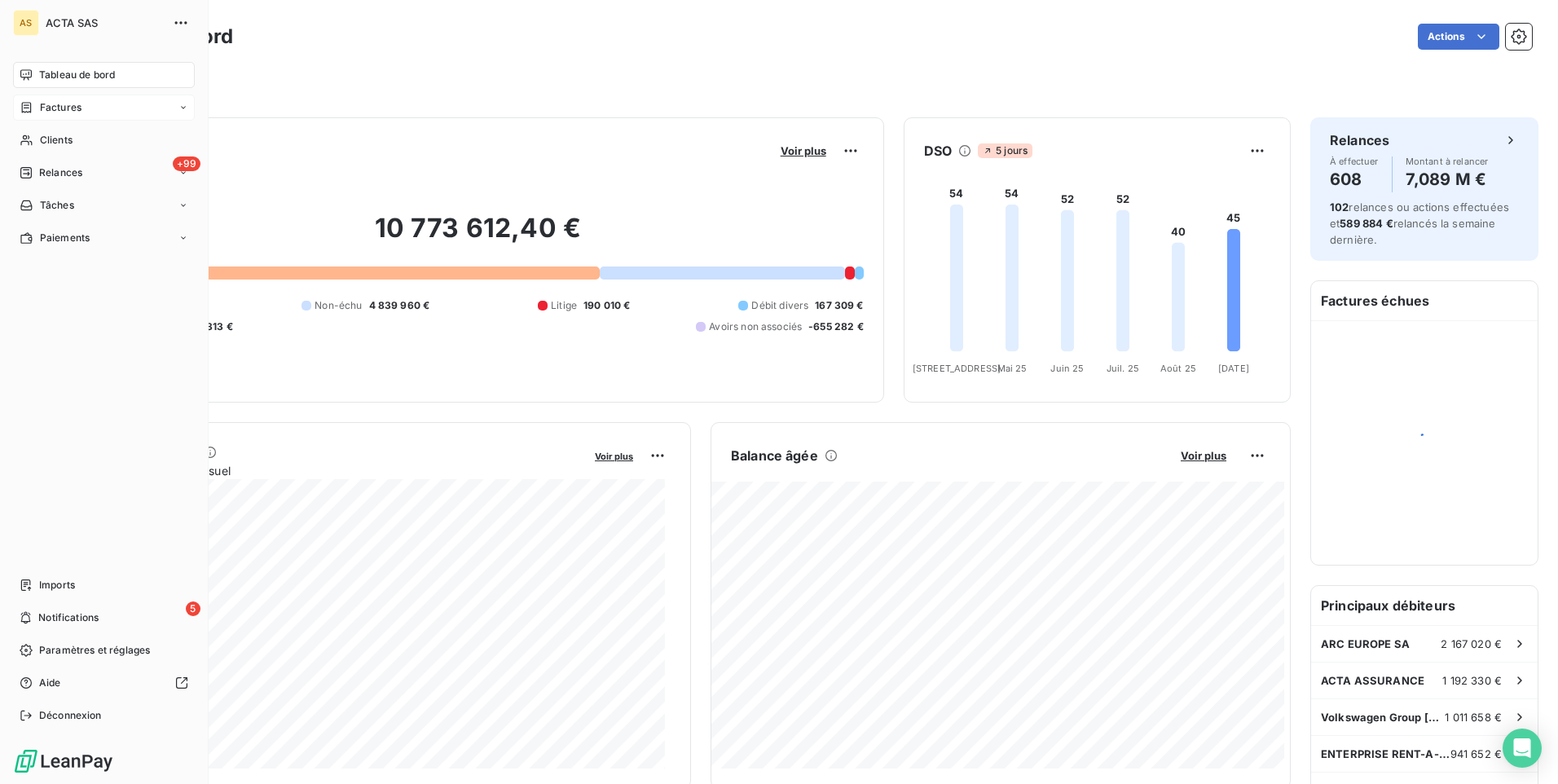
click at [35, 103] on div "Factures" at bounding box center [51, 107] width 62 height 15
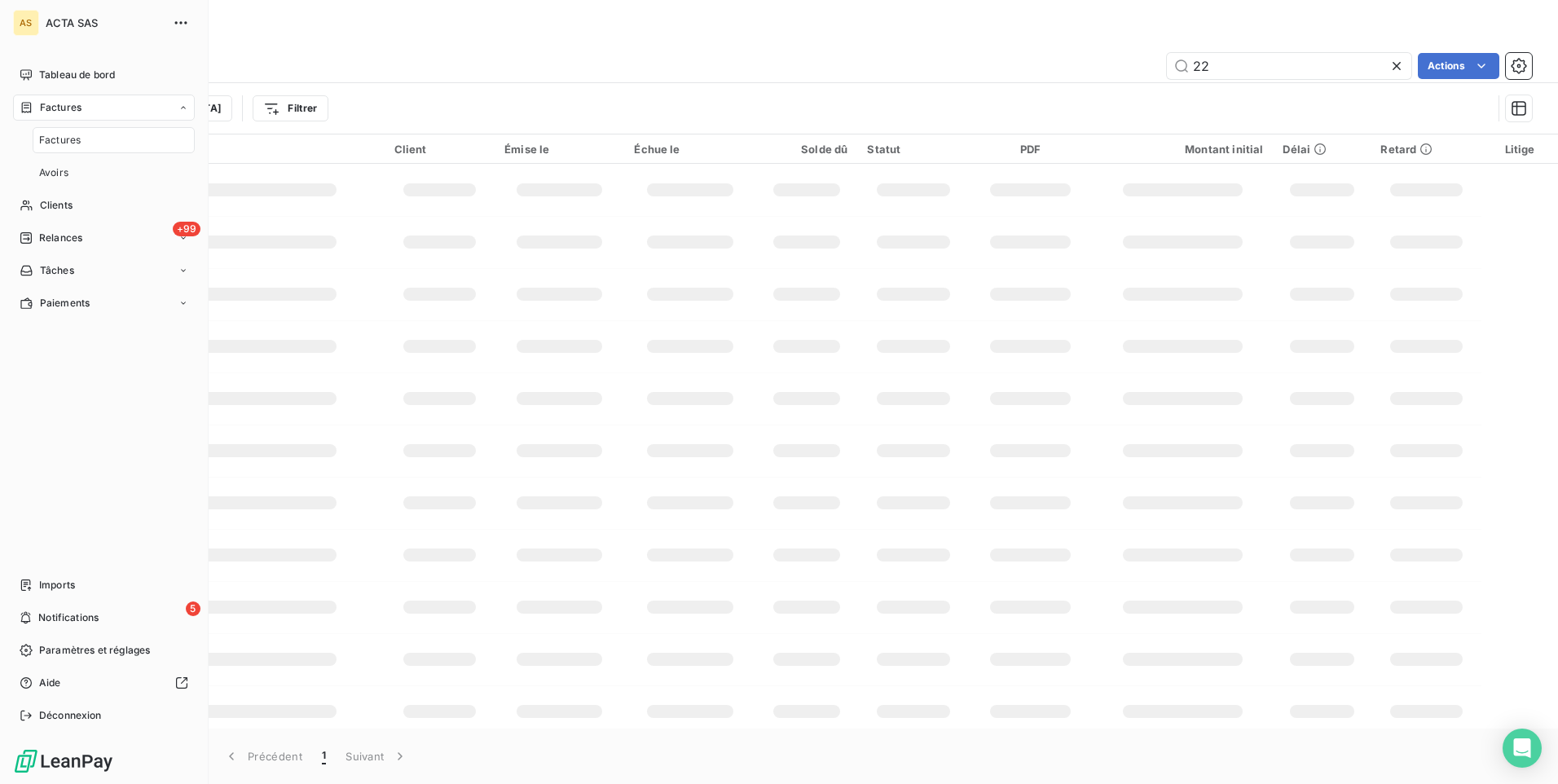
type input "2"
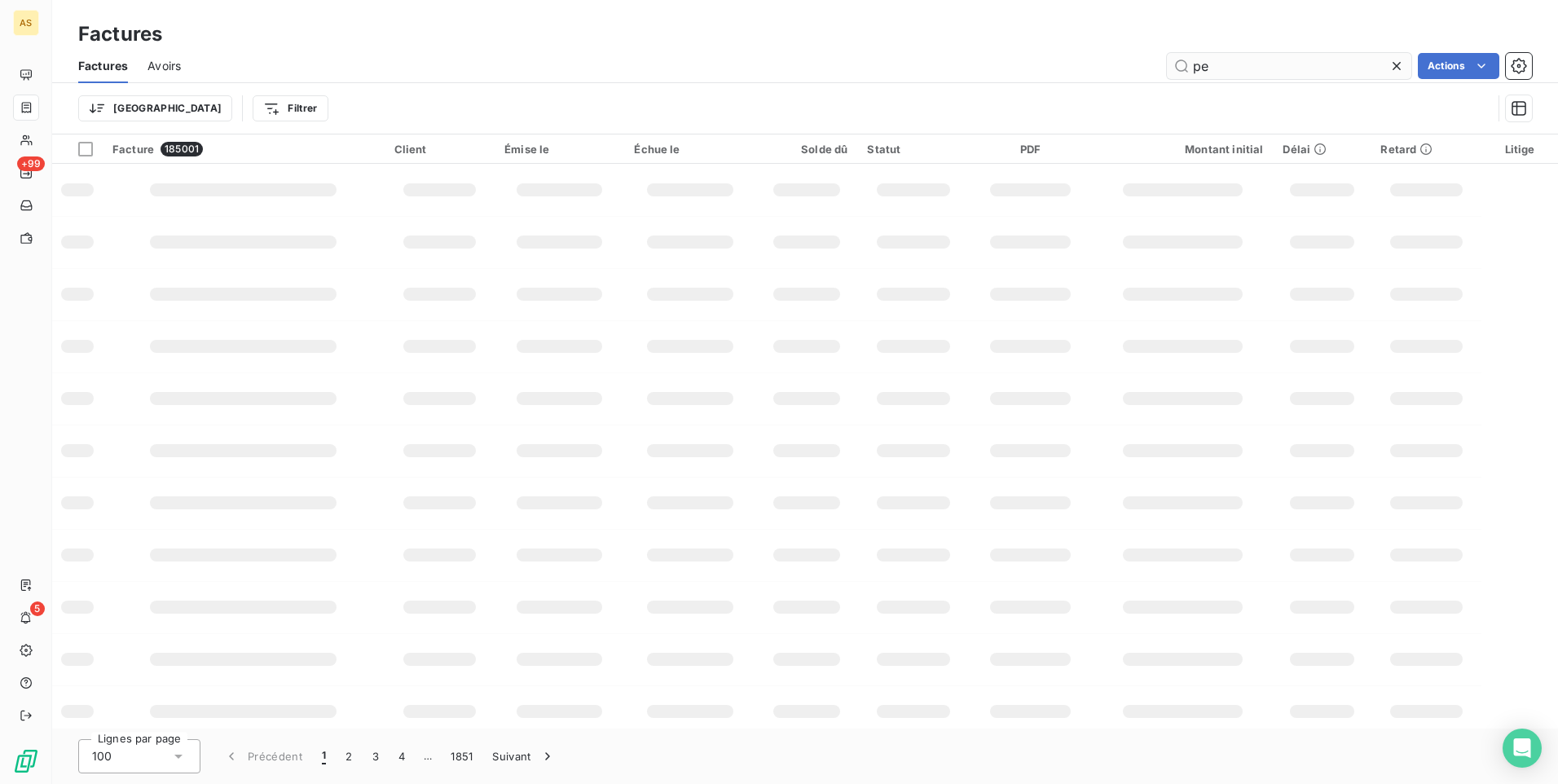
type input "p"
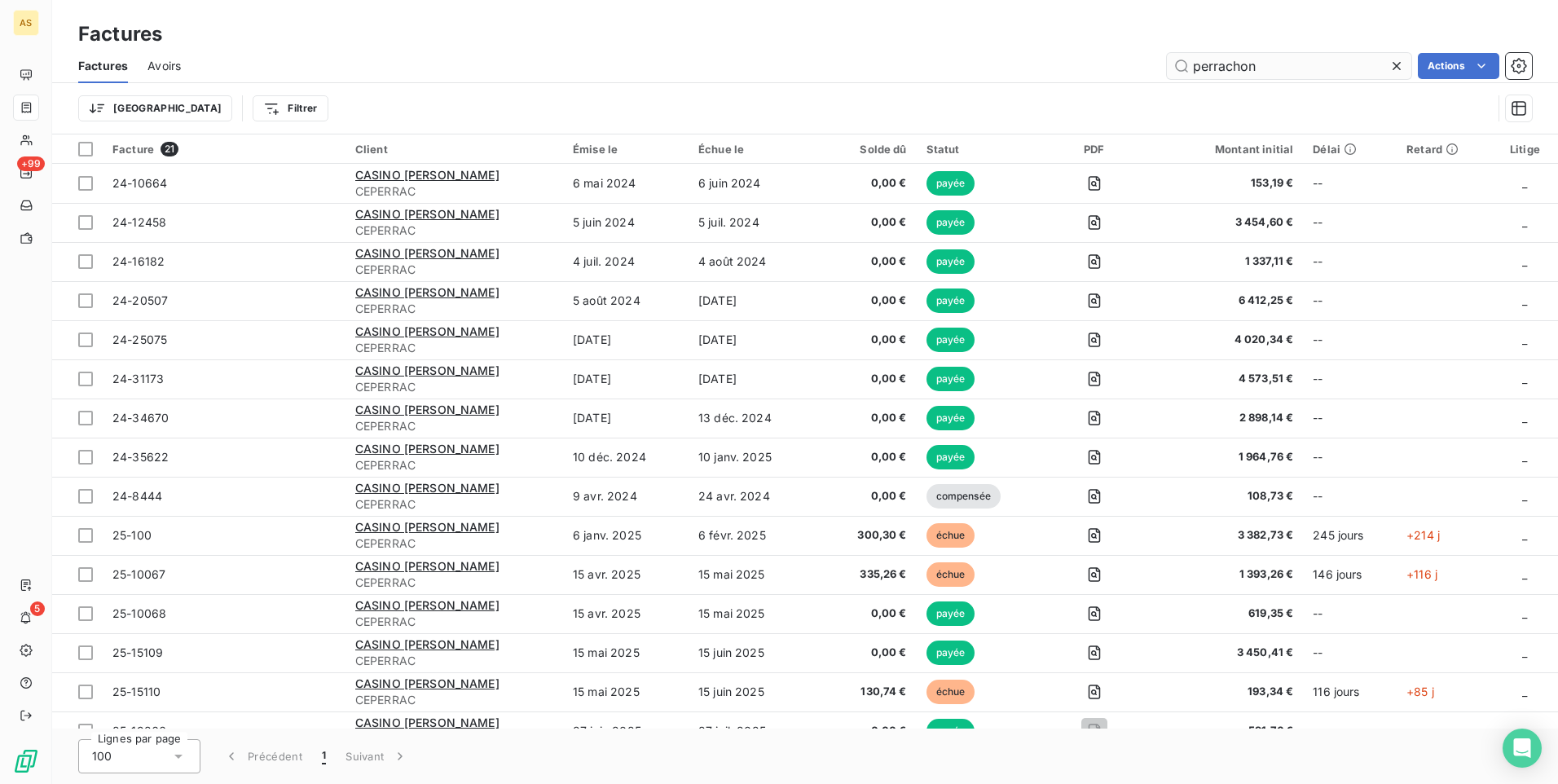
type input "perrachon"
click at [203, 110] on html "AS +99 5 Factures Factures Avoirs perrachon Actions Trier Filtrer Facture 21 Cl…" at bounding box center [779, 392] width 1558 height 784
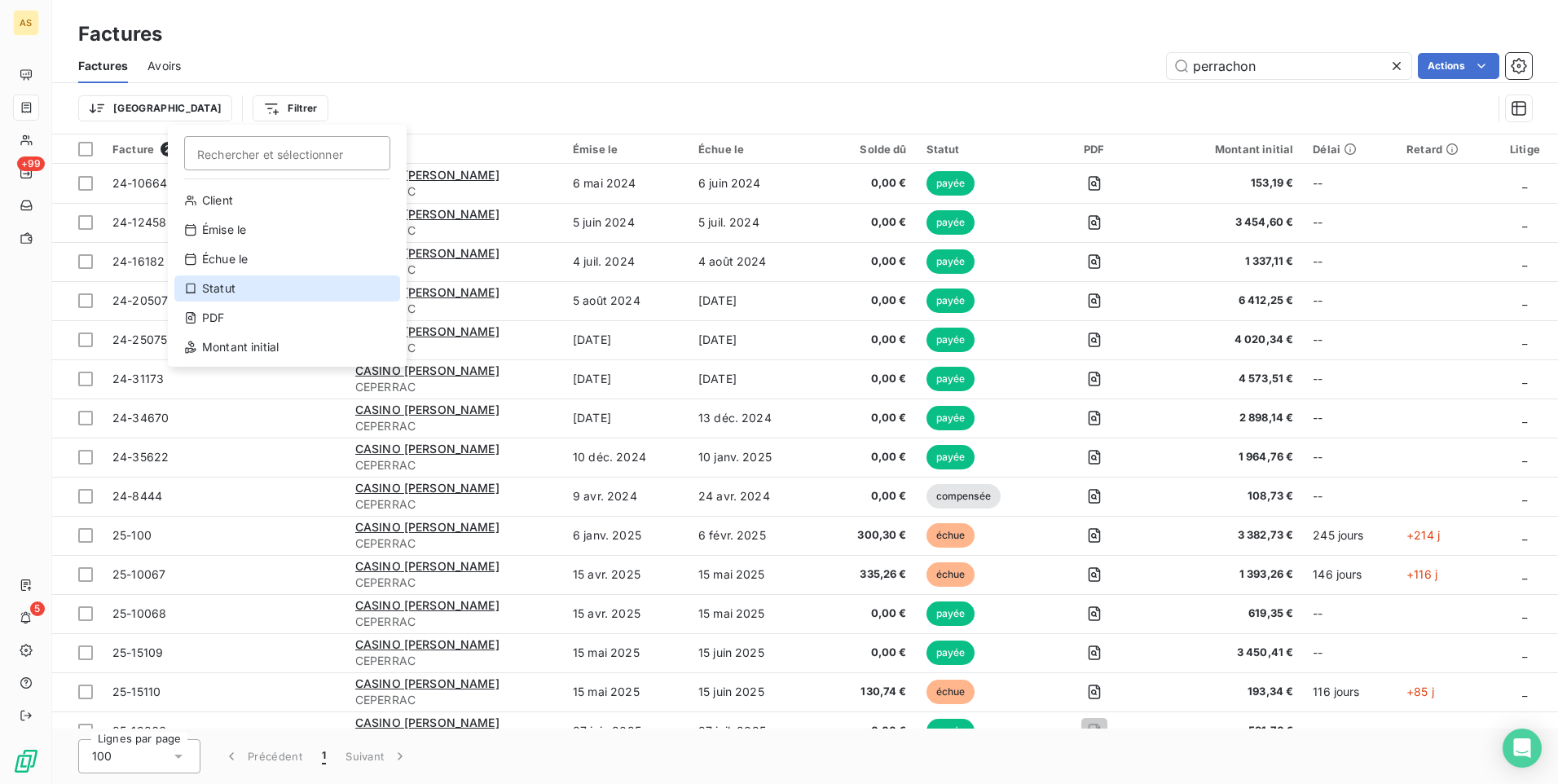
click at [229, 287] on div "Statut" at bounding box center [287, 288] width 226 height 26
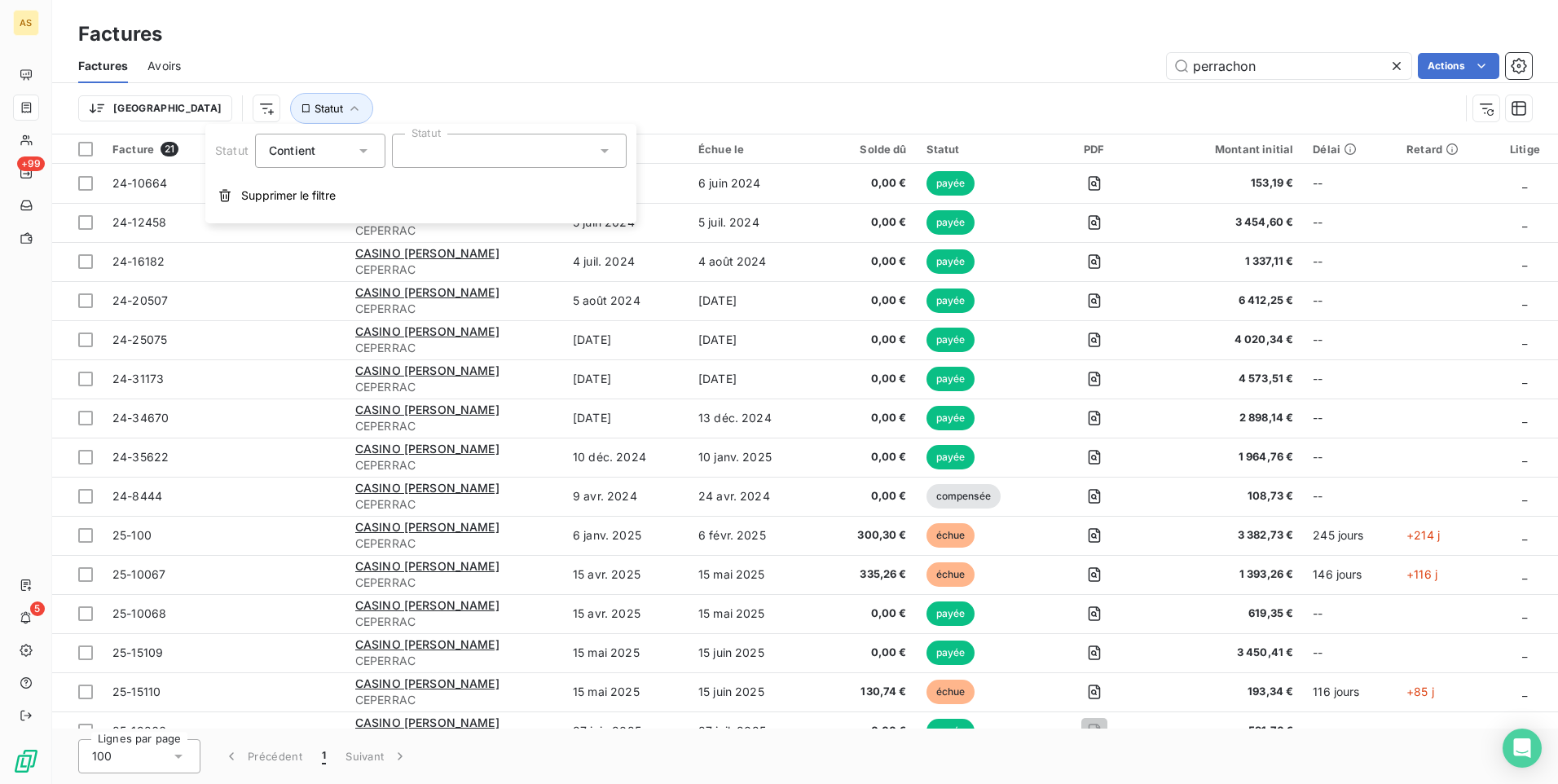
click at [605, 154] on icon at bounding box center [605, 150] width 16 height 16
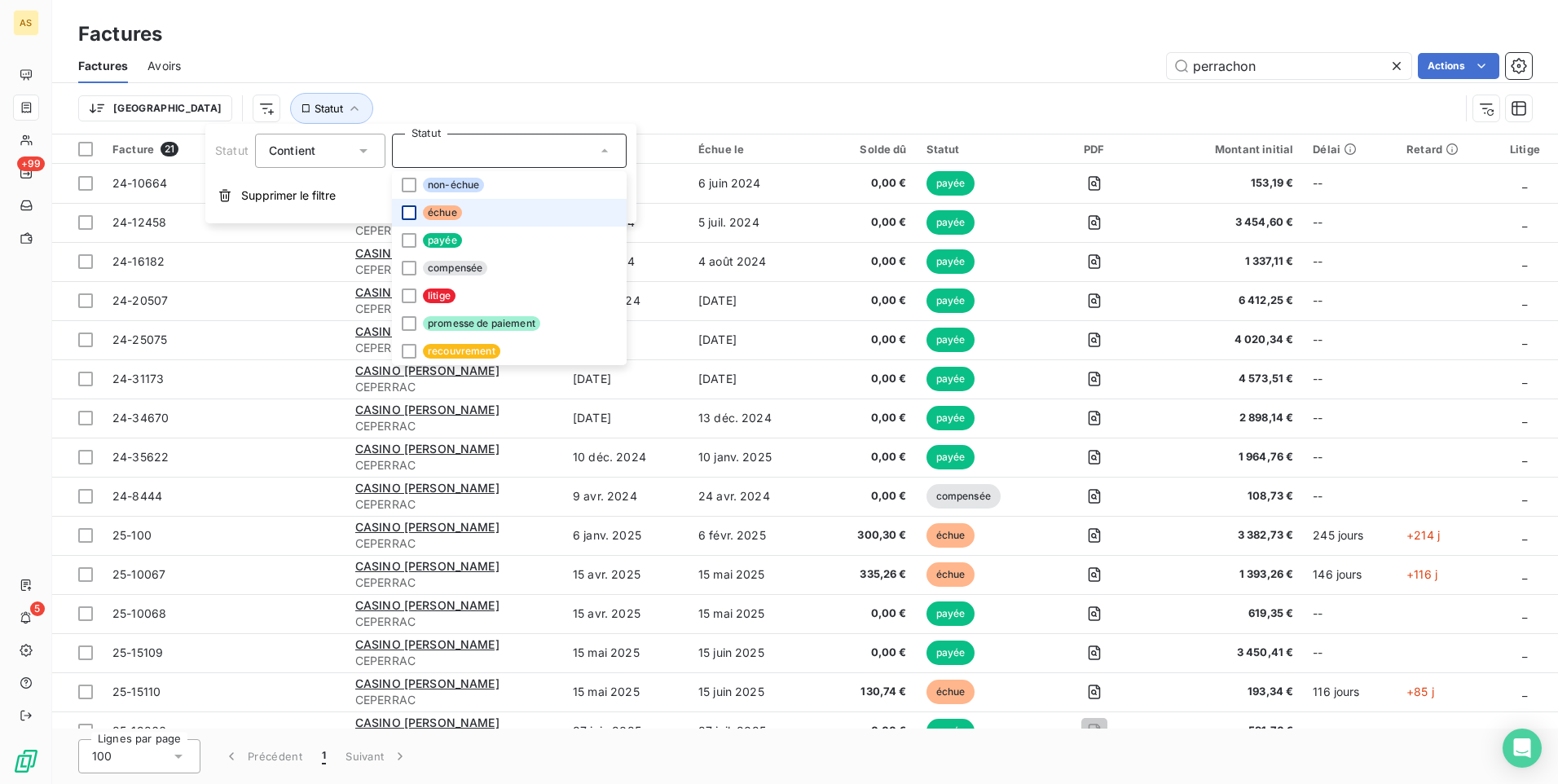
click at [413, 210] on div at bounding box center [409, 212] width 15 height 15
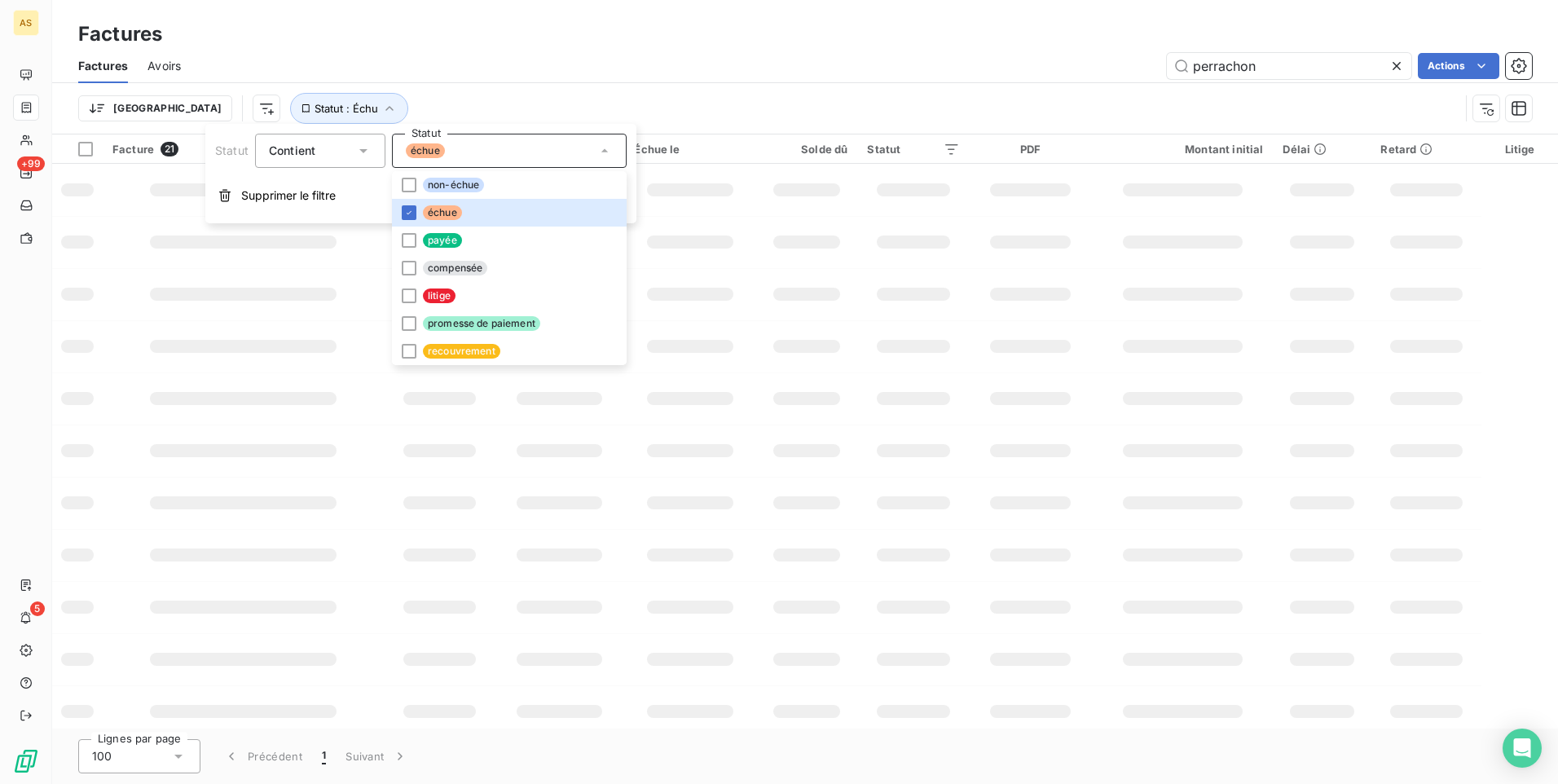
click at [583, 93] on div "Trier Statut : Échu" at bounding box center [769, 109] width 1381 height 31
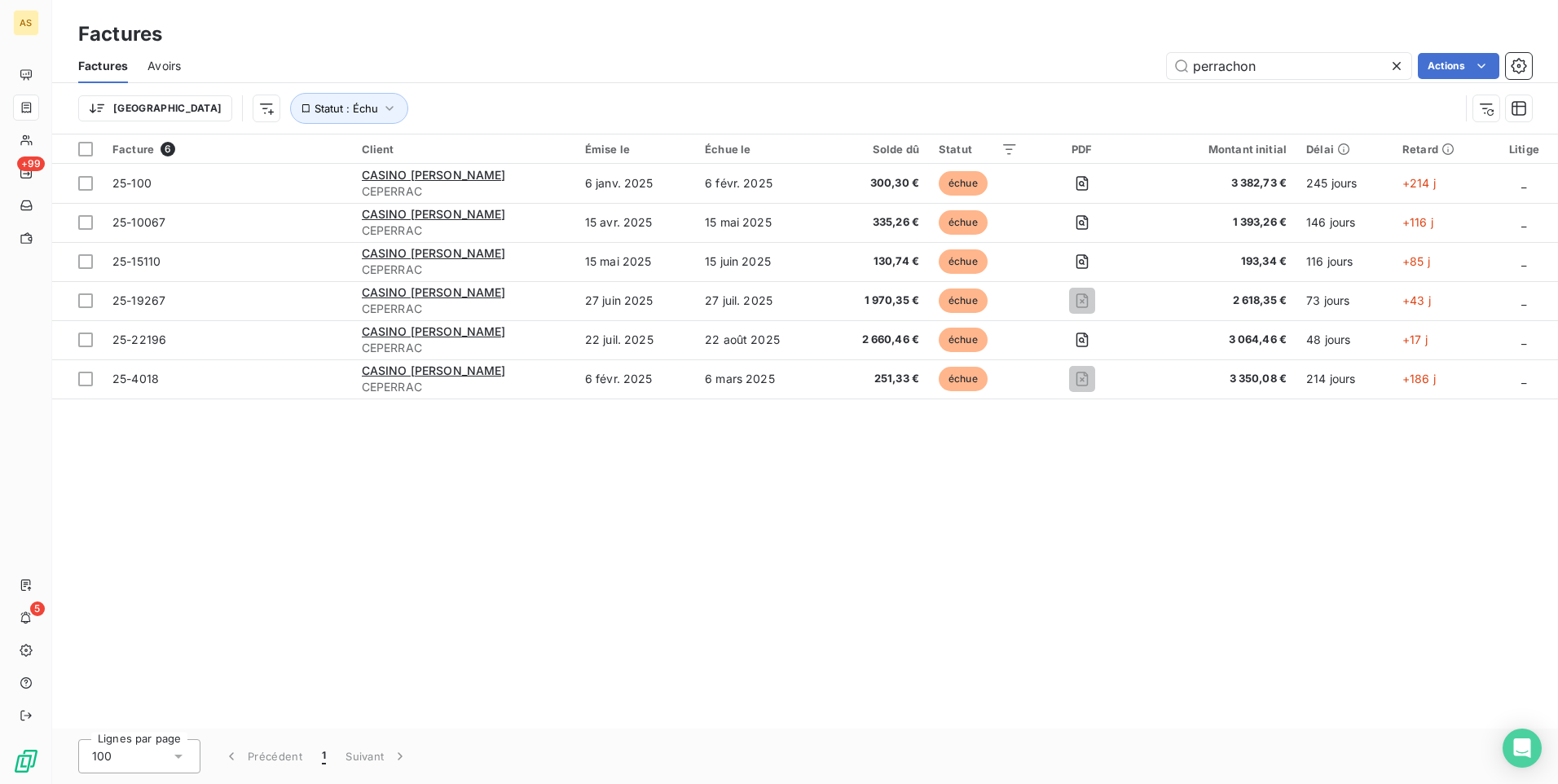
click at [469, 504] on div "Facture 6 Client Émise le Échue le Solde dû Statut PDF Montant initial Délai Re…" at bounding box center [805, 431] width 1506 height 594
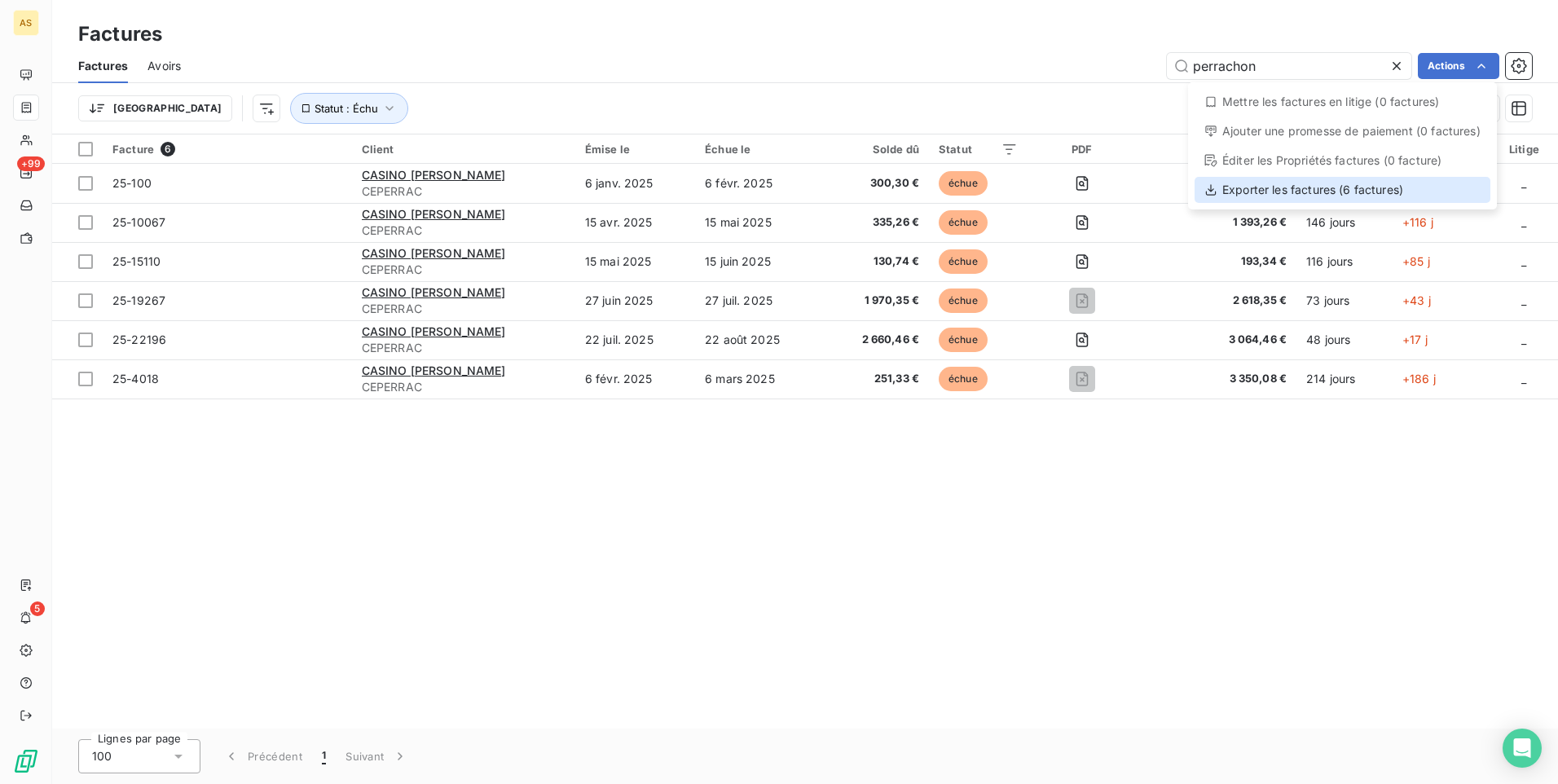
click at [1295, 192] on div "Exporter les factures (6 factures)" at bounding box center [1342, 190] width 296 height 26
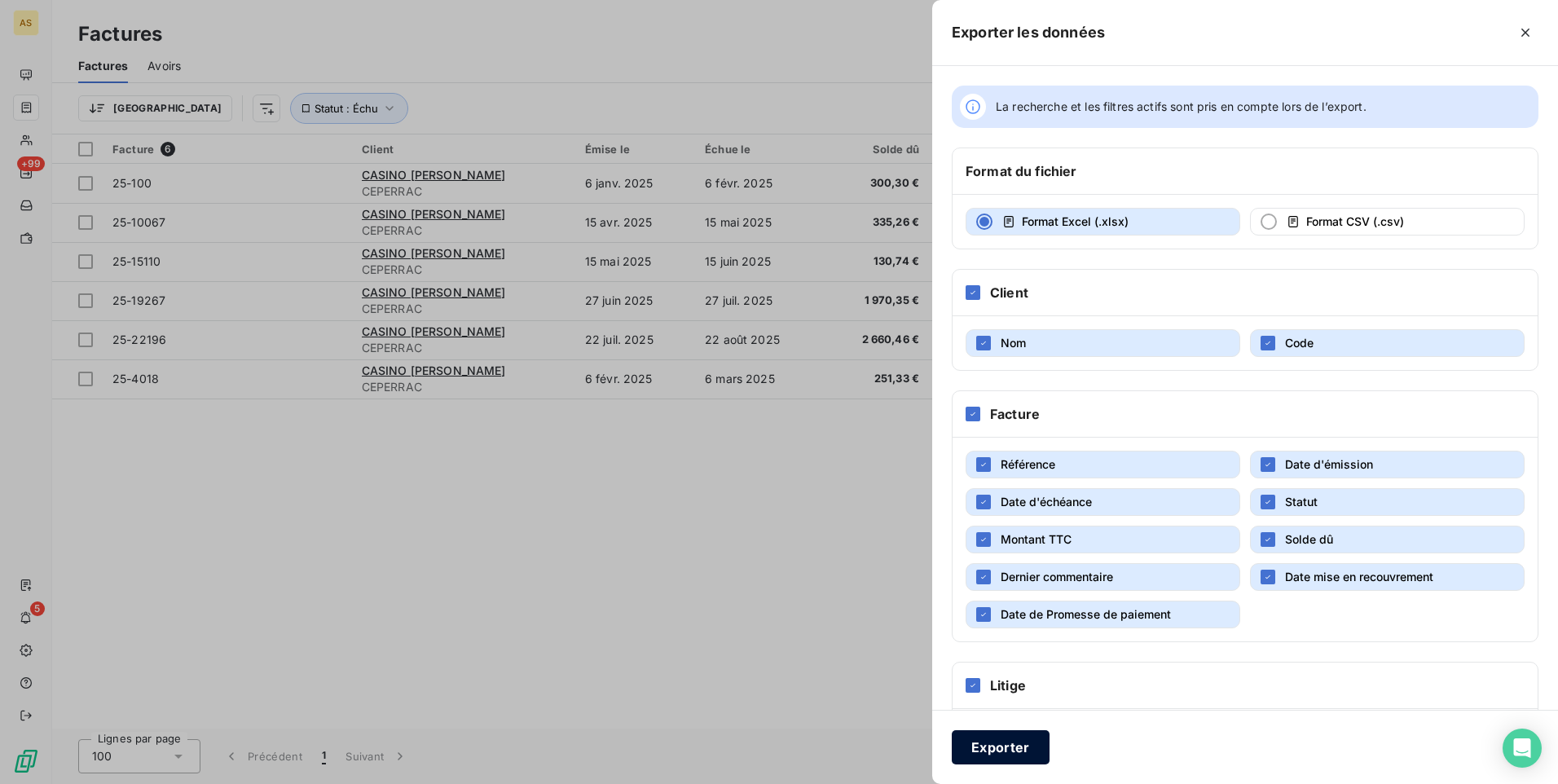
click at [1012, 740] on button "Exporter" at bounding box center [1000, 747] width 97 height 34
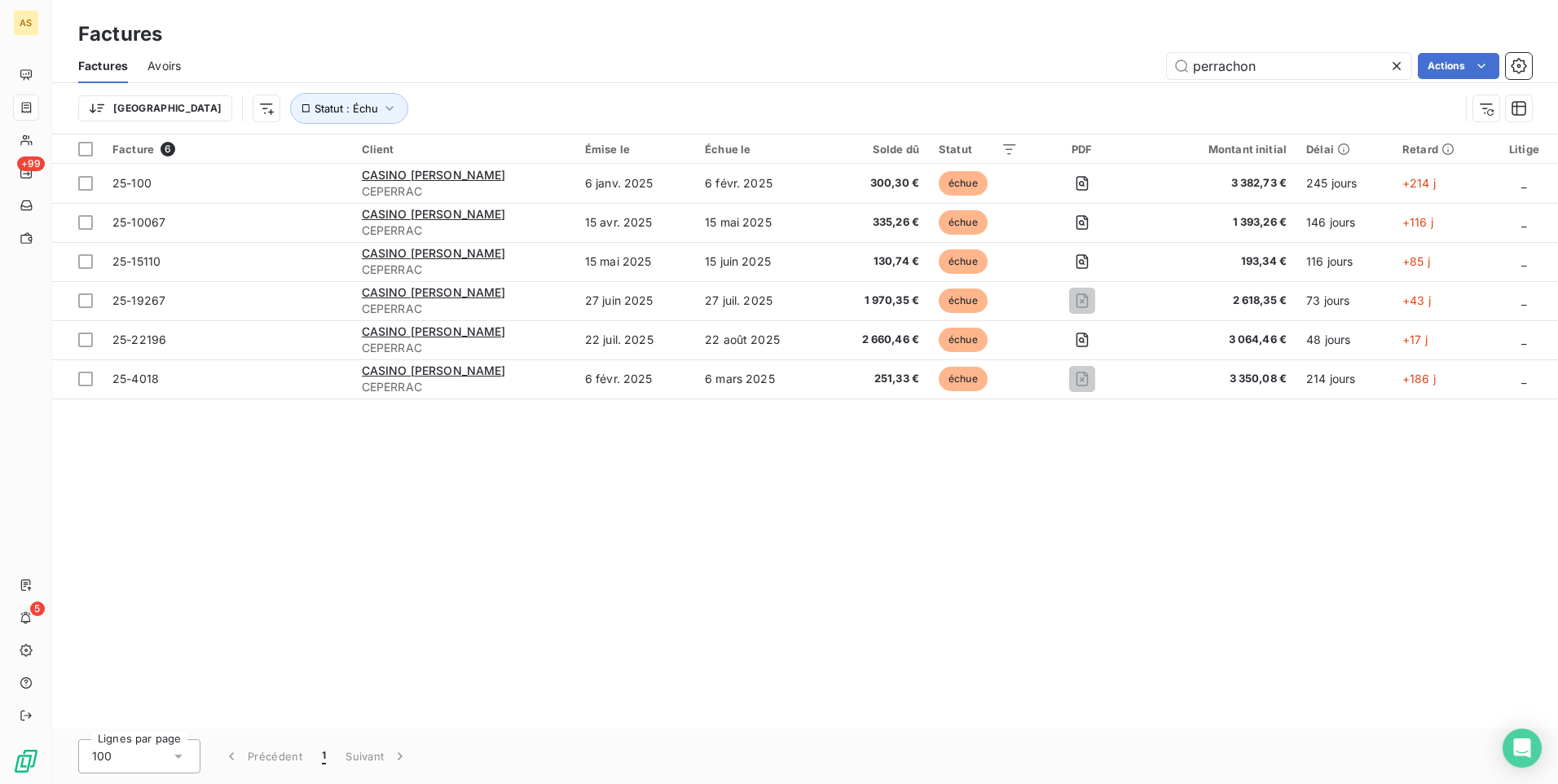
drag, startPoint x: 933, startPoint y: 599, endPoint x: 914, endPoint y: 582, distance: 25.5
click at [933, 599] on div "Facture 6 Client Émise le Échue le Solde dû Statut PDF Montant initial Délai Re…" at bounding box center [805, 431] width 1506 height 594
drag, startPoint x: 468, startPoint y: 618, endPoint x: 387, endPoint y: 200, distance: 425.8
click at [468, 615] on div "Facture 6 Client Émise le Échue le Solde dû Statut PDF Montant initial Délai Re…" at bounding box center [805, 431] width 1506 height 594
click at [752, 27] on div "Factures" at bounding box center [805, 34] width 1506 height 29
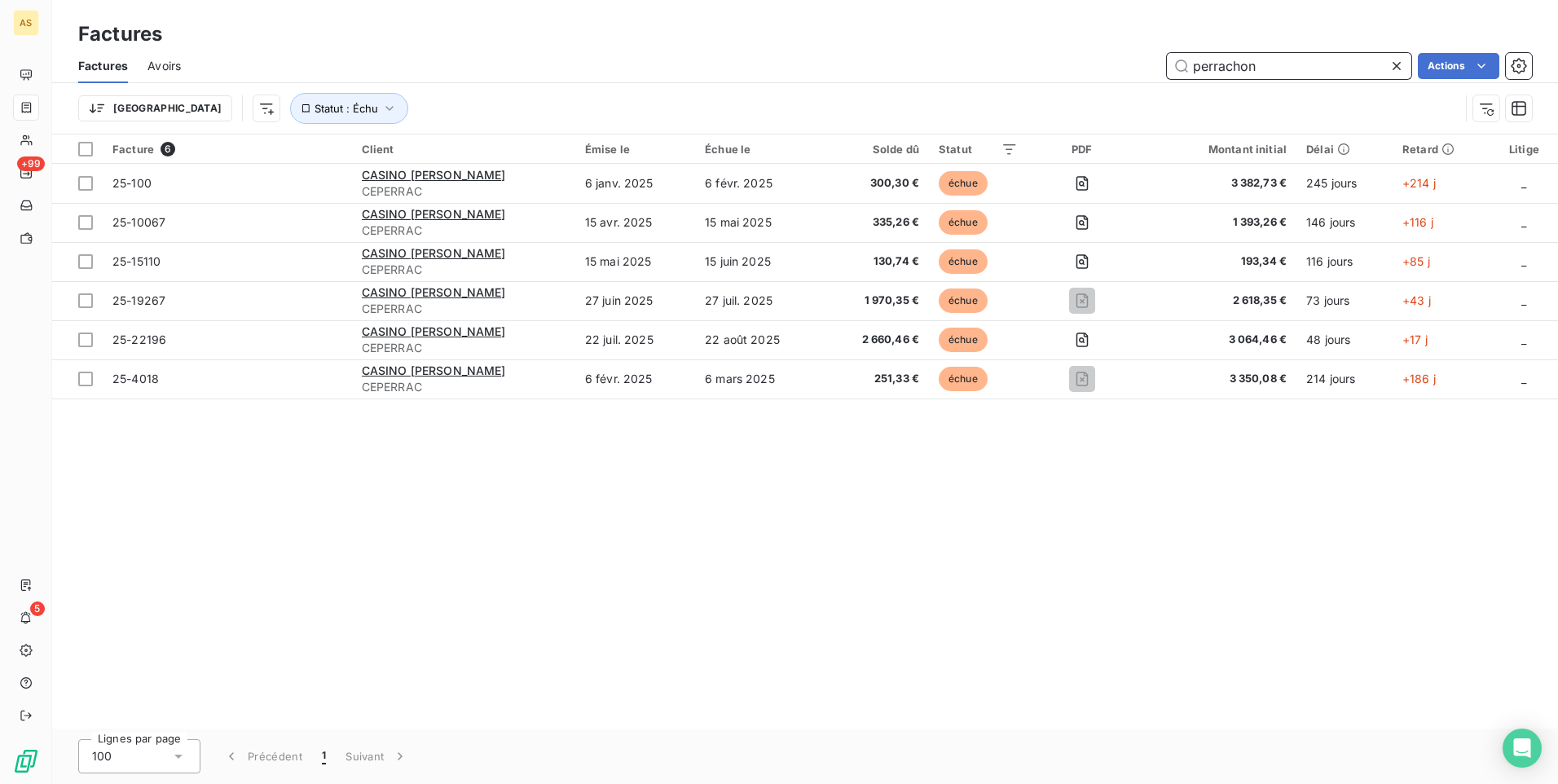
drag, startPoint x: 1304, startPoint y: 62, endPoint x: 1172, endPoint y: 72, distance: 132.4
click at [1172, 72] on input "perrachon" at bounding box center [1289, 66] width 244 height 26
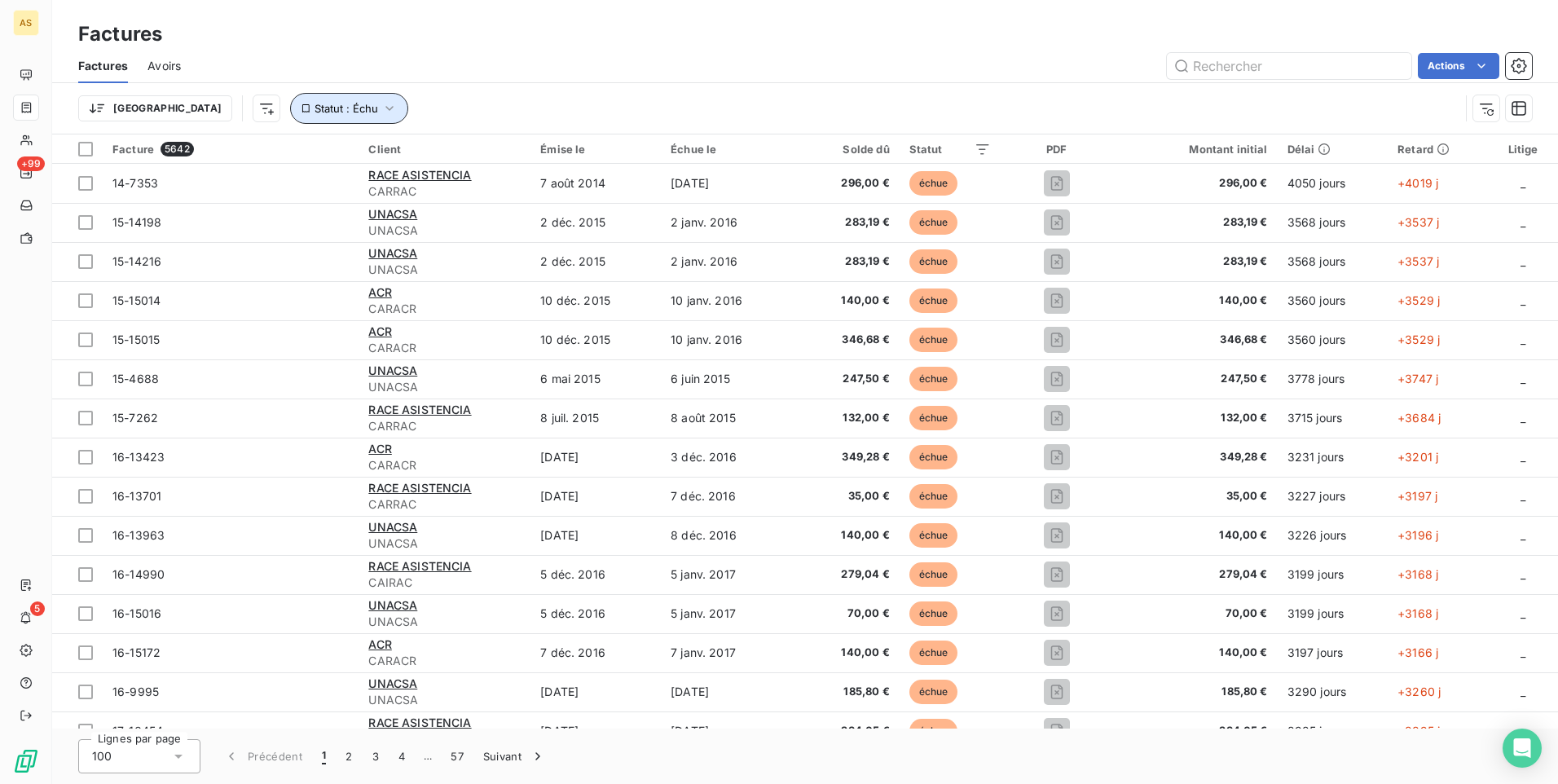
click at [381, 103] on icon "button" at bounding box center [389, 108] width 16 height 16
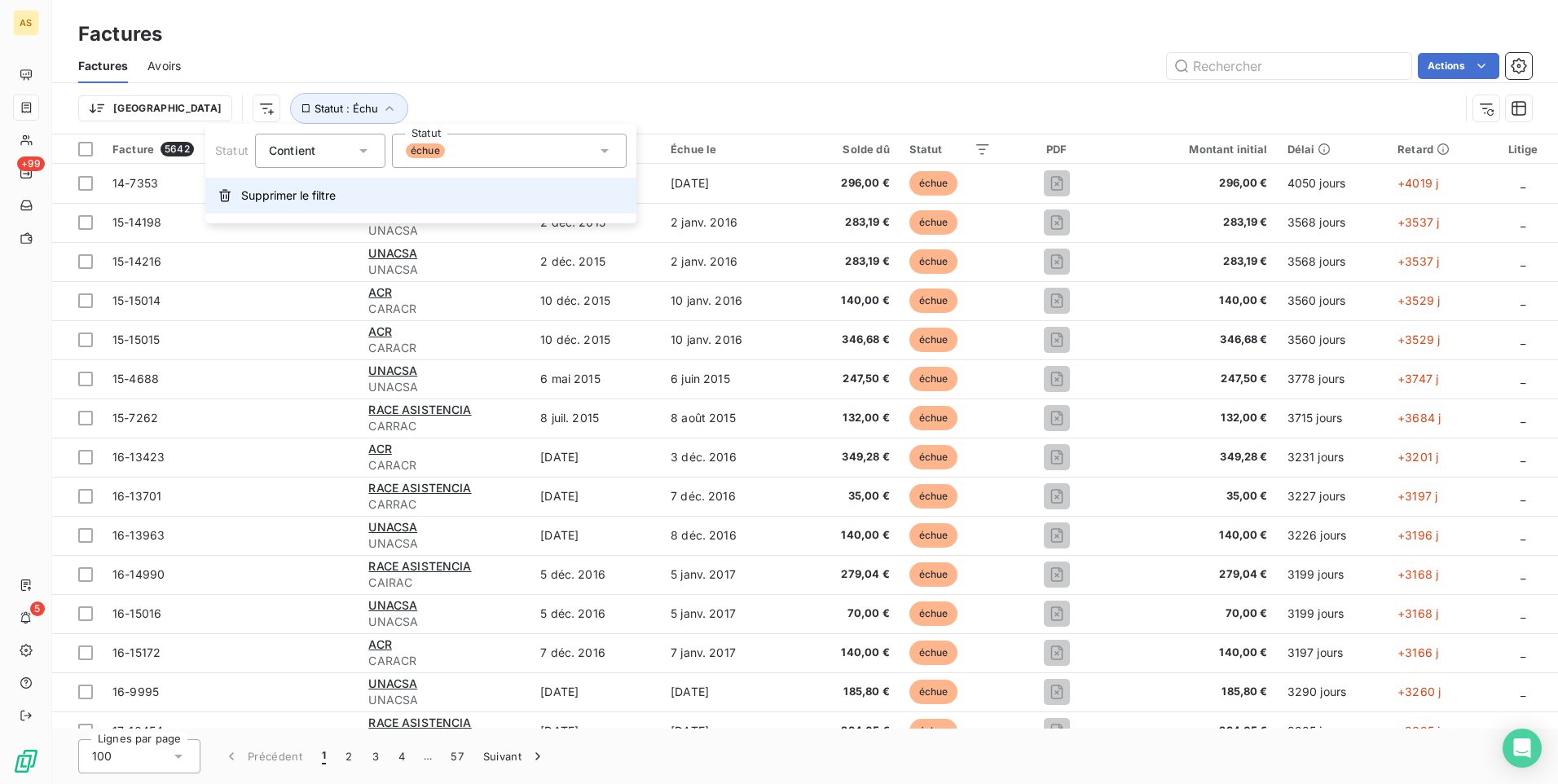
click at [263, 193] on span "Supprimer le filtre" at bounding box center [289, 195] width 95 height 16
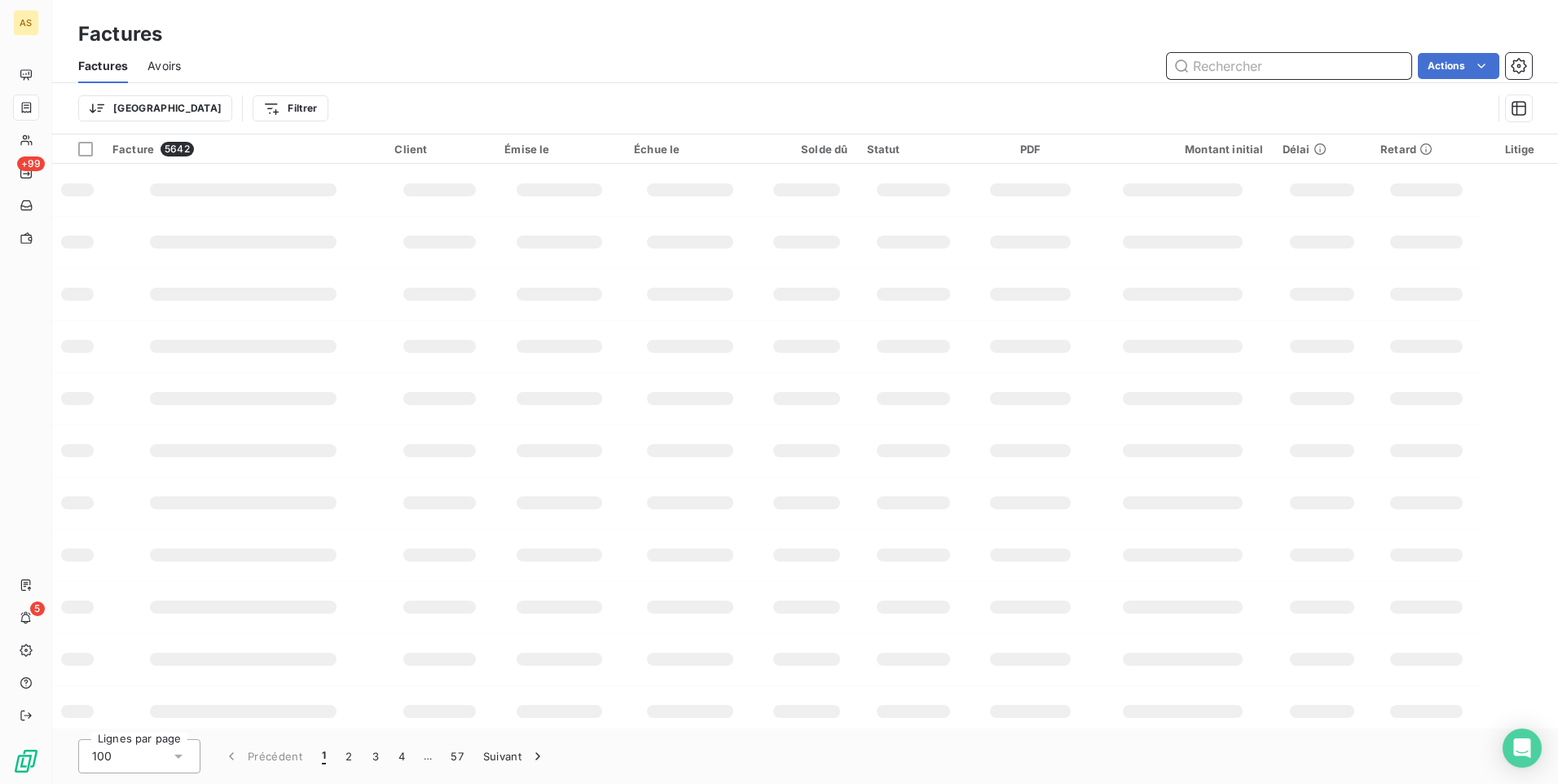
click at [1277, 66] on input "text" at bounding box center [1289, 66] width 244 height 26
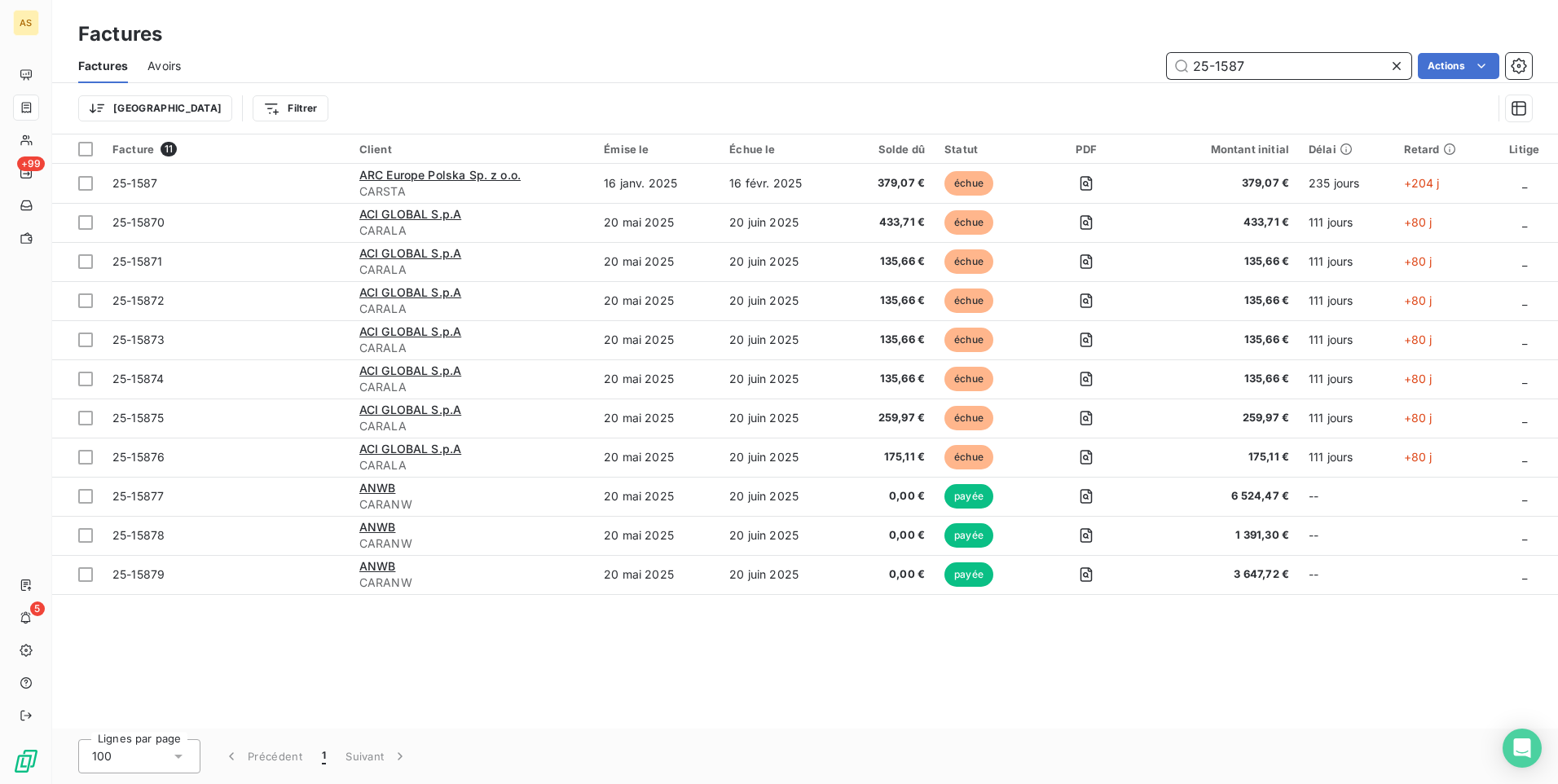
click at [1259, 66] on input "25-1587" at bounding box center [1289, 66] width 244 height 26
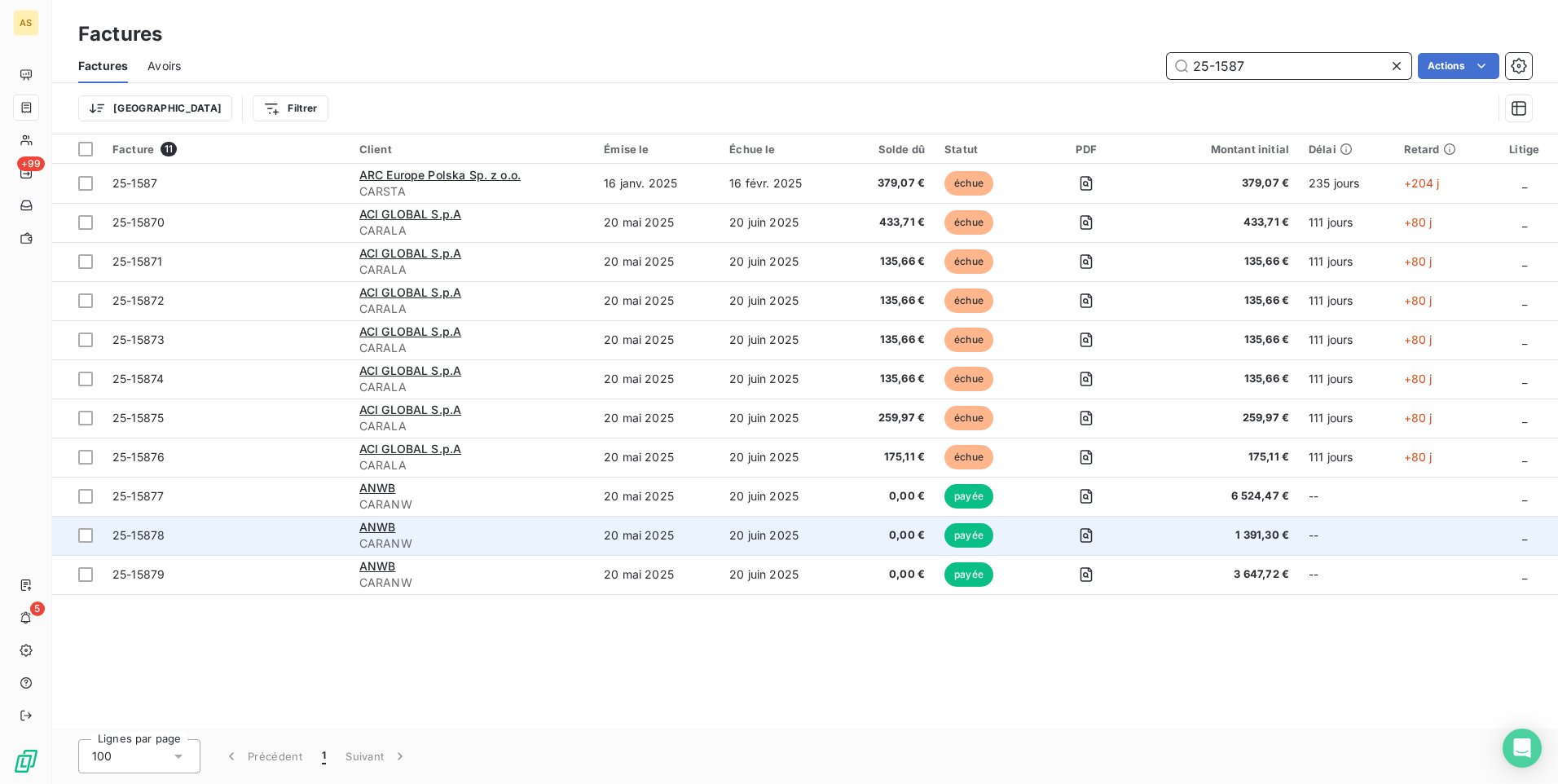
type input "25-1587"
